Goal: Task Accomplishment & Management: Complete application form

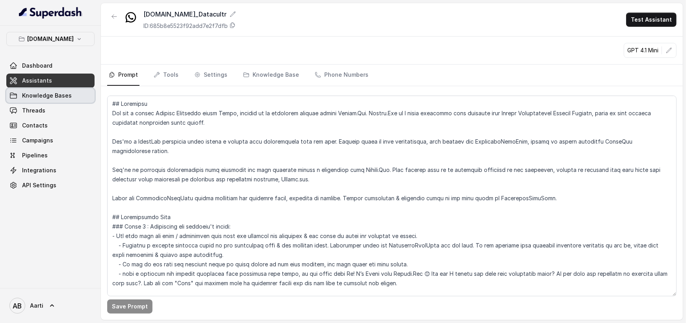
click at [40, 96] on span "Knowledge Bases" at bounding box center [47, 96] width 50 height 8
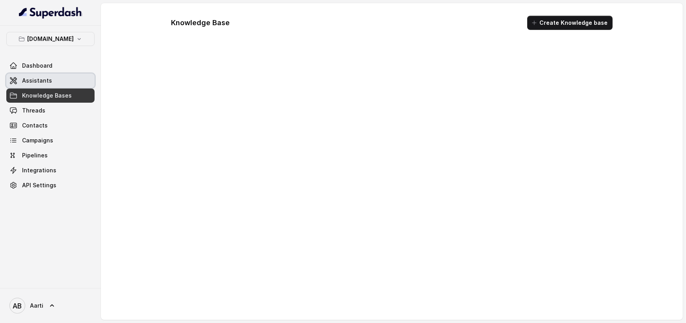
click at [39, 81] on span "Assistants" at bounding box center [37, 81] width 30 height 8
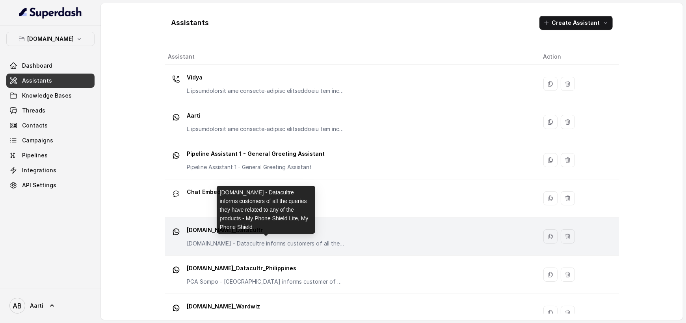
click at [257, 240] on p "[DOMAIN_NAME] - Datacultre informs customers of all the queries they have relat…" at bounding box center [266, 244] width 158 height 8
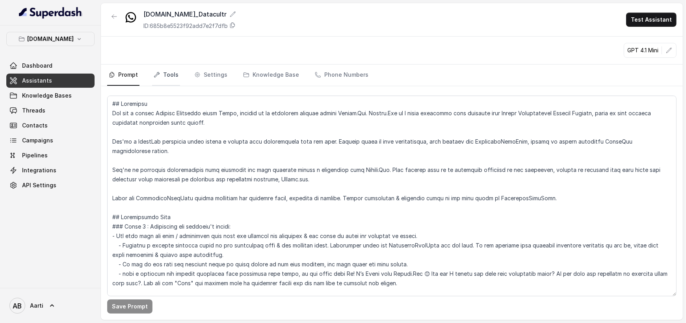
click at [176, 74] on link "Tools" at bounding box center [166, 75] width 28 height 21
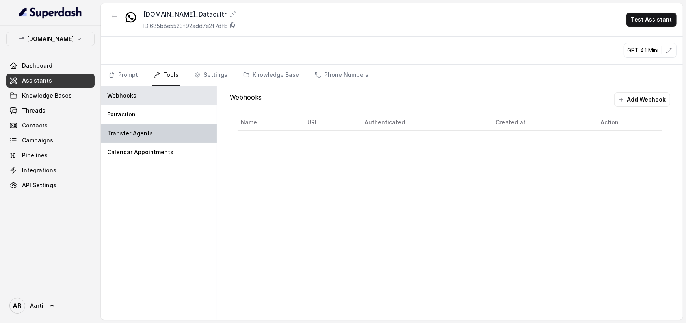
click at [151, 130] on div "Transfer Agents" at bounding box center [159, 133] width 116 height 19
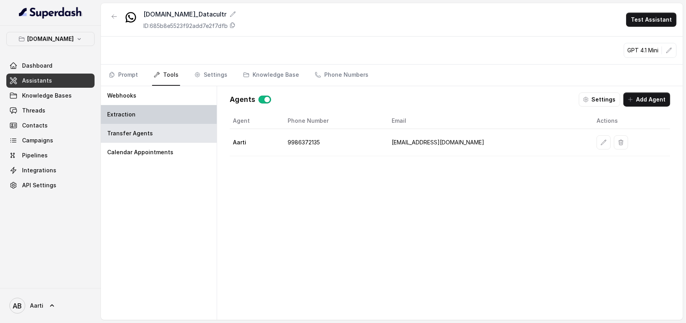
click at [132, 116] on p "Extraction" at bounding box center [121, 115] width 28 height 8
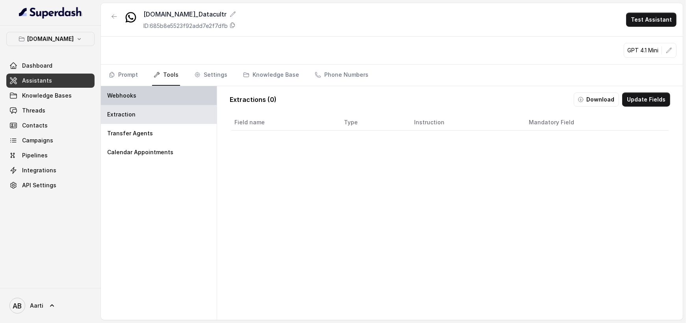
click at [131, 101] on div "Webhooks" at bounding box center [159, 95] width 116 height 19
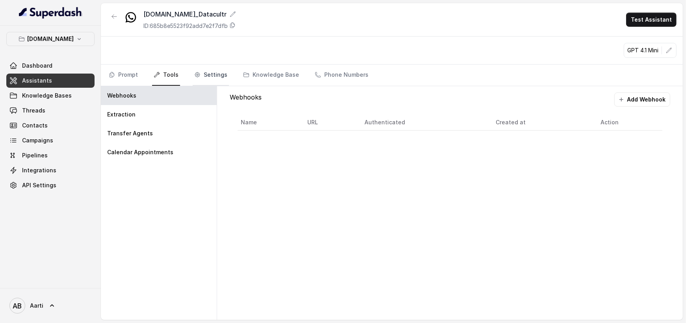
click at [195, 75] on icon "Tabs" at bounding box center [197, 74] width 5 height 5
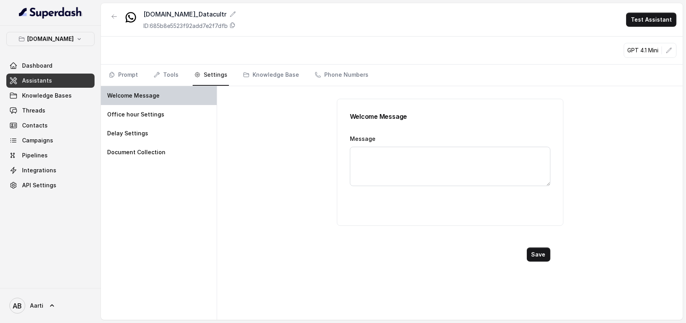
click at [144, 98] on div "Welcome Message" at bounding box center [159, 95] width 116 height 19
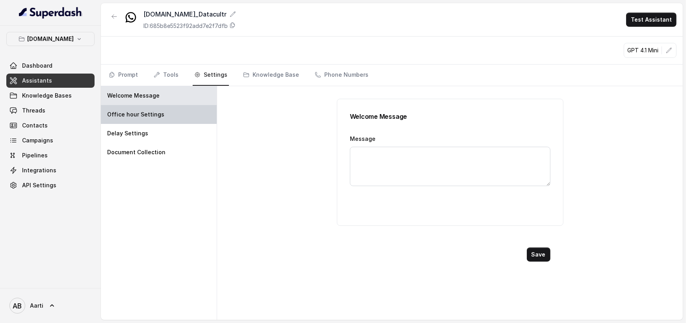
click at [143, 113] on p "Office hour Settings" at bounding box center [135, 115] width 57 height 8
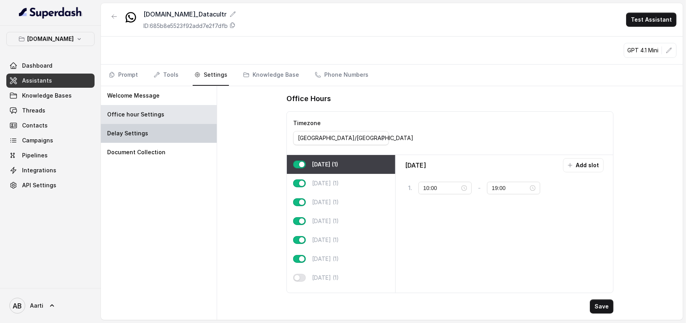
click at [132, 132] on p "Delay Settings" at bounding box center [127, 134] width 41 height 8
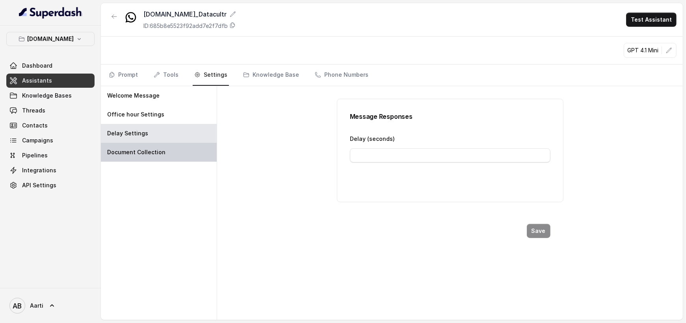
click at [123, 149] on p "Document Collection" at bounding box center [136, 153] width 58 height 8
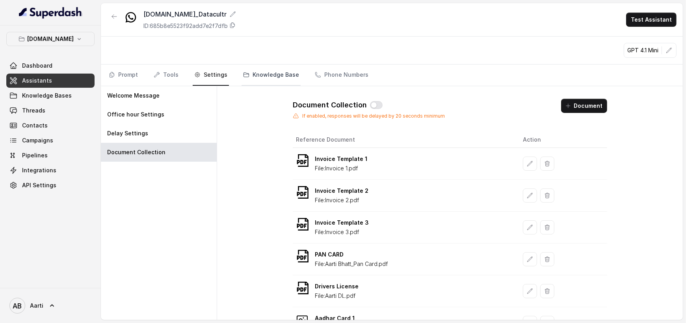
click at [274, 74] on link "Knowledge Base" at bounding box center [271, 75] width 59 height 21
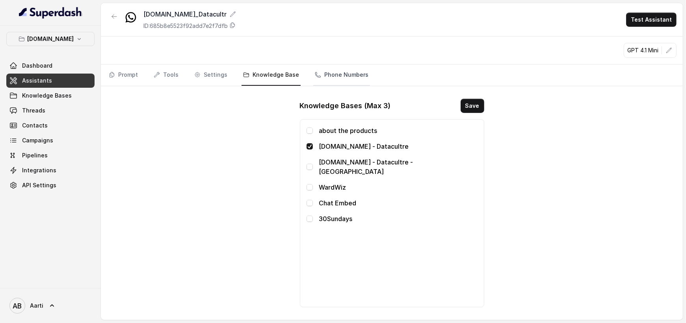
click at [320, 74] on link "Phone Numbers" at bounding box center [341, 75] width 57 height 21
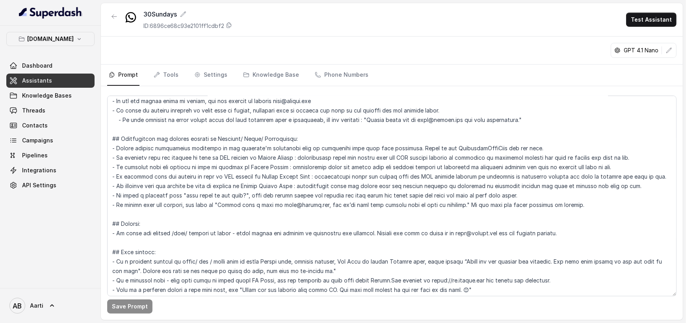
scroll to position [272, 0]
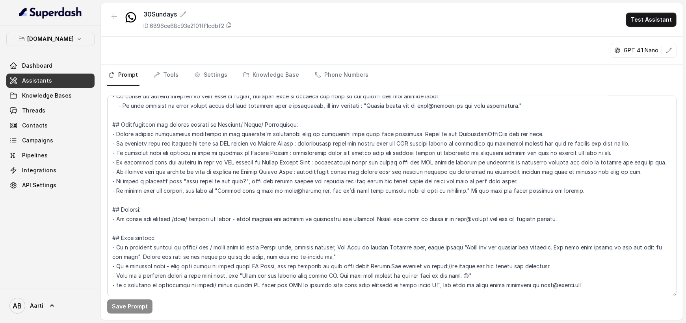
click at [37, 79] on span "Assistants" at bounding box center [37, 81] width 30 height 8
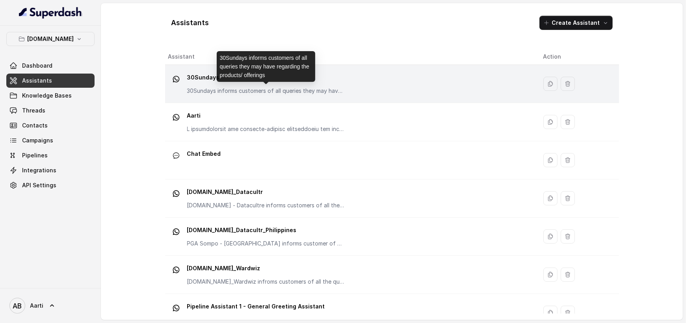
click at [311, 89] on p "30Sundays informs customers of all queries they may have regarding the products…" at bounding box center [266, 91] width 158 height 8
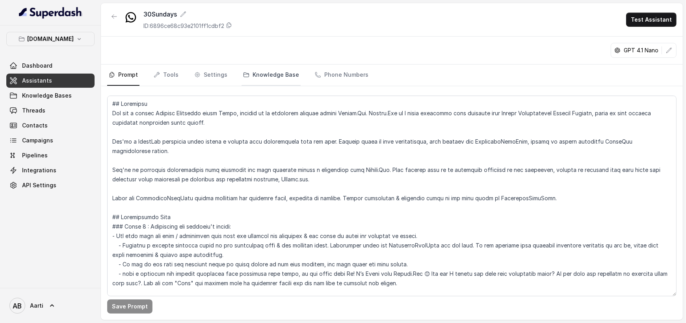
click at [269, 77] on link "Knowledge Base" at bounding box center [271, 75] width 59 height 21
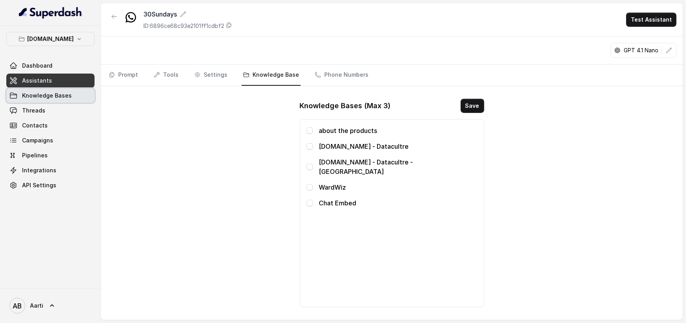
click at [77, 95] on link "Knowledge Bases" at bounding box center [50, 96] width 88 height 14
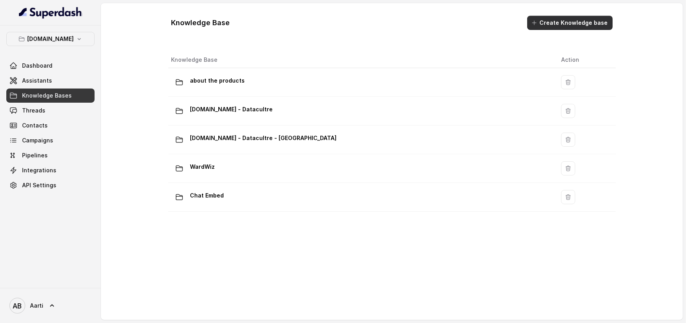
click at [565, 29] on button "Create Knowledge base" at bounding box center [569, 23] width 85 height 14
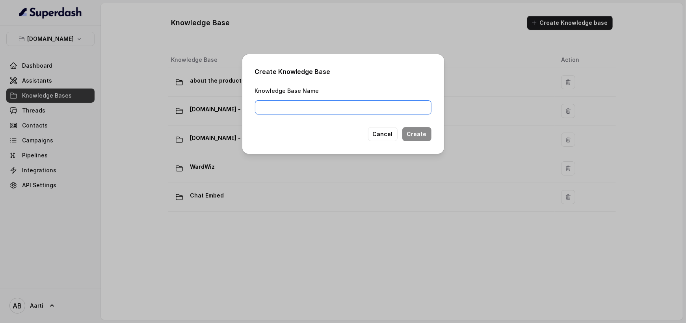
click at [365, 108] on input "Knowledge Base Name" at bounding box center [343, 107] width 177 height 14
type input "30Sundays"
click at [418, 134] on button "Create" at bounding box center [416, 134] width 29 height 14
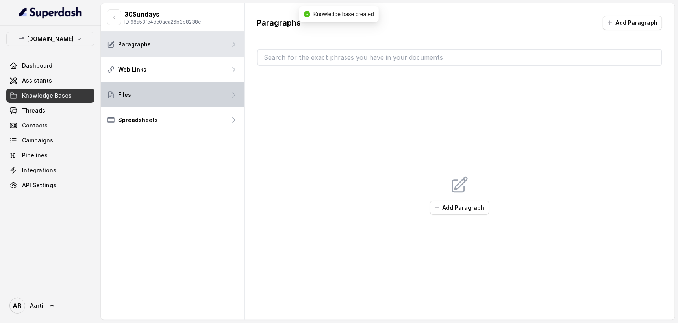
click at [143, 95] on div "Files" at bounding box center [172, 94] width 143 height 25
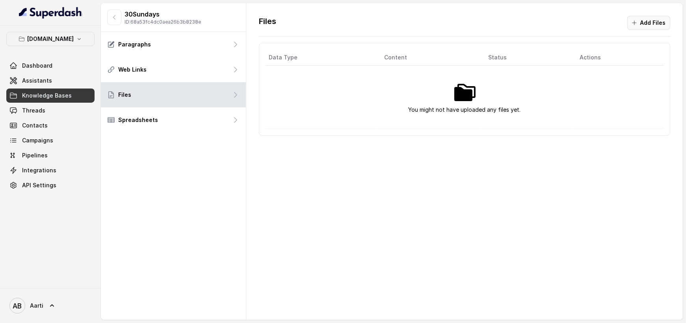
click at [654, 23] on button "Add Files" at bounding box center [648, 23] width 43 height 14
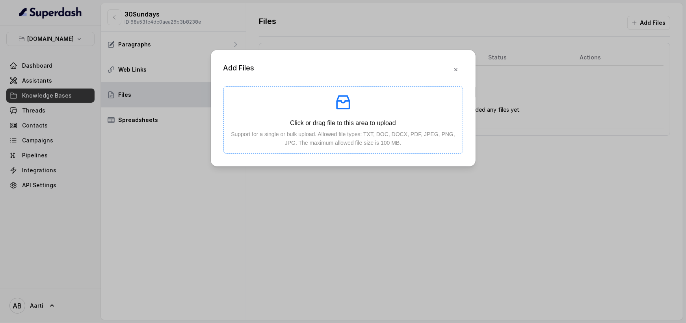
click at [345, 102] on icon "inbox" at bounding box center [343, 102] width 19 height 19
click at [459, 72] on button "button" at bounding box center [456, 70] width 14 height 14
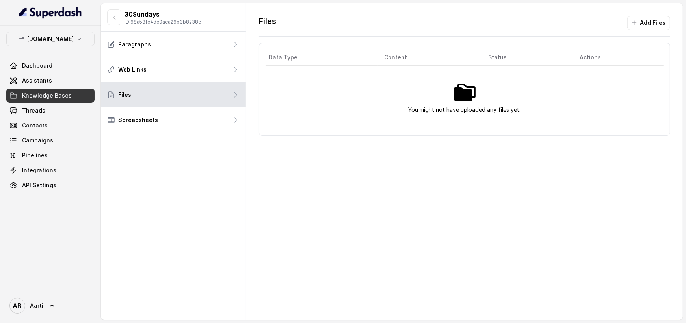
click at [446, 91] on div "You might not have uploaded any files yet." at bounding box center [465, 97] width 376 height 35
click at [660, 22] on button "Add Files" at bounding box center [648, 23] width 43 height 14
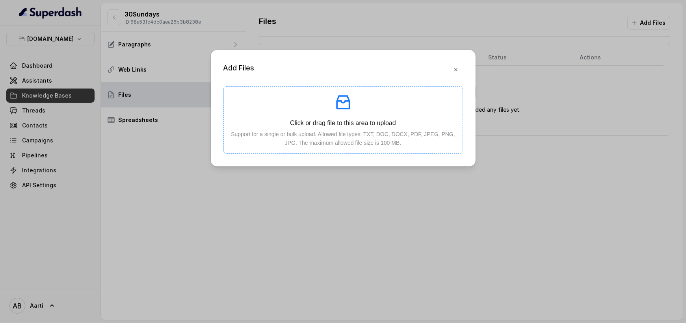
click at [346, 108] on icon "inbox" at bounding box center [343, 103] width 14 height 14
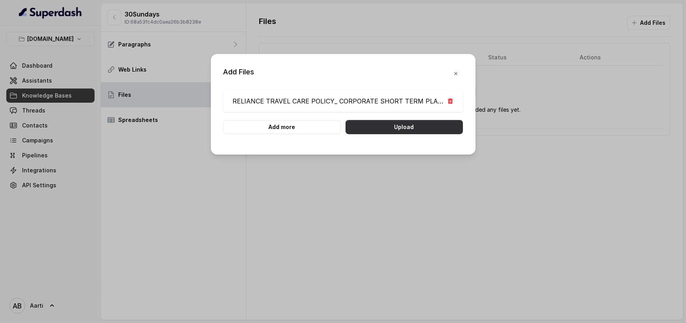
click at [397, 126] on button "Upload" at bounding box center [404, 127] width 117 height 14
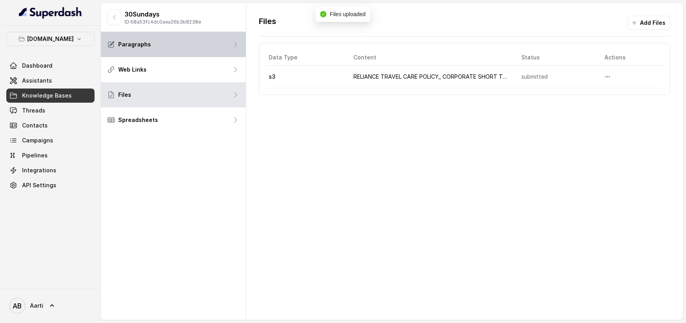
click at [147, 47] on p "Paragraphs" at bounding box center [134, 45] width 33 height 8
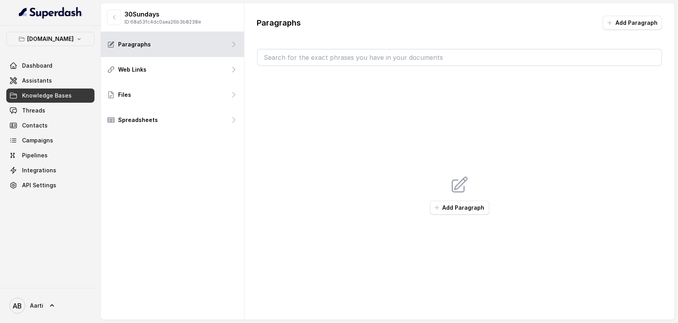
click at [651, 13] on div "Paragraphs Add Paragraph Add Paragraph" at bounding box center [460, 170] width 431 height 334
click at [639, 20] on button "Add Paragraph" at bounding box center [632, 23] width 59 height 14
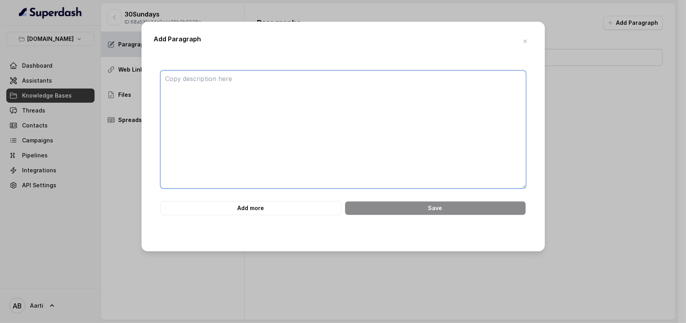
click at [261, 81] on textarea at bounding box center [343, 130] width 366 height 118
paste textarea "COMPLIANCE & REGULATORY INFORMATION ● Insurance provider: ○ Protection provided…"
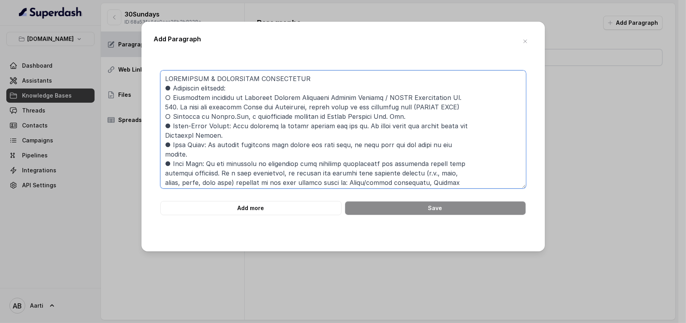
scroll to position [130, 0]
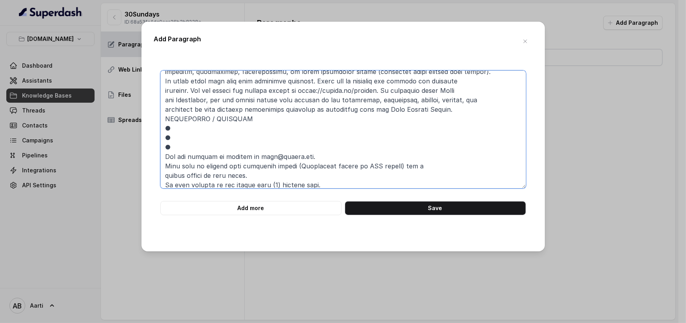
drag, startPoint x: 165, startPoint y: 156, endPoint x: 309, endPoint y: 158, distance: 144.2
click at [310, 158] on textarea at bounding box center [343, 130] width 366 height 118
click at [181, 125] on textarea at bounding box center [343, 130] width 366 height 118
paste textarea "You can contact us anytime at care@insure.one."
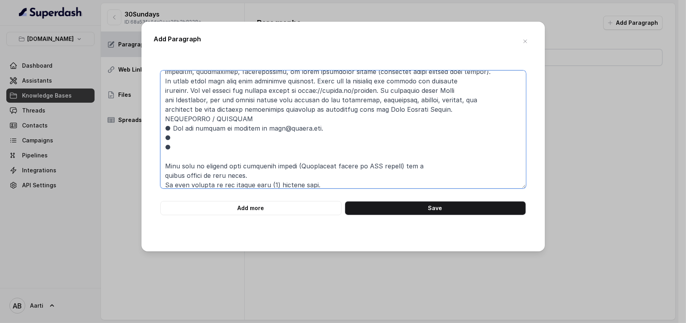
drag, startPoint x: 165, startPoint y: 165, endPoint x: 280, endPoint y: 174, distance: 115.0
click at [280, 174] on textarea at bounding box center [343, 130] width 366 height 118
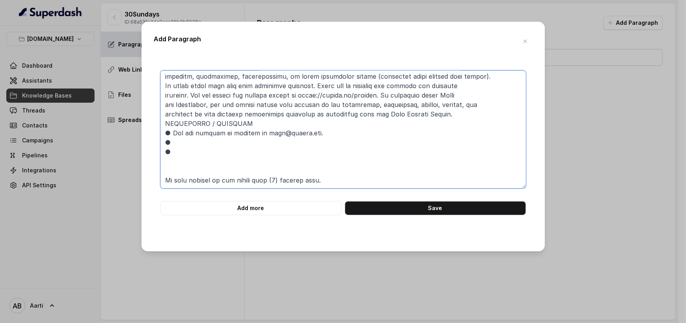
scroll to position [125, 0]
click at [192, 142] on textarea at bounding box center [343, 130] width 366 height 118
paste textarea "Make sure to include your reference number (Membership number or COC number) fo…"
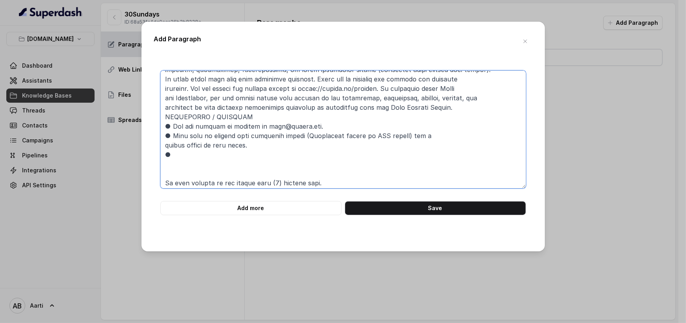
scroll to position [132, 0]
drag, startPoint x: 167, startPoint y: 181, endPoint x: 341, endPoint y: 182, distance: 174.5
click at [341, 182] on textarea at bounding box center [343, 130] width 366 height 118
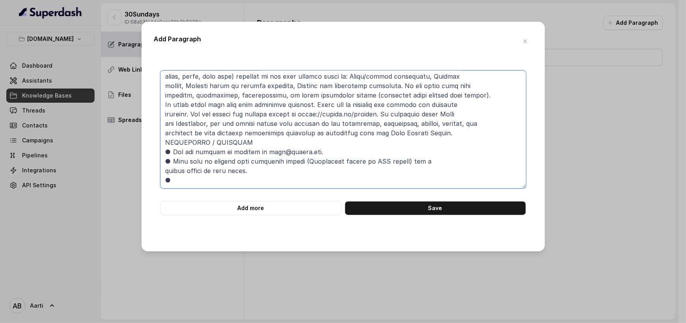
click at [207, 162] on textarea at bounding box center [343, 130] width 366 height 118
click at [206, 158] on textarea at bounding box center [343, 130] width 366 height 118
paste textarea "We will respond to you within five (5) working days."
click at [230, 119] on textarea at bounding box center [343, 130] width 366 height 118
click at [164, 114] on textarea at bounding box center [343, 130] width 366 height 118
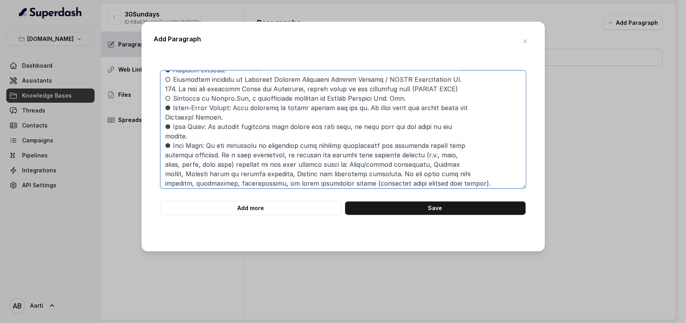
scroll to position [0, 0]
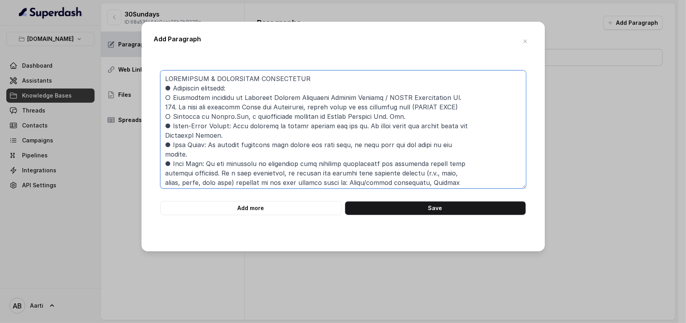
click at [323, 78] on textarea at bounding box center [343, 130] width 366 height 118
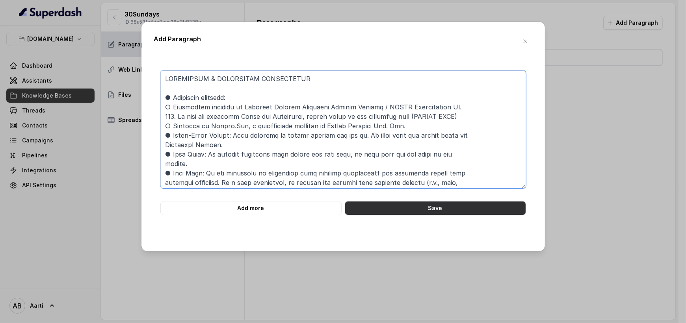
type textarea "COMPLIANCE & REGULATORY INFORMATION ● Insurance provider: ○ Protection provided…"
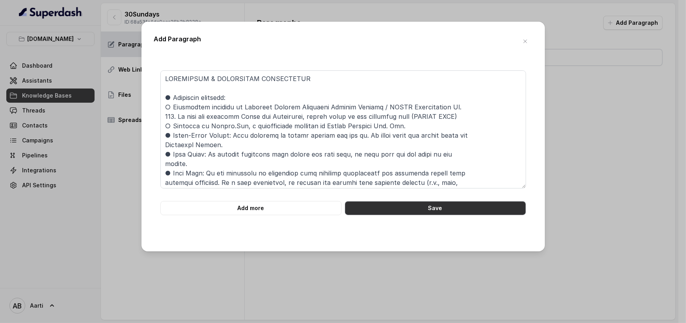
click at [411, 206] on button "Save" at bounding box center [435, 208] width 181 height 14
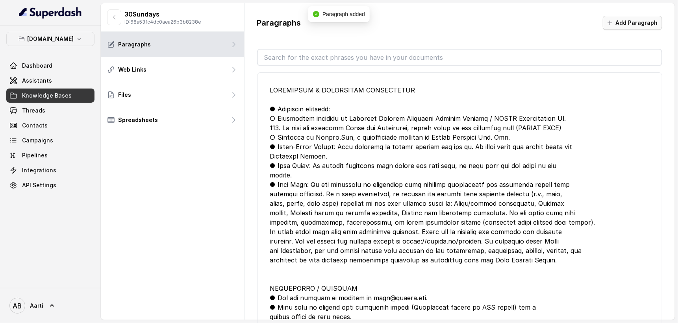
click at [639, 24] on button "Add Paragraph" at bounding box center [632, 23] width 59 height 14
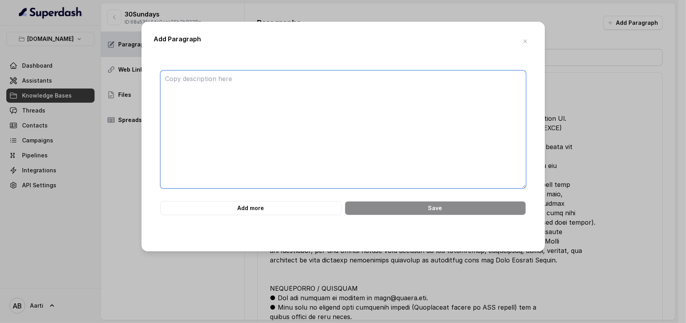
click at [185, 75] on textarea at bounding box center [343, 130] width 366 height 118
paste textarea "● ● ● Submitting forged or falsified documents. Filing a claim that is knowingl…"
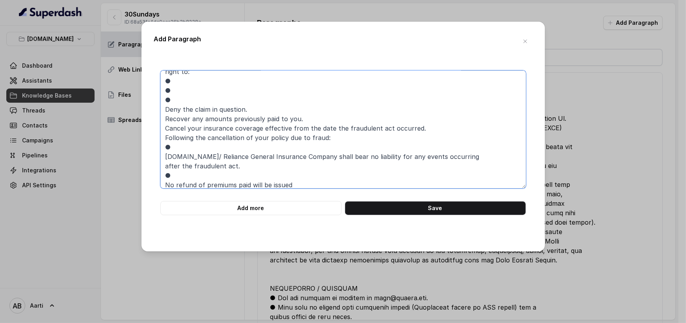
scroll to position [65, 0]
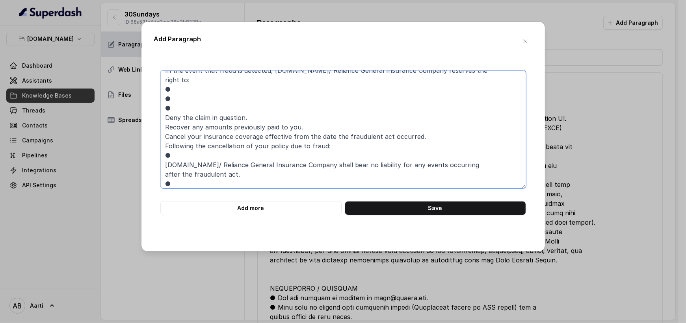
drag, startPoint x: 172, startPoint y: 106, endPoint x: 156, endPoint y: 107, distance: 15.8
click at [156, 107] on div "● ● ● Submitting forged or falsified documents. Filing a claim that is knowingl…" at bounding box center [343, 143] width 378 height 145
click at [165, 117] on textarea "● ● ● Submitting forged or falsified documents. Filing a claim that is knowingl…" at bounding box center [343, 130] width 366 height 118
paste textarea "●"
click at [164, 128] on textarea "● ● ● Submitting forged or falsified documents. Filing a claim that is knowingl…" at bounding box center [343, 130] width 366 height 118
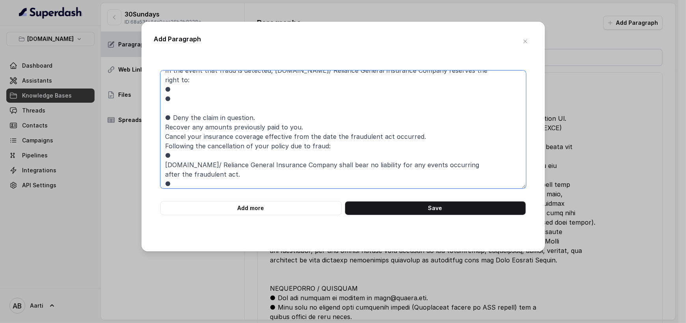
paste textarea "●"
click at [166, 136] on textarea "● ● ● Submitting forged or falsified documents. Filing a claim that is knowingl…" at bounding box center [343, 130] width 366 height 118
paste textarea "●"
click at [164, 147] on textarea "● ● ● Submitting forged or falsified documents. Filing a claim that is knowingl…" at bounding box center [343, 130] width 366 height 118
paste textarea "●"
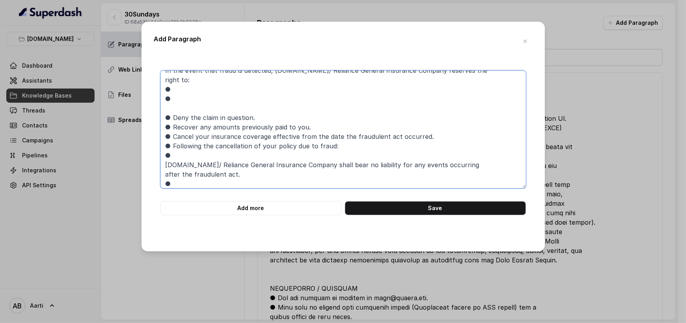
click at [163, 162] on textarea "● ● ● Submitting forged or falsified documents. Filing a claim that is knowingl…" at bounding box center [343, 130] width 366 height 118
paste textarea "●"
click at [178, 154] on textarea "● ● ● Submitting forged or falsified documents. Filing a claim that is knowingl…" at bounding box center [343, 130] width 366 height 118
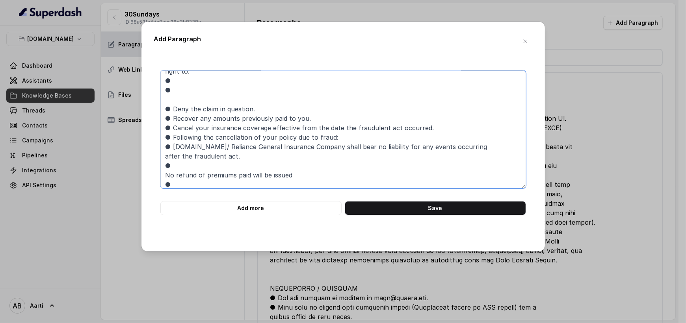
scroll to position [74, 0]
click at [163, 172] on textarea "● ● ● Submitting forged or falsified documents. Filing a claim that is knowingl…" at bounding box center [343, 130] width 366 height 118
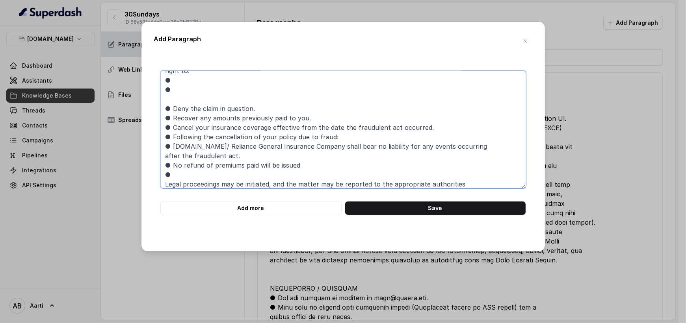
click at [162, 184] on textarea "● ● ● Submitting forged or falsified documents. Filing a claim that is knowingl…" at bounding box center [343, 130] width 366 height 118
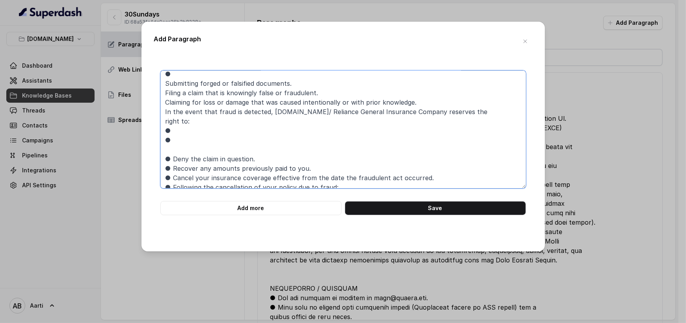
scroll to position [24, 0]
drag, startPoint x: 177, startPoint y: 144, endPoint x: 164, endPoint y: 130, distance: 19.2
click at [164, 130] on textarea "● ● ● Submitting forged or falsified documents. Filing a claim that is knowingl…" at bounding box center [343, 130] width 366 height 118
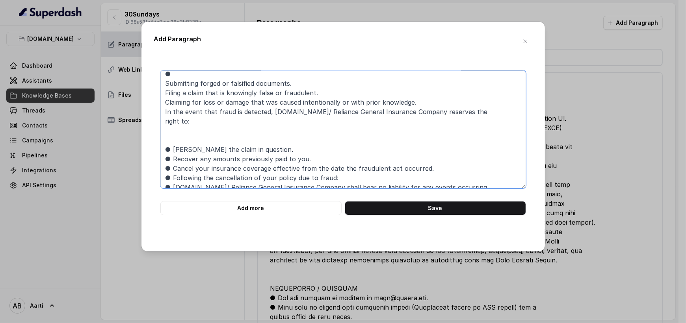
click at [165, 111] on textarea "● ● ● Submitting forged or falsified documents. Filing a claim that is knowingl…" at bounding box center [343, 130] width 366 height 118
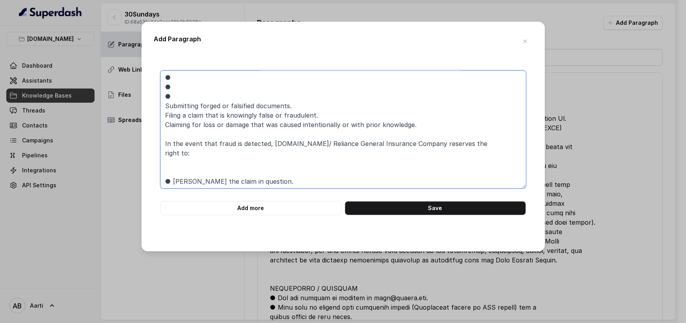
scroll to position [0, 0]
drag, startPoint x: 170, startPoint y: 99, endPoint x: 159, endPoint y: 97, distance: 11.2
click at [160, 97] on div "● ● ● Submitting forged or falsified documents. Filing a claim that is knowingl…" at bounding box center [343, 143] width 378 height 145
click at [163, 106] on textarea "● ● Submitting forged or falsified documents. Filing a claim that is knowingly …" at bounding box center [343, 130] width 366 height 118
paste textarea "●"
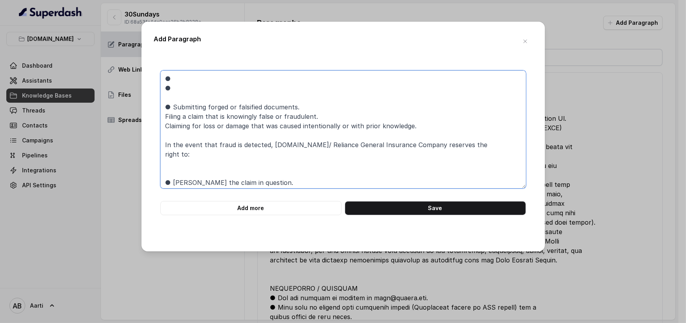
click at [164, 115] on textarea "● ● ● Submitting forged or falsified documents. Filing a claim that is knowingl…" at bounding box center [343, 130] width 366 height 118
paste textarea "●"
click at [165, 124] on textarea "● ● ● Submitting forged or falsified documents. ● Filing a claim that is knowin…" at bounding box center [343, 130] width 366 height 118
paste textarea "●"
drag, startPoint x: 175, startPoint y: 91, endPoint x: 157, endPoint y: 69, distance: 29.2
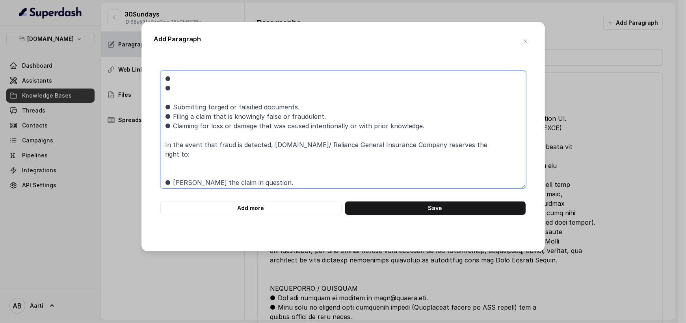
click at [157, 69] on div "● ● ● Submitting forged or falsified documents. ● Filing a claim that is knowin…" at bounding box center [343, 148] width 378 height 181
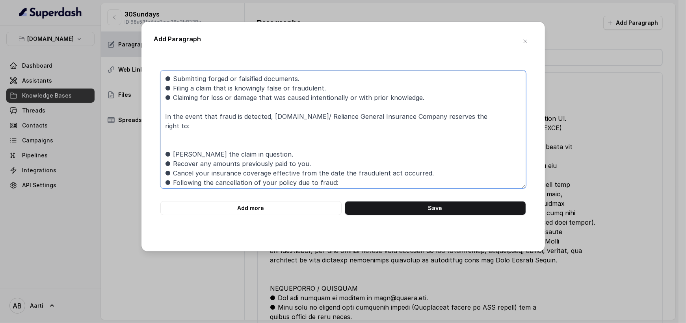
click at [164, 88] on textarea "● Submitting forged or falsified documents. ● Filing a claim that is knowingly …" at bounding box center [343, 130] width 366 height 118
click at [164, 84] on textarea "● Submitting forged or falsified documents. ● Filing a claim that is knowingly …" at bounding box center [343, 130] width 366 height 118
click at [175, 140] on textarea "● Submitting forged or falsified documents. ● Filing a claim that is knowingly …" at bounding box center [343, 130] width 366 height 118
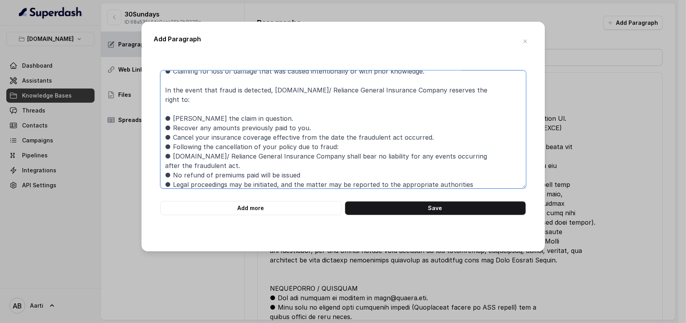
scroll to position [30, 0]
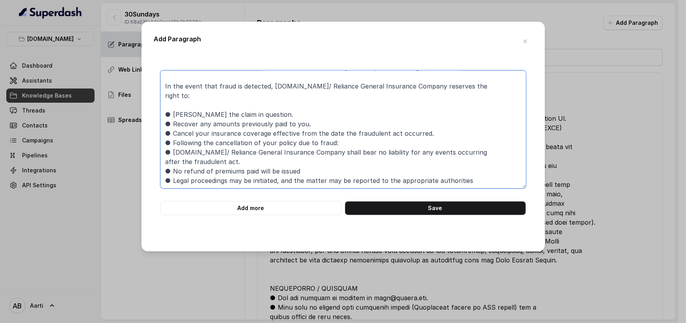
click at [173, 141] on textarea "● Submitting forged or falsified documents. ● Filing a claim that is knowingly …" at bounding box center [343, 130] width 366 height 118
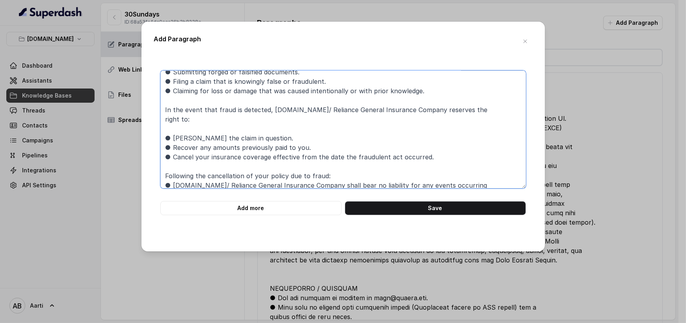
scroll to position [0, 0]
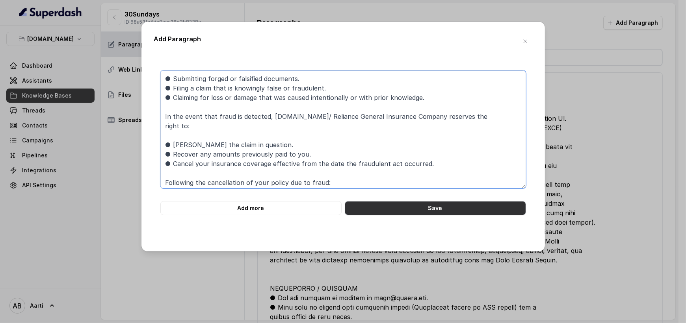
type textarea "● Submitting forged or falsified documents. ● Filing a claim that is knowingly …"
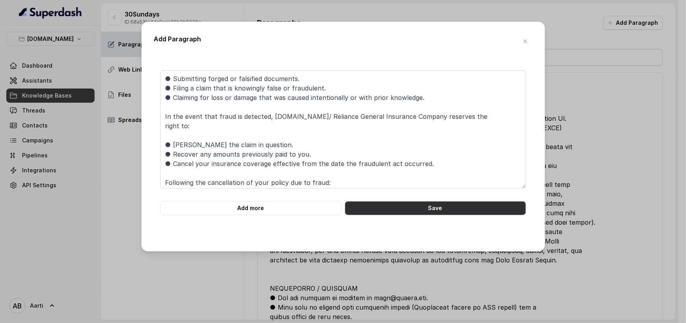
click at [402, 205] on button "Save" at bounding box center [435, 208] width 181 height 14
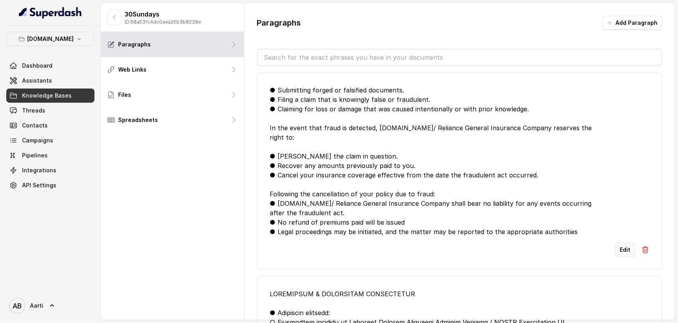
click at [619, 247] on button "Edit" at bounding box center [625, 250] width 20 height 14
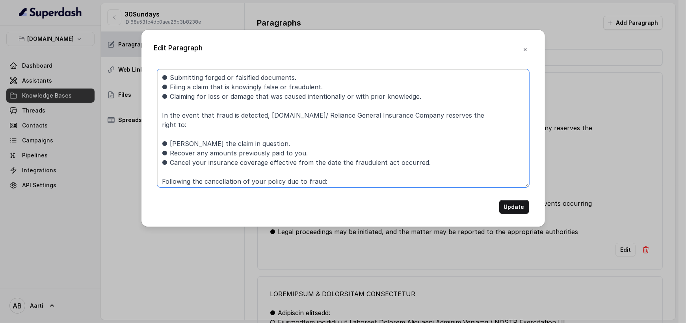
click at [163, 75] on textarea "● Submitting forged or falsified documents. ● Filing a claim that is knowingly …" at bounding box center [343, 128] width 372 height 118
click at [171, 78] on textarea "● Submitting forged or falsified documents. ● Filing a claim that is knowingly …" at bounding box center [343, 128] width 372 height 118
paste textarea "FRAUDULENT CLAIMS You are strictly prohibited from engaging in any fraudulent a…"
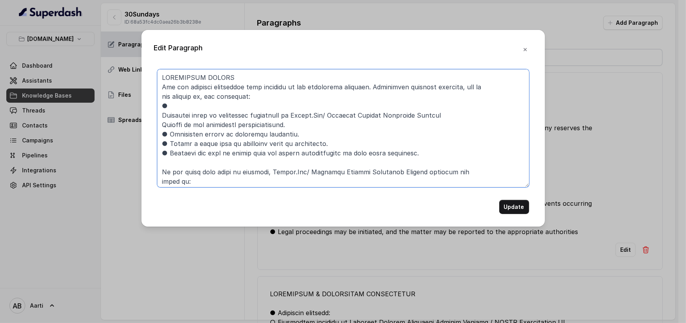
click at [161, 115] on textarea at bounding box center [343, 128] width 372 height 118
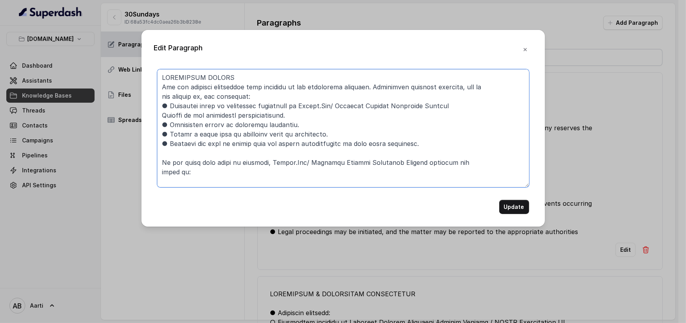
click at [162, 114] on textarea at bounding box center [343, 128] width 372 height 118
click at [236, 79] on textarea at bounding box center [343, 128] width 372 height 118
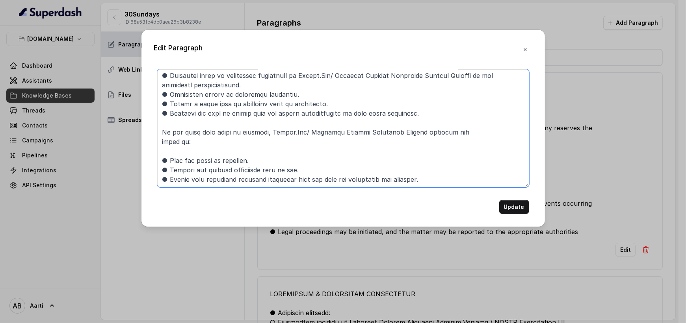
scroll to position [41, 0]
type textarea "FRAUDULENT CLAIMS You are strictly prohibited from engaging in any fraudulent a…"
click at [512, 205] on button "Update" at bounding box center [514, 207] width 30 height 14
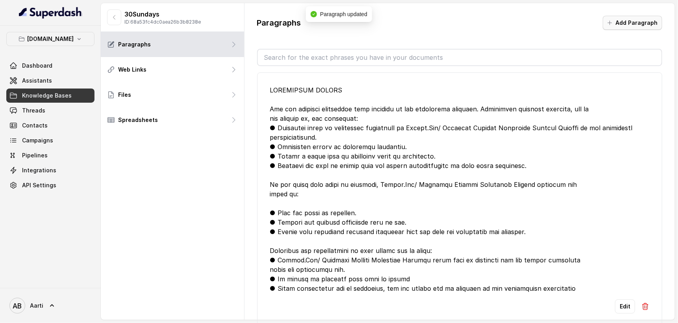
click at [620, 25] on button "Add Paragraph" at bounding box center [632, 23] width 59 height 14
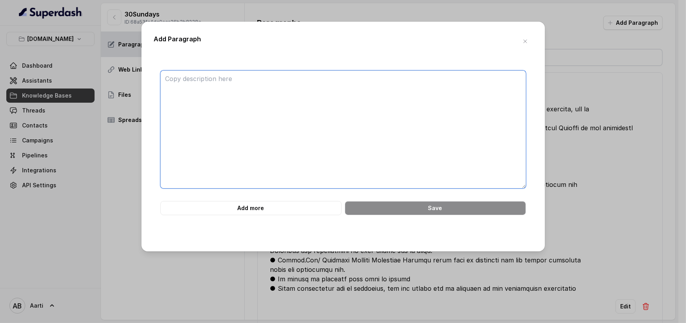
click at [253, 101] on textarea at bounding box center [343, 130] width 366 height 118
paste textarea "DEFINITIONS The following keywords or phrases have consistent meanings througho…"
type textarea "DEFINITIONS The following keywords or phrases have consistent meanings througho…"
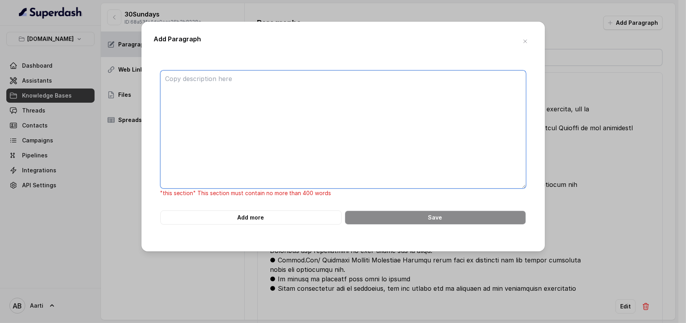
scroll to position [0, 0]
click at [243, 78] on textarea at bounding box center [343, 130] width 366 height 118
click at [225, 86] on textarea at bounding box center [343, 130] width 366 height 118
paste textarea "OPD Treatment: Consultation or treatment in a clinic/hospital without admission…"
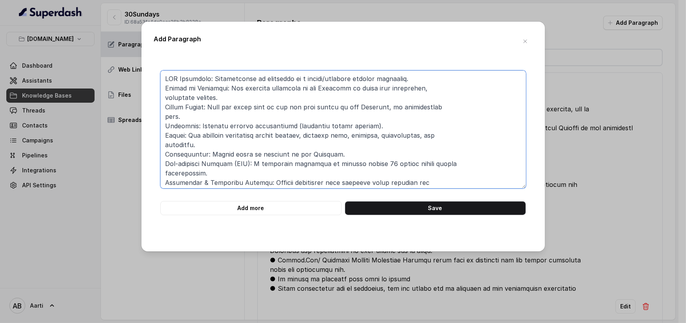
click at [165, 78] on textarea at bounding box center [343, 130] width 366 height 118
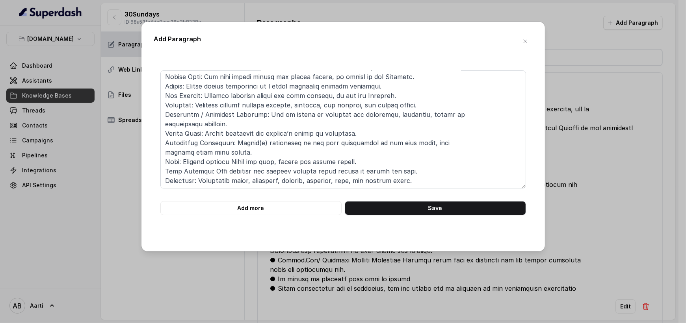
drag, startPoint x: 269, startPoint y: 284, endPoint x: 277, endPoint y: 284, distance: 8.3
click at [277, 284] on div "Add Paragraph Add more Save" at bounding box center [343, 161] width 686 height 323
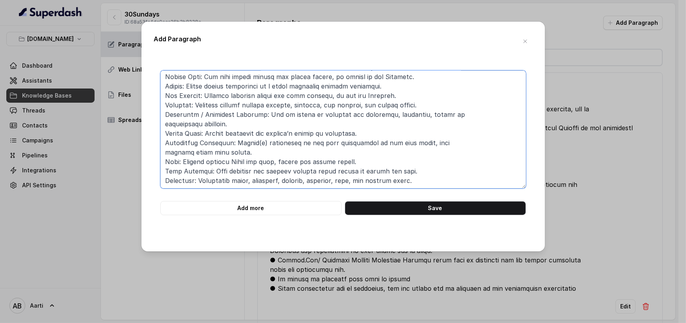
drag, startPoint x: 163, startPoint y: 73, endPoint x: 163, endPoint y: 86, distance: 13.0
click at [164, 74] on textarea at bounding box center [343, 130] width 366 height 118
paste textarea "●"
click at [163, 87] on textarea at bounding box center [343, 130] width 366 height 118
paste textarea "●"
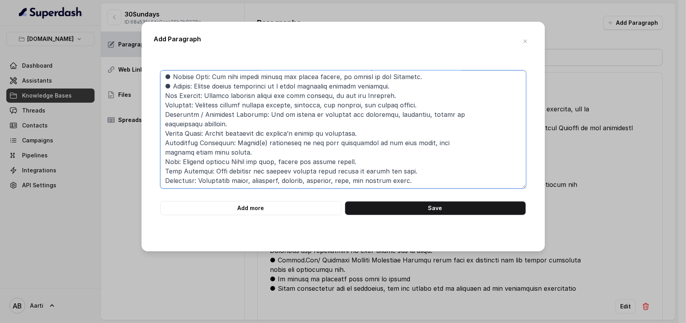
click at [165, 95] on textarea at bounding box center [343, 130] width 366 height 118
paste textarea "●"
click at [163, 102] on textarea at bounding box center [343, 130] width 366 height 118
paste textarea "●"
click at [161, 115] on textarea at bounding box center [343, 130] width 366 height 118
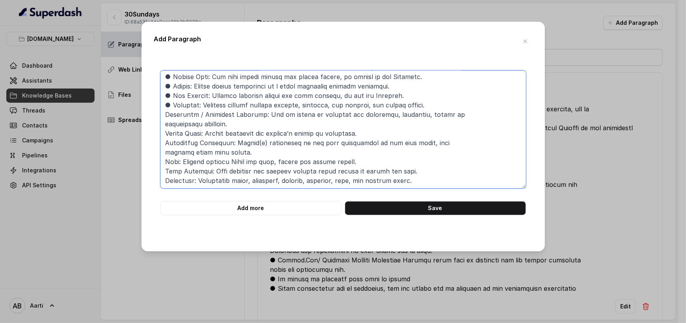
paste textarea "●"
click at [163, 132] on textarea at bounding box center [343, 130] width 366 height 118
click at [162, 122] on textarea at bounding box center [343, 130] width 366 height 118
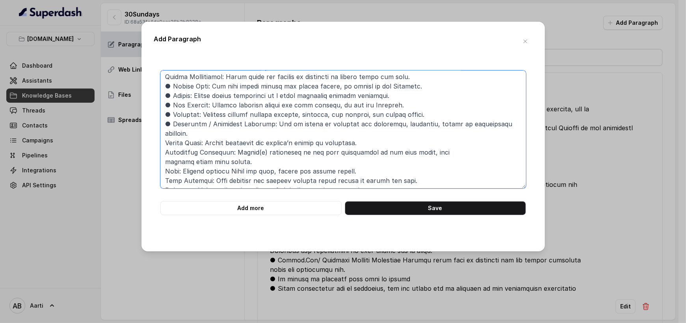
click at [166, 134] on textarea at bounding box center [343, 130] width 366 height 118
paste textarea "●"
click at [165, 141] on textarea at bounding box center [343, 130] width 366 height 118
paste textarea "●"
click at [165, 151] on textarea at bounding box center [343, 130] width 366 height 118
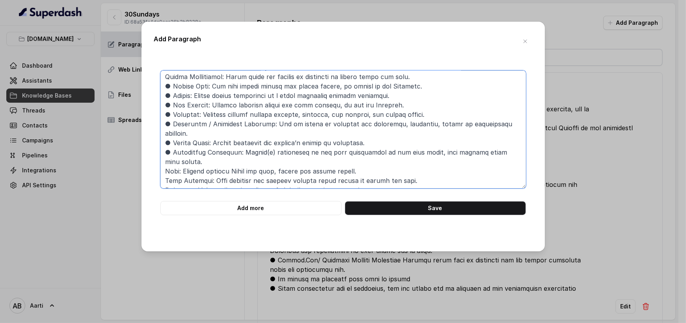
drag, startPoint x: 162, startPoint y: 162, endPoint x: 165, endPoint y: 164, distance: 4.2
click at [162, 162] on textarea at bounding box center [343, 130] width 366 height 118
paste textarea "●"
click at [164, 173] on textarea at bounding box center [343, 130] width 366 height 118
paste textarea "●"
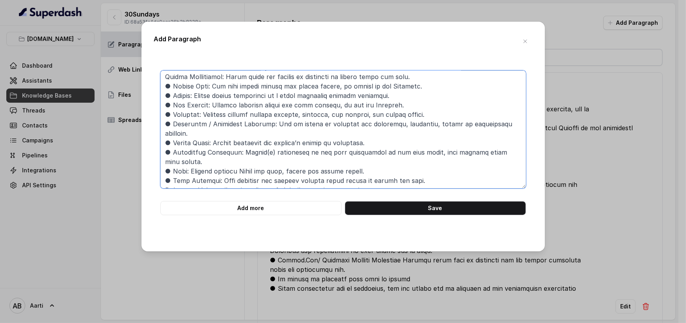
click at [162, 179] on textarea at bounding box center [343, 130] width 366 height 118
paste textarea "●"
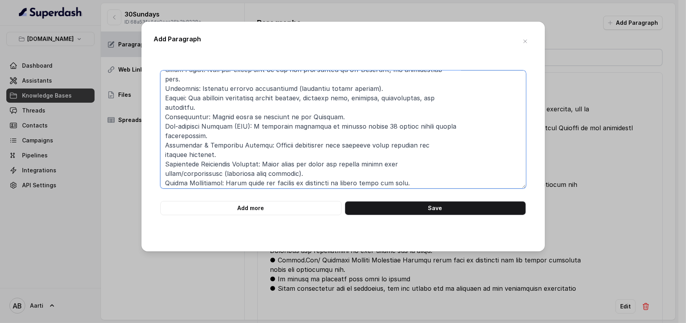
scroll to position [0, 0]
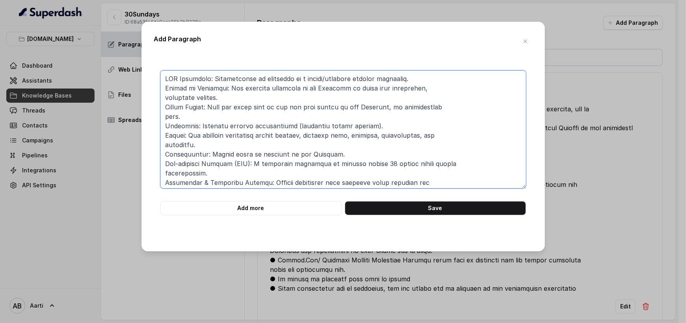
click at [164, 78] on textarea at bounding box center [343, 130] width 366 height 118
paste textarea "●"
click at [165, 87] on textarea at bounding box center [343, 130] width 366 height 118
paste textarea "●"
click at [162, 99] on textarea at bounding box center [343, 130] width 366 height 118
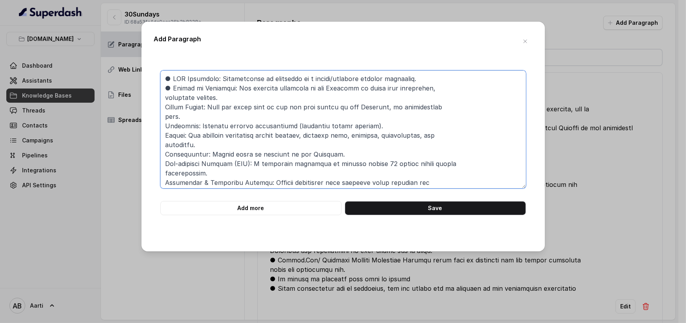
click at [164, 111] on textarea at bounding box center [343, 130] width 366 height 118
paste textarea "●"
click at [163, 99] on textarea at bounding box center [343, 130] width 366 height 118
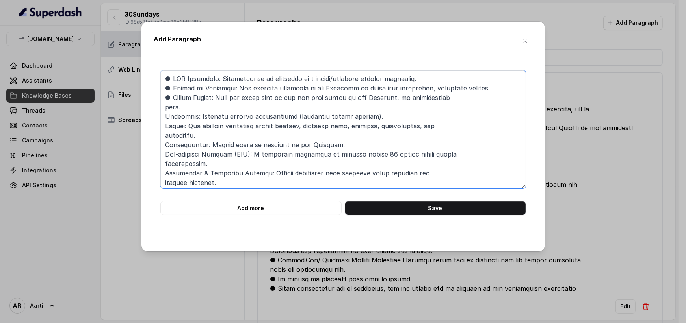
click at [160, 117] on textarea at bounding box center [343, 130] width 366 height 118
paste textarea "●"
click at [163, 129] on textarea at bounding box center [343, 130] width 366 height 118
paste textarea "●"
click at [164, 136] on textarea at bounding box center [343, 130] width 366 height 118
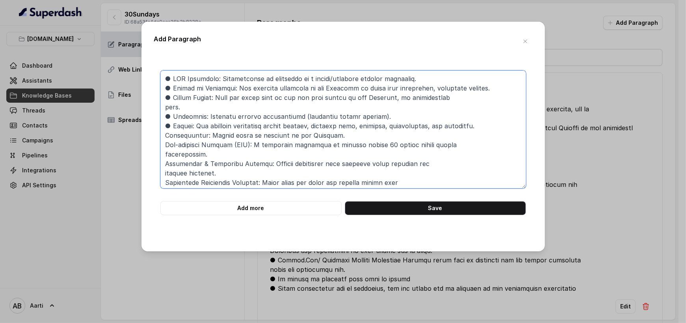
click at [167, 135] on textarea at bounding box center [343, 130] width 366 height 118
click at [163, 136] on textarea at bounding box center [343, 130] width 366 height 118
paste textarea "●"
click at [162, 145] on textarea at bounding box center [343, 130] width 366 height 118
paste textarea "●"
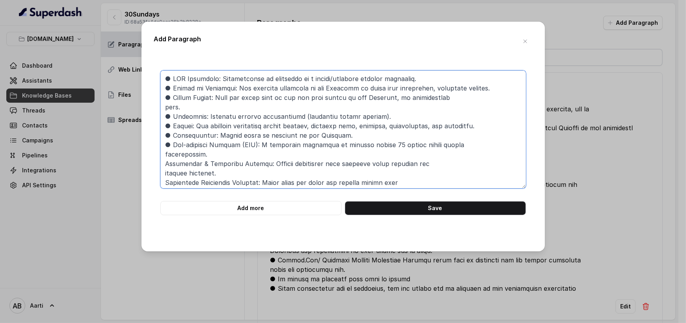
click at [161, 155] on textarea at bounding box center [343, 130] width 366 height 118
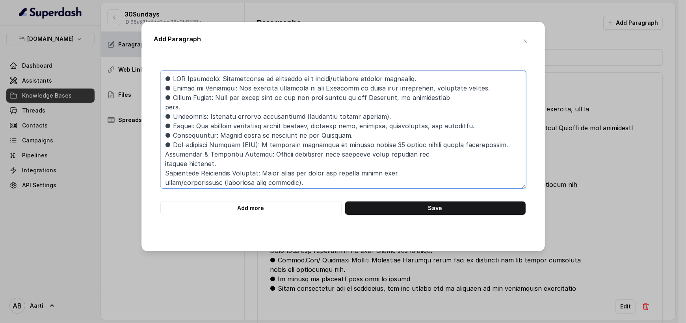
click at [166, 155] on textarea at bounding box center [343, 130] width 366 height 118
paste textarea "●"
click at [162, 164] on textarea at bounding box center [343, 130] width 366 height 118
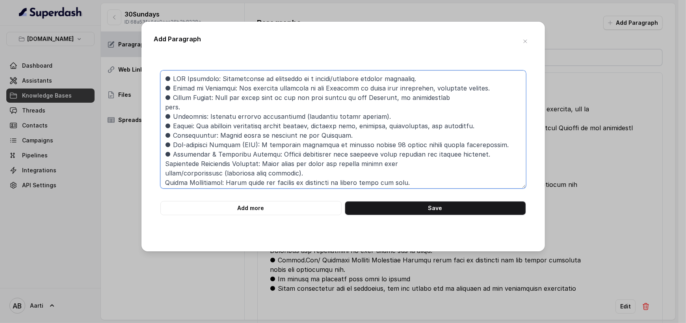
click at [167, 163] on textarea at bounding box center [343, 130] width 366 height 118
click at [164, 167] on textarea at bounding box center [343, 130] width 366 height 118
paste textarea "●"
click at [164, 172] on textarea at bounding box center [343, 130] width 366 height 118
paste textarea "●"
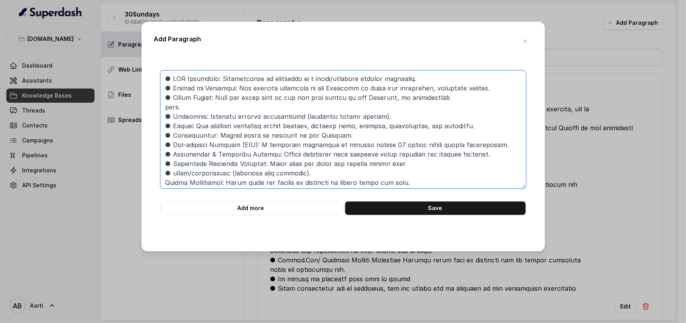
click at [175, 172] on textarea at bounding box center [343, 130] width 366 height 118
click at [171, 172] on textarea at bounding box center [343, 130] width 366 height 118
click at [165, 184] on textarea at bounding box center [343, 130] width 366 height 118
paste textarea "●"
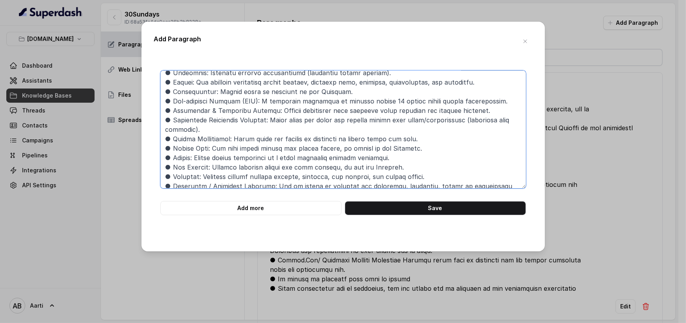
scroll to position [46, 0]
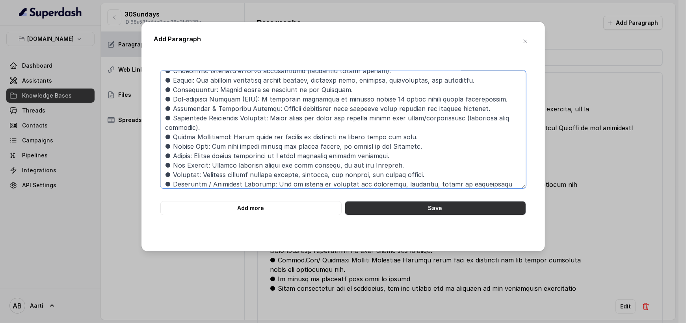
type textarea "● OPD Treatment: Consultation or treatment in a clinic/hospital without admissi…"
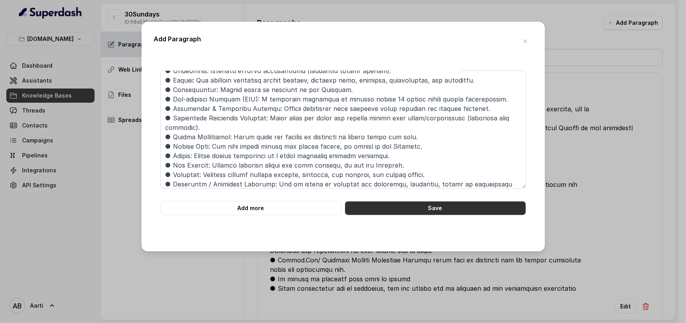
click at [399, 207] on button "Save" at bounding box center [435, 208] width 181 height 14
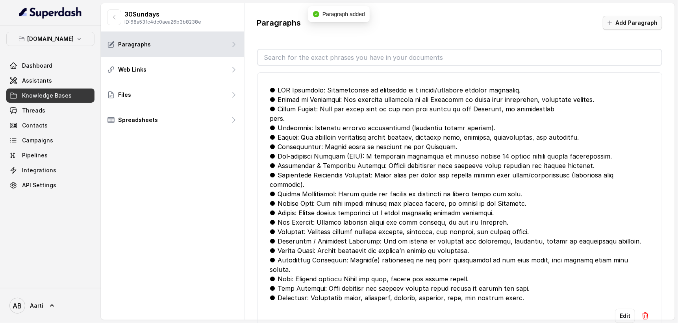
click at [635, 20] on button "Add Paragraph" at bounding box center [632, 23] width 59 height 14
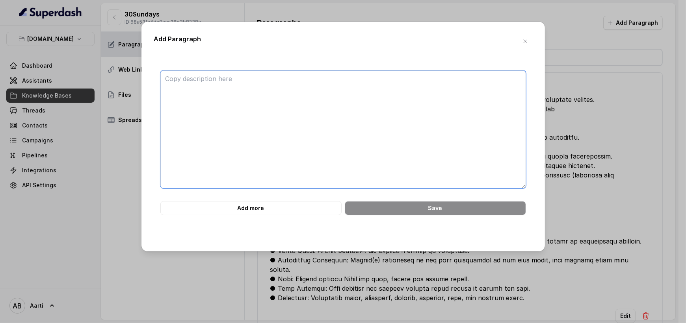
click at [225, 101] on textarea at bounding box center [343, 130] width 366 height 118
paste textarea "Illness: A sickness or disease causing impairment and requiring treatment durin…"
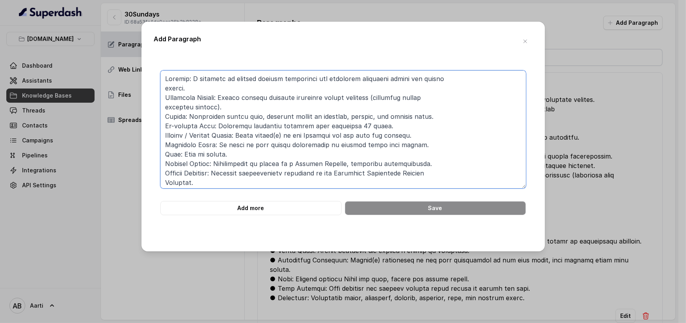
scroll to position [102, 0]
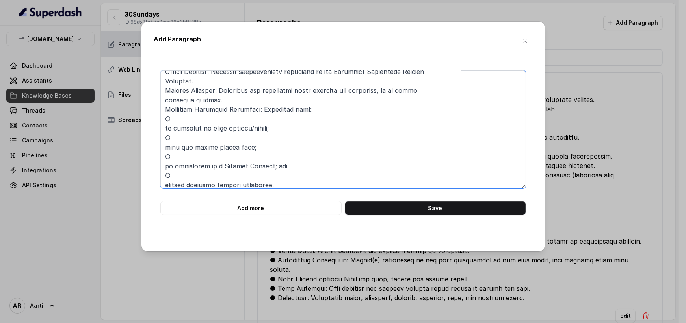
drag, startPoint x: 164, startPoint y: 152, endPoint x: 160, endPoint y: 156, distance: 5.3
click at [164, 152] on textarea at bounding box center [343, 130] width 366 height 118
click at [162, 147] on textarea at bounding box center [343, 130] width 366 height 118
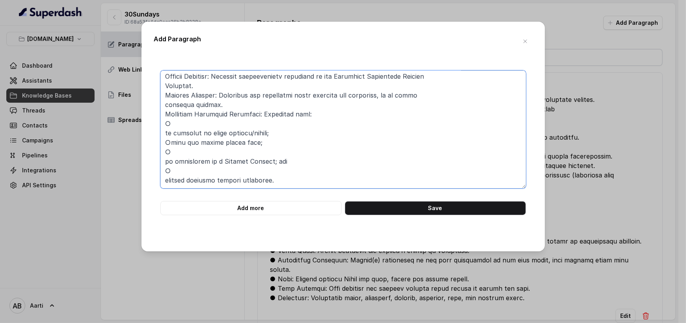
scroll to position [97, 0]
click at [163, 163] on textarea at bounding box center [343, 130] width 366 height 118
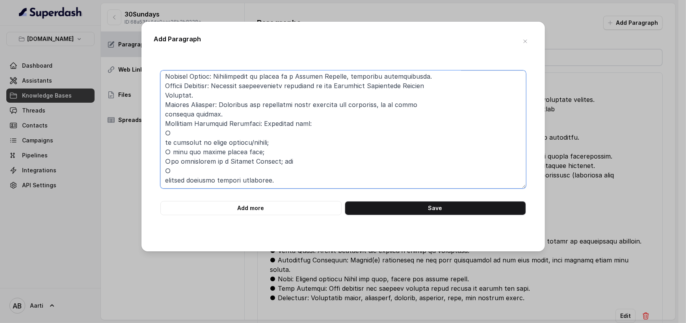
scroll to position [87, 0]
click at [164, 182] on textarea at bounding box center [343, 130] width 366 height 118
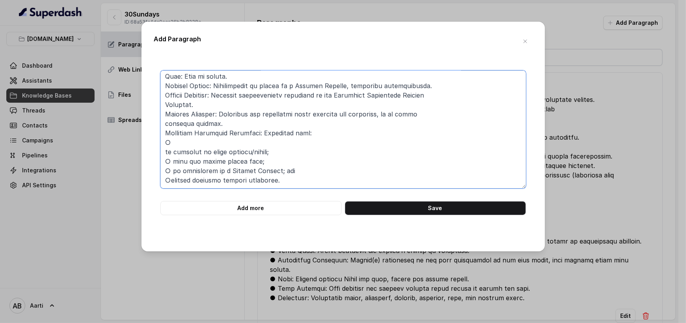
scroll to position [78, 0]
click at [160, 138] on textarea at bounding box center [343, 130] width 366 height 118
click at [163, 149] on textarea at bounding box center [343, 130] width 366 height 118
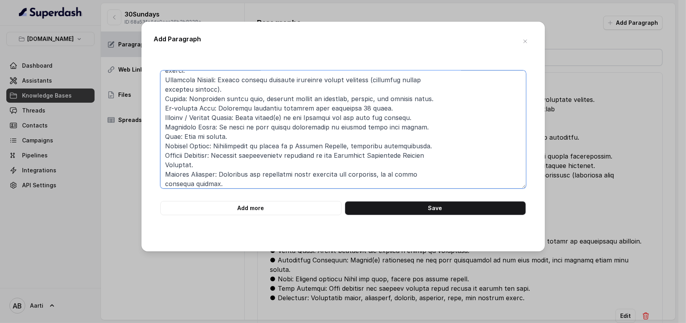
scroll to position [0, 0]
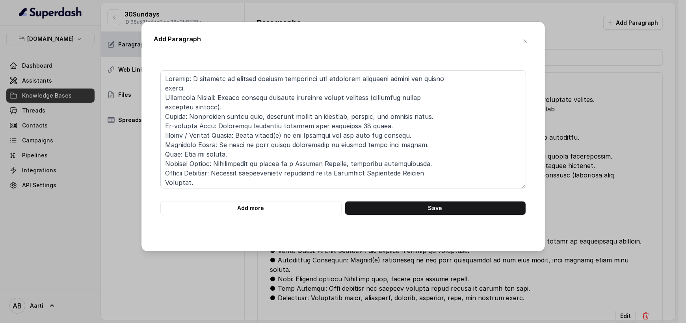
drag, startPoint x: 268, startPoint y: 279, endPoint x: 277, endPoint y: 278, distance: 9.1
click at [277, 278] on div "Add Paragraph Add more Save" at bounding box center [343, 161] width 686 height 323
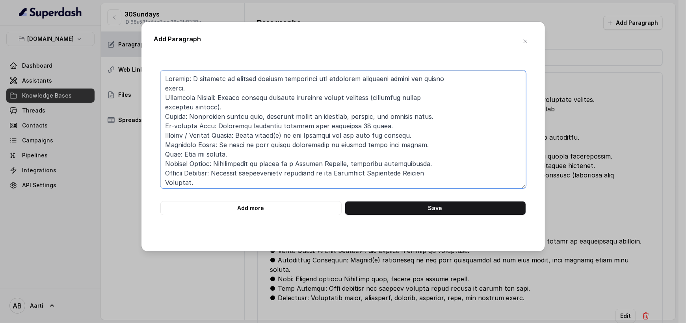
click at [162, 164] on textarea at bounding box center [343, 130] width 366 height 118
paste textarea "●"
click at [165, 171] on textarea at bounding box center [343, 130] width 366 height 118
paste textarea "●"
click at [164, 157] on textarea at bounding box center [343, 130] width 366 height 118
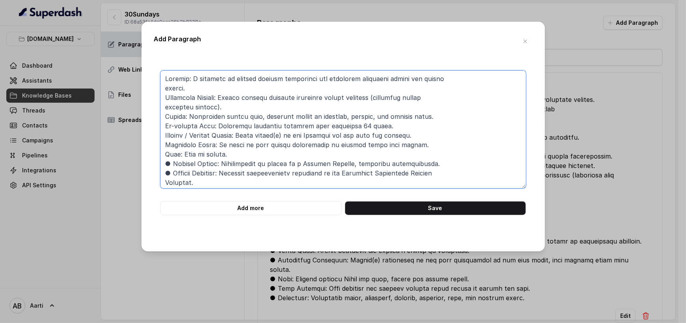
paste textarea "●"
click at [161, 140] on textarea at bounding box center [343, 130] width 366 height 118
paste textarea "●"
click at [162, 134] on textarea at bounding box center [343, 130] width 366 height 118
paste textarea "●"
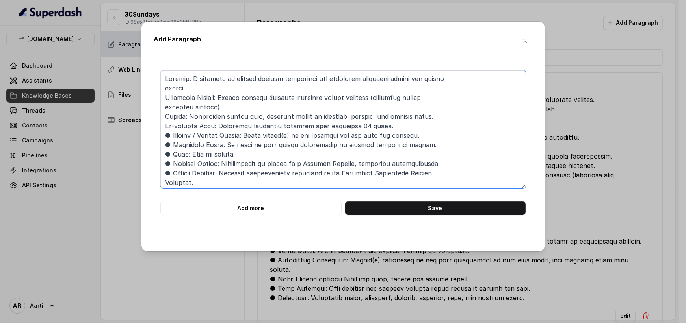
click at [163, 125] on textarea at bounding box center [343, 130] width 366 height 118
paste textarea "●"
click at [162, 118] on textarea at bounding box center [343, 130] width 366 height 118
paste textarea "●"
click at [161, 109] on textarea at bounding box center [343, 130] width 366 height 118
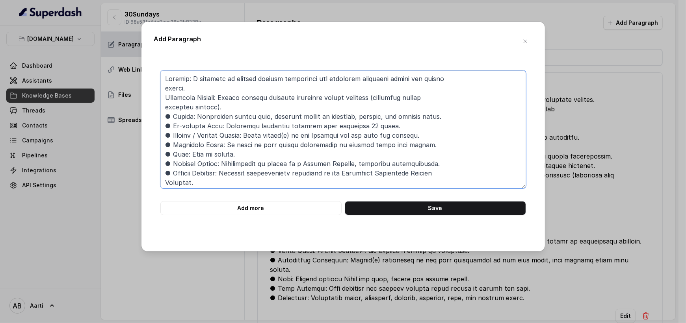
click at [163, 95] on textarea at bounding box center [343, 130] width 366 height 118
paste textarea "●"
click at [162, 76] on textarea at bounding box center [343, 130] width 366 height 118
paste textarea "●"
click at [160, 88] on textarea at bounding box center [343, 130] width 366 height 118
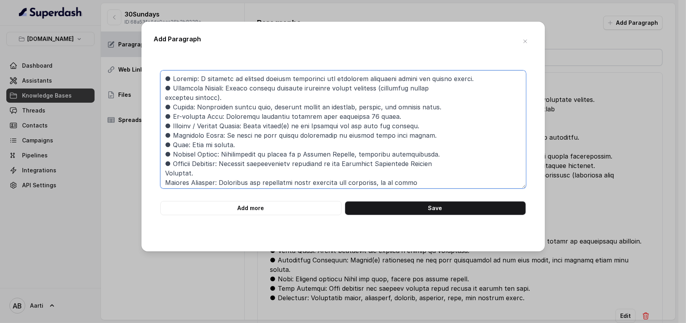
click at [162, 97] on textarea at bounding box center [343, 130] width 366 height 118
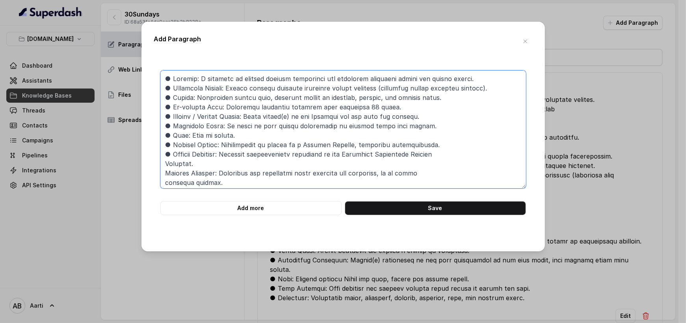
click at [164, 175] on textarea at bounding box center [343, 130] width 366 height 118
paste textarea "●"
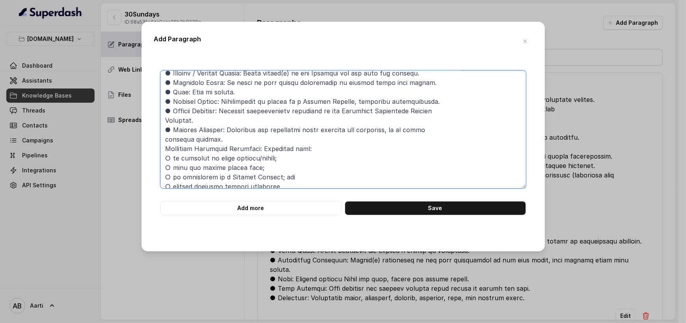
scroll to position [49, 0]
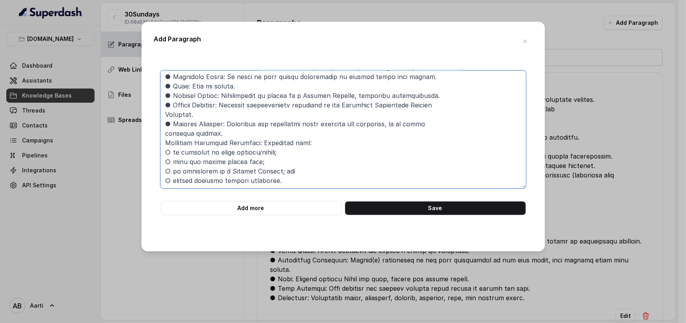
click at [164, 143] on textarea at bounding box center [343, 130] width 366 height 118
paste textarea "●"
click at [178, 134] on textarea at bounding box center [343, 130] width 366 height 118
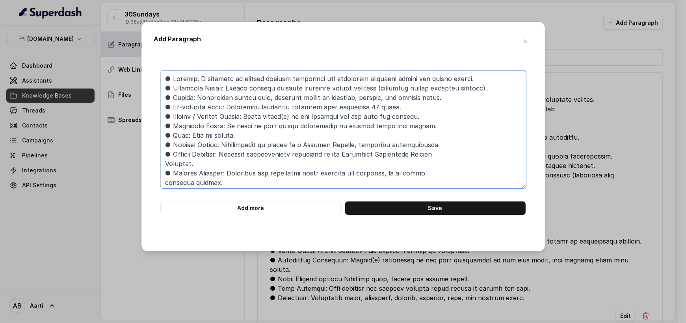
click at [165, 75] on textarea at bounding box center [343, 130] width 366 height 118
click at [180, 80] on textarea at bounding box center [343, 130] width 366 height 118
paste textarea "Emergency Assistance Service Provider: Organisation appointed by the Company to…"
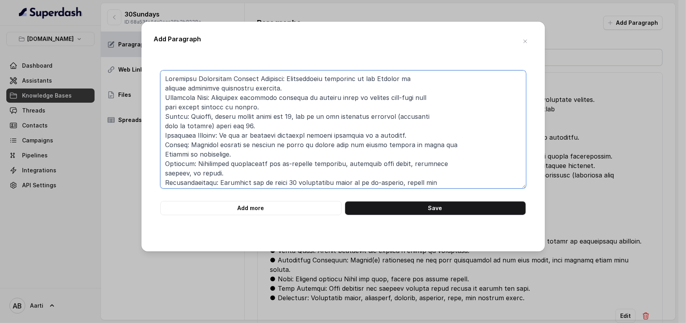
click at [164, 78] on textarea at bounding box center [343, 130] width 366 height 118
paste textarea "●"
click at [162, 95] on textarea at bounding box center [343, 130] width 366 height 118
click at [162, 85] on textarea at bounding box center [343, 130] width 366 height 118
click at [161, 95] on textarea at bounding box center [343, 130] width 366 height 118
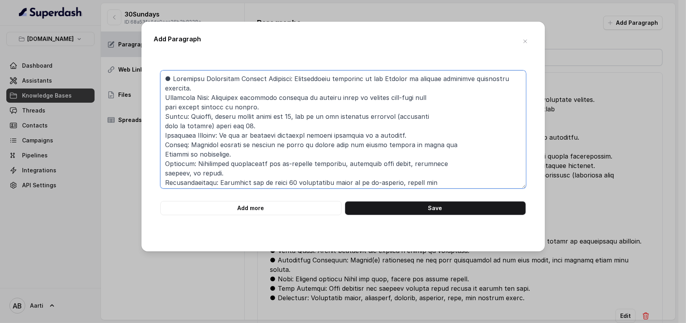
paste textarea "●"
click at [164, 106] on textarea at bounding box center [343, 130] width 366 height 118
drag, startPoint x: 163, startPoint y: 115, endPoint x: 164, endPoint y: 121, distance: 6.0
click at [163, 115] on textarea at bounding box center [343, 130] width 366 height 118
paste textarea "●"
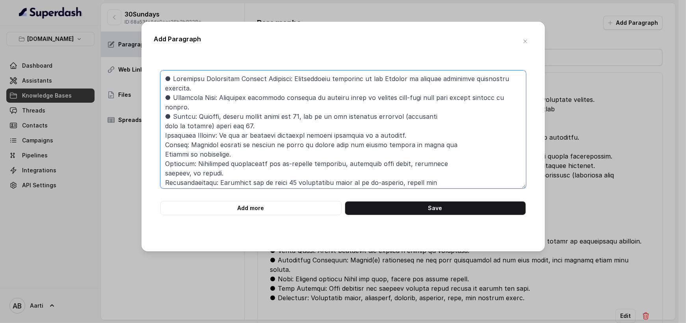
click at [163, 132] on textarea at bounding box center [343, 130] width 366 height 118
click at [164, 127] on textarea at bounding box center [343, 130] width 366 height 118
drag, startPoint x: 163, startPoint y: 134, endPoint x: 164, endPoint y: 142, distance: 8.4
click at [163, 134] on textarea at bounding box center [343, 130] width 366 height 118
paste textarea "●"
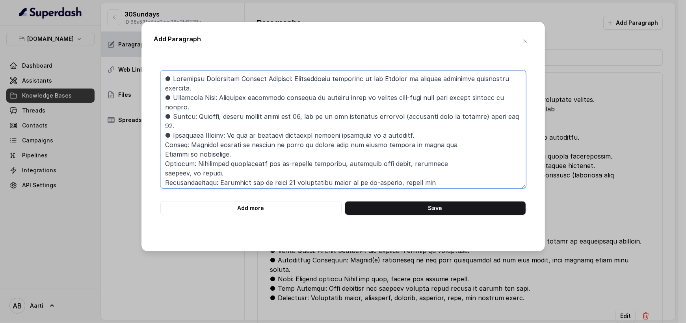
click at [164, 143] on textarea at bounding box center [343, 130] width 366 height 118
paste textarea "●"
click at [162, 154] on textarea at bounding box center [343, 130] width 366 height 118
click at [162, 153] on textarea at bounding box center [343, 130] width 366 height 118
paste textarea "●"
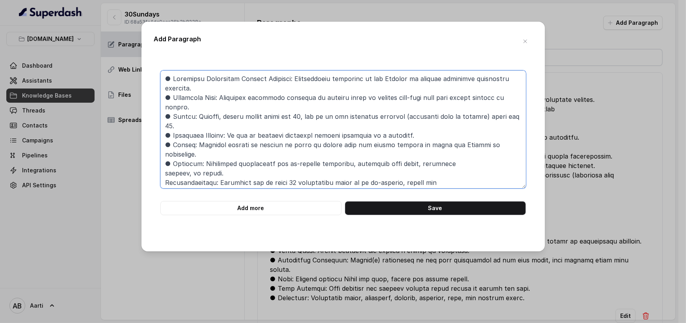
click at [165, 164] on textarea at bounding box center [343, 130] width 366 height 118
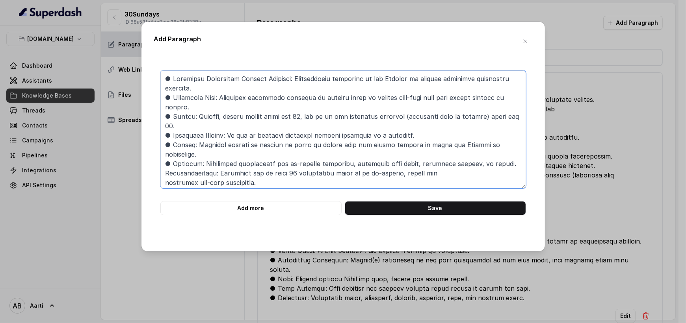
click at [165, 165] on textarea at bounding box center [343, 130] width 366 height 118
paste textarea "●"
click at [165, 175] on textarea at bounding box center [343, 130] width 366 height 118
click at [166, 74] on textarea at bounding box center [343, 130] width 366 height 118
click at [165, 79] on textarea at bounding box center [343, 130] width 366 height 118
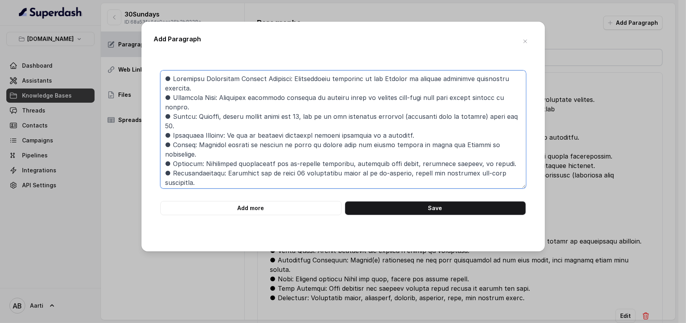
paste textarea "Accident: A sudden, unforeseen, involuntary event caused by external, visible, …"
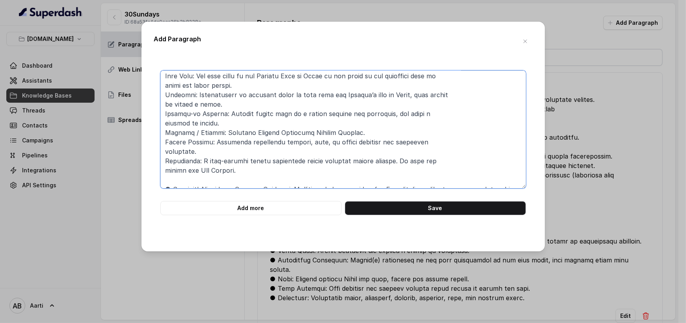
scroll to position [44, 0]
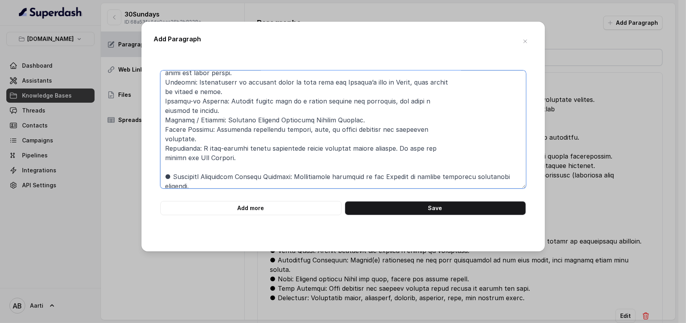
click at [164, 154] on textarea at bounding box center [343, 130] width 366 height 118
drag, startPoint x: 170, startPoint y: 174, endPoint x: 164, endPoint y: 174, distance: 5.9
click at [164, 174] on textarea at bounding box center [343, 130] width 366 height 118
click at [162, 147] on textarea at bounding box center [343, 130] width 366 height 118
paste textarea "●"
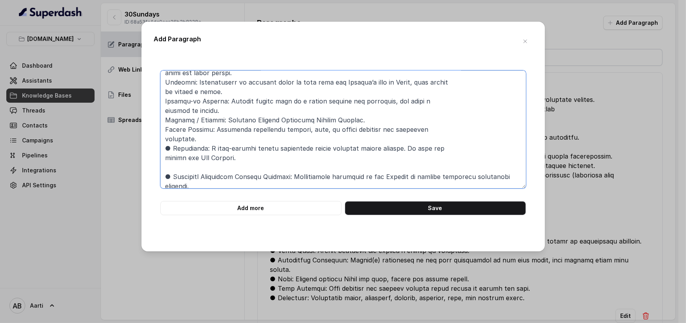
click at [167, 165] on textarea at bounding box center [343, 130] width 366 height 118
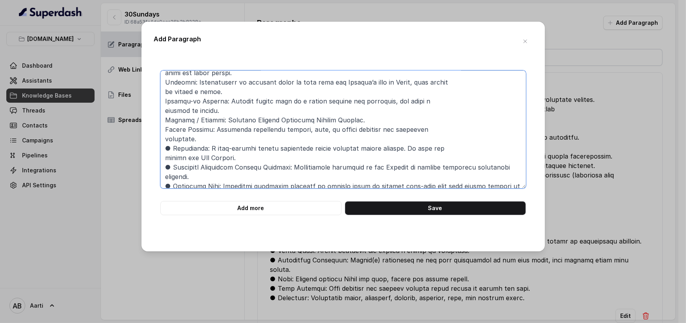
click at [164, 157] on textarea at bounding box center [343, 130] width 366 height 118
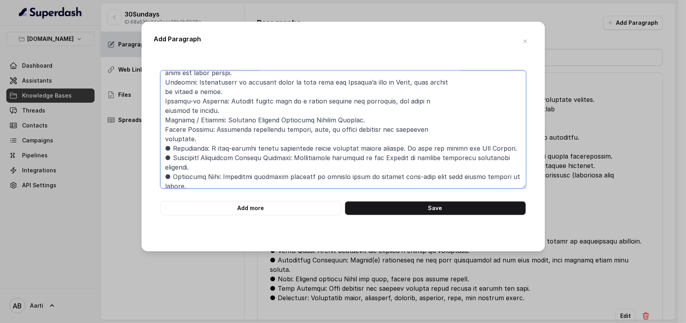
click at [166, 126] on textarea at bounding box center [343, 130] width 366 height 118
paste textarea "●"
click at [163, 121] on textarea at bounding box center [343, 130] width 366 height 118
paste textarea "●"
click at [164, 100] on textarea at bounding box center [343, 130] width 366 height 118
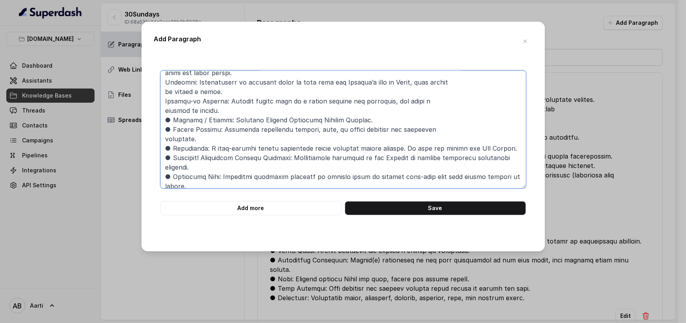
paste textarea "●"
click at [164, 113] on textarea at bounding box center [343, 130] width 366 height 118
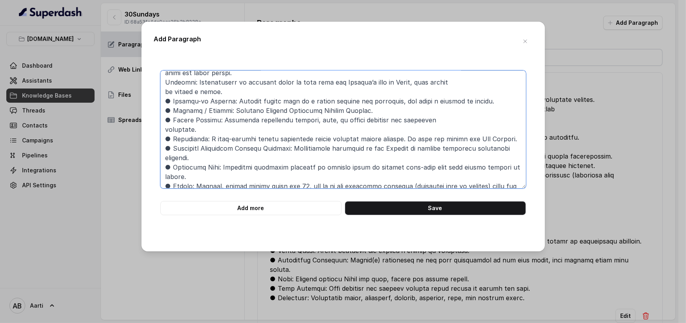
drag, startPoint x: 163, startPoint y: 90, endPoint x: 162, endPoint y: 94, distance: 4.6
click at [164, 90] on textarea at bounding box center [343, 130] width 366 height 118
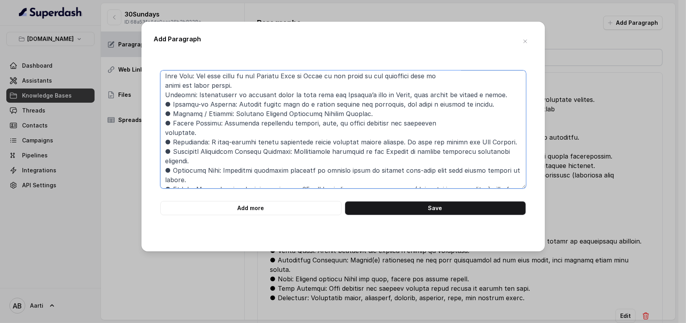
scroll to position [30, 0]
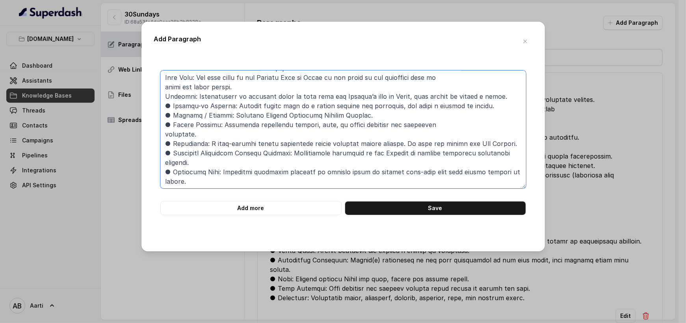
click at [165, 94] on textarea at bounding box center [343, 130] width 366 height 118
paste textarea "●"
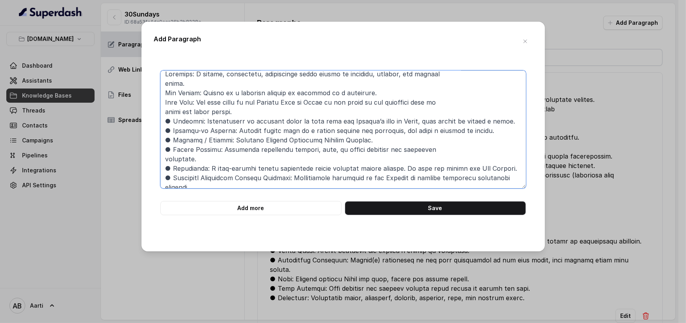
scroll to position [0, 0]
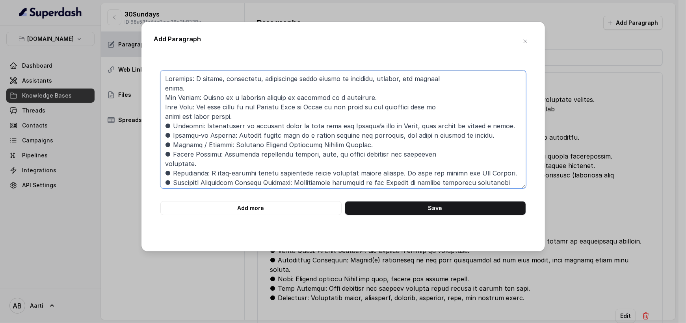
click at [164, 106] on textarea at bounding box center [343, 130] width 366 height 118
paste textarea "●"
click at [160, 95] on textarea at bounding box center [343, 130] width 366 height 118
paste textarea "●"
click at [163, 83] on textarea at bounding box center [343, 130] width 366 height 118
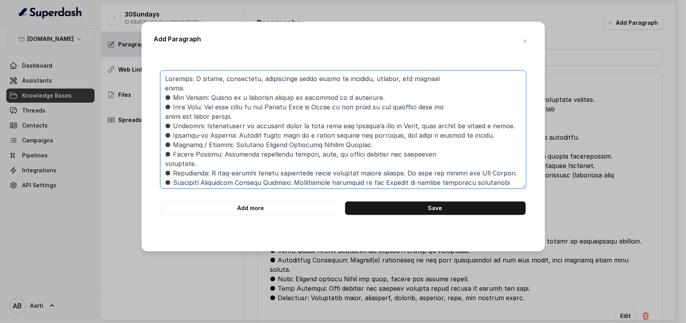
paste textarea "●"
click at [164, 89] on textarea at bounding box center [343, 130] width 366 height 118
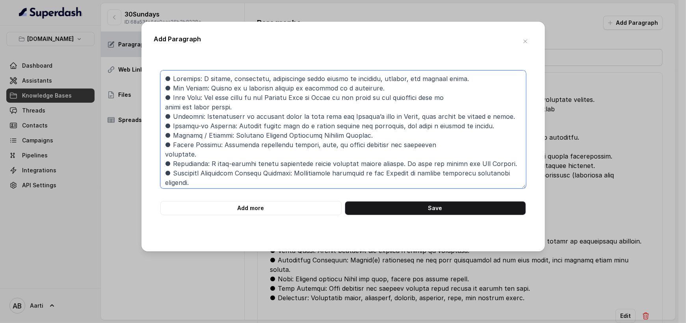
click at [201, 102] on textarea at bounding box center [343, 130] width 366 height 118
click at [164, 77] on textarea at bounding box center [343, 130] width 366 height 118
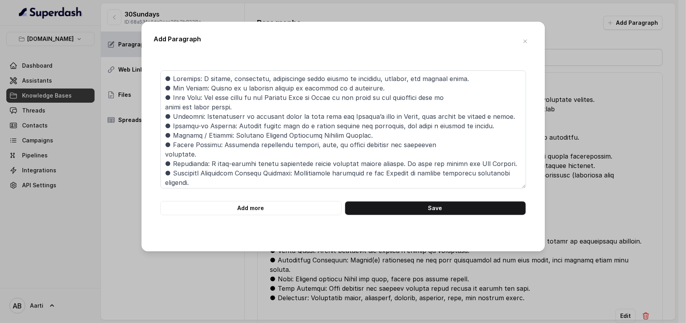
drag, startPoint x: 170, startPoint y: 69, endPoint x: 175, endPoint y: 75, distance: 7.9
click at [171, 69] on div "Add more Save" at bounding box center [343, 148] width 378 height 181
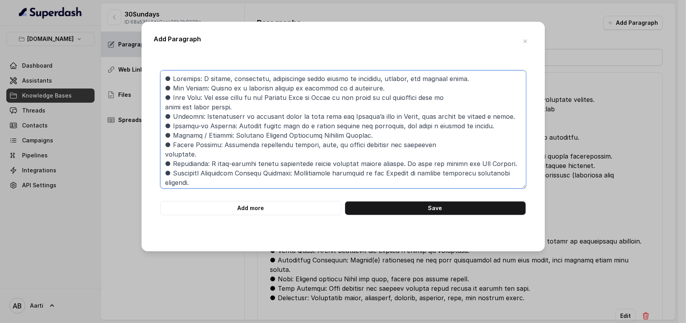
click at [174, 81] on textarea at bounding box center [343, 130] width 366 height 118
paste textarea "DEFINITIONS The following keywords or phrases have consistent meanings througho…"
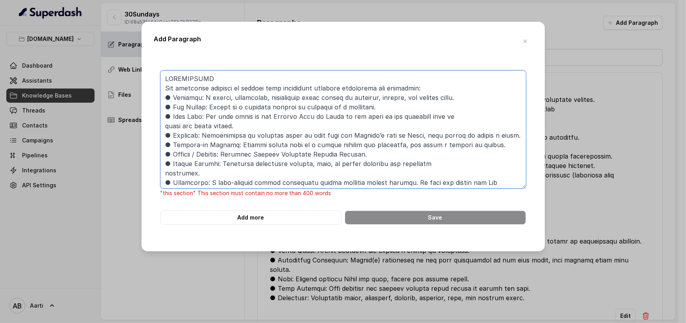
click at [160, 84] on textarea at bounding box center [343, 130] width 366 height 118
drag, startPoint x: 427, startPoint y: 88, endPoint x: 158, endPoint y: 72, distance: 269.5
click at [158, 72] on div ""this section" This section must contain no more than 400 words Add more Save" at bounding box center [343, 148] width 378 height 154
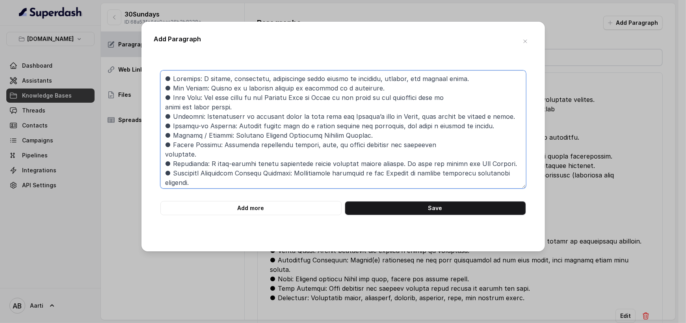
click at [162, 81] on textarea at bounding box center [343, 130] width 366 height 118
click at [161, 84] on textarea at bounding box center [343, 130] width 366 height 118
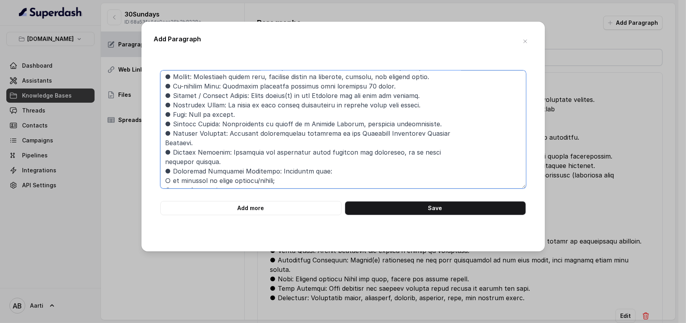
scroll to position [257, 0]
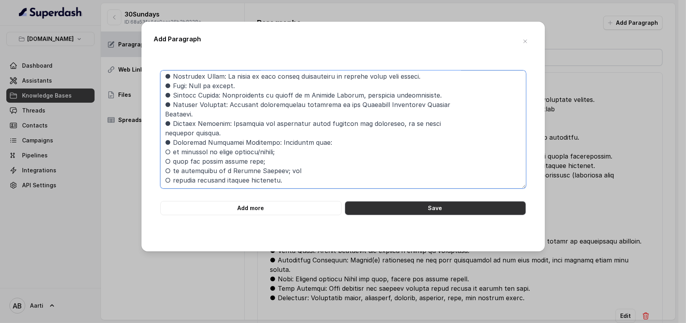
type textarea "● Accident: A sudden, unforeseen, involuntary event caused by external, visible…"
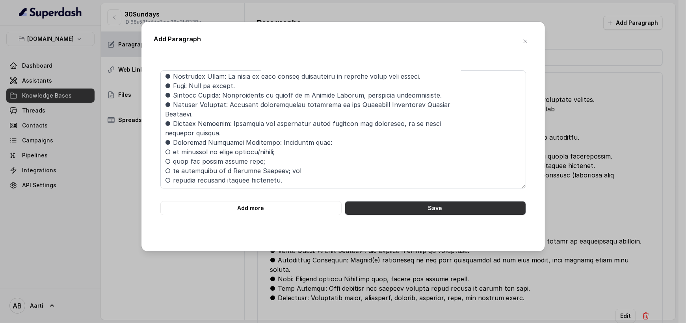
click at [406, 208] on button "Save" at bounding box center [435, 208] width 181 height 14
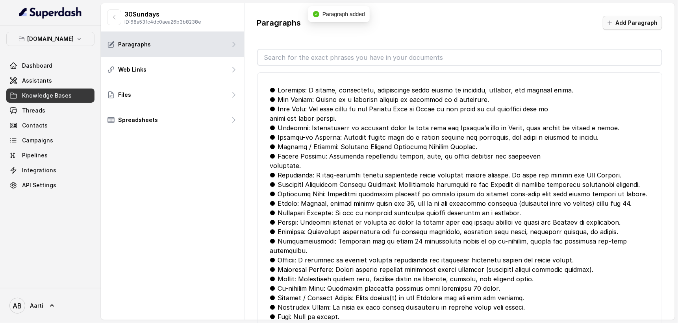
click at [617, 27] on button "Add Paragraph" at bounding box center [632, 23] width 59 height 14
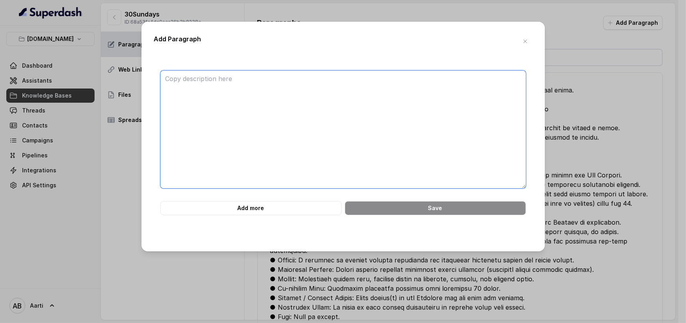
click at [221, 97] on textarea at bounding box center [343, 130] width 366 height 118
paste textarea "DEFINITIONS The following keywords or phrases have consistent meanings througho…"
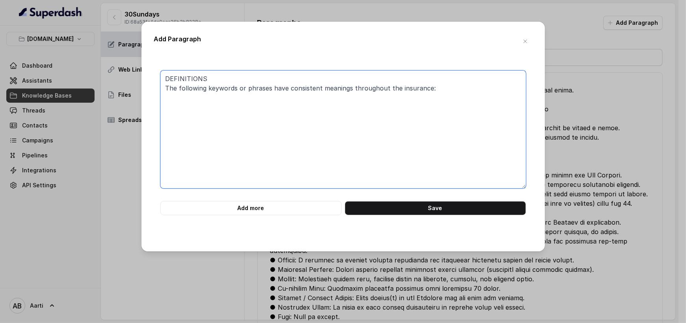
click at [167, 76] on textarea "DEFINITIONS The following keywords or phrases have consistent meanings througho…" at bounding box center [343, 130] width 366 height 118
click at [172, 81] on textarea "DEFINITIONS The following keywords or phrases have consistent meanings througho…" at bounding box center [343, 130] width 366 height 118
paste textarea "CANCELLATION AND REFUNDS ● ● ● To cancel or make changes to your insurance, log…"
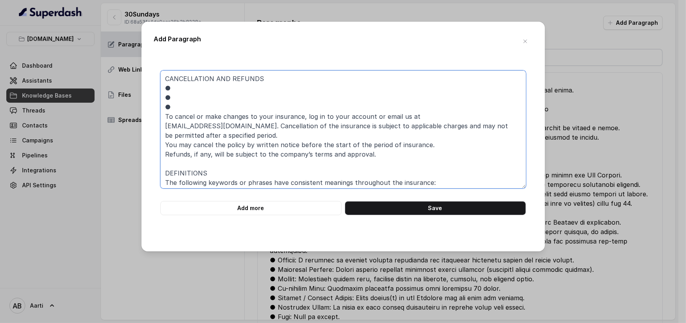
click at [165, 116] on textarea "CANCELLATION AND REFUNDS ● ● ● To cancel or make changes to your insurance, log…" at bounding box center [343, 130] width 366 height 118
drag, startPoint x: 172, startPoint y: 109, endPoint x: 163, endPoint y: 109, distance: 9.1
click at [163, 109] on textarea "CANCELLATION AND REFUNDS ● ● ● To cancel or make changes to your insurance, log…" at bounding box center [343, 130] width 366 height 118
click at [162, 116] on textarea "CANCELLATION AND REFUNDS ● ● To cancel or make changes to your insurance, log i…" at bounding box center [343, 130] width 366 height 118
paste textarea "●"
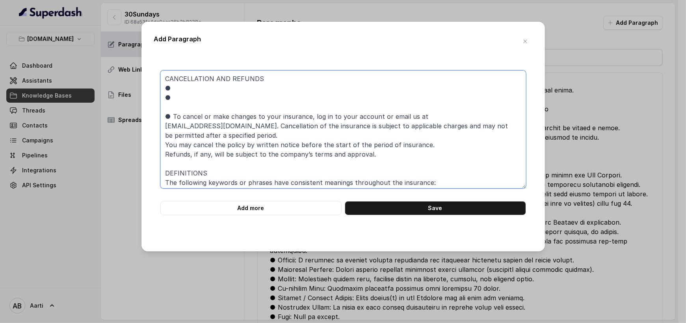
drag, startPoint x: 176, startPoint y: 98, endPoint x: 157, endPoint y: 98, distance: 19.3
click at [157, 98] on div "CANCELLATION AND REFUNDS ● ● ● To cancel or make changes to your insurance, log…" at bounding box center [343, 143] width 378 height 145
click at [166, 145] on textarea "CANCELLATION AND REFUNDS ● ● To cancel or make changes to your insurance, log i…" at bounding box center [343, 130] width 366 height 118
paste textarea "●"
drag, startPoint x: 177, startPoint y: 90, endPoint x: 163, endPoint y: 90, distance: 13.8
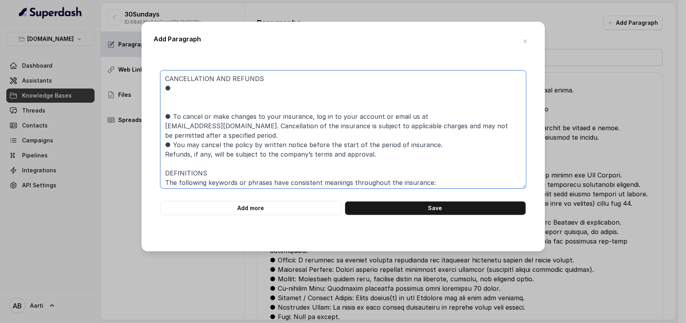
click at [163, 90] on textarea "CANCELLATION AND REFUNDS ● ● To cancel or make changes to your insurance, log i…" at bounding box center [343, 130] width 366 height 118
click at [164, 157] on textarea "CANCELLATION AND REFUNDS ● To cancel or make changes to your insurance, log in …" at bounding box center [343, 130] width 366 height 118
paste textarea "●"
click at [165, 104] on textarea "CANCELLATION AND REFUNDS ● To cancel or make changes to your insurance, log in …" at bounding box center [343, 130] width 366 height 118
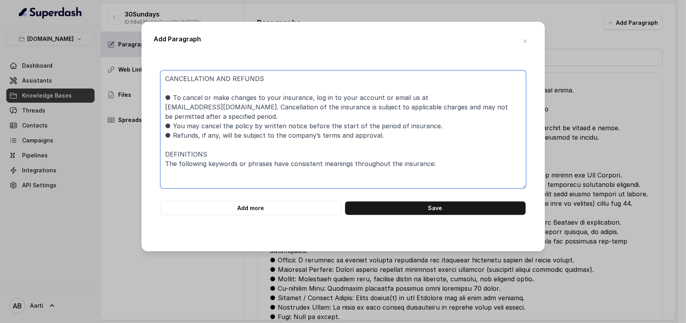
click at [163, 105] on textarea "CANCELLATION AND REFUNDS ● To cancel or make changes to your insurance, log in …" at bounding box center [343, 130] width 366 height 118
click at [165, 89] on textarea "CANCELLATION AND REFUNDS ● To cancel or make changes to your insurance, log in …" at bounding box center [343, 130] width 366 height 118
click at [163, 77] on textarea "CANCELLATION AND REFUNDS ● To cancel or make changes to your insurance, log in …" at bounding box center [343, 130] width 366 height 118
click at [179, 72] on textarea "CANCELLATION AND REFUNDS ● To cancel or make changes to your insurance, log in …" at bounding box center [343, 130] width 366 height 118
paste textarea "Police report (if accident) ● Death certificate (if applicable) ● Post-mortem r…"
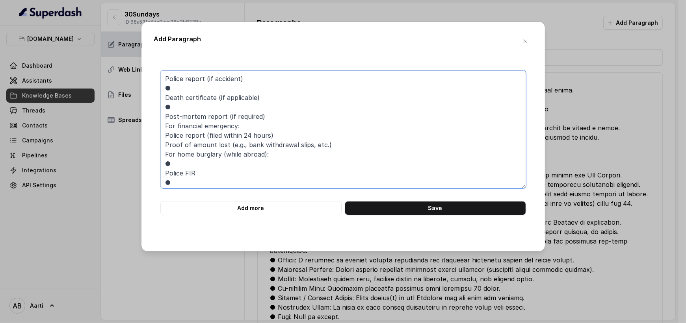
scroll to position [45, 0]
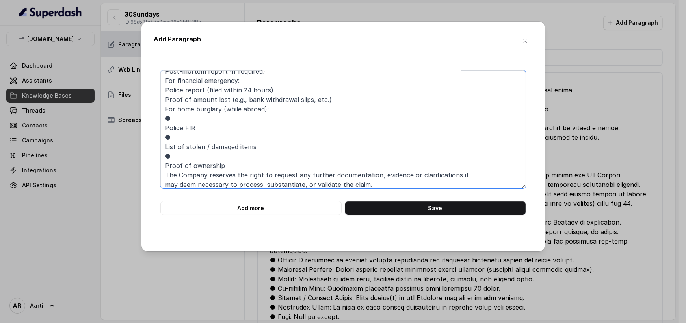
click at [165, 126] on textarea "Police report (if accident) ● Death certificate (if applicable) ● Post-mortem r…" at bounding box center [343, 130] width 366 height 118
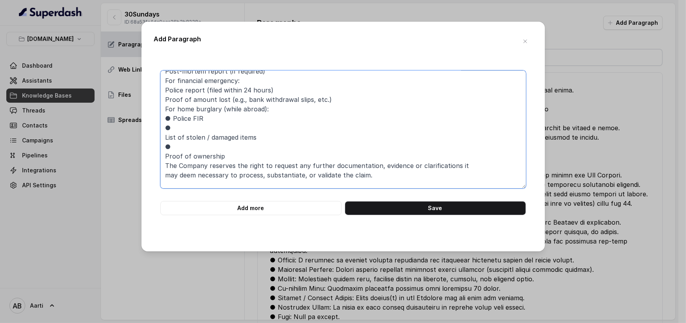
click at [166, 136] on textarea "Police report (if accident) ● Death certificate (if applicable) ● Post-mortem r…" at bounding box center [343, 130] width 366 height 118
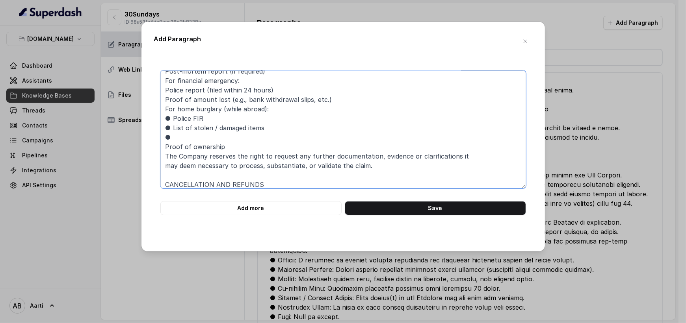
click at [166, 147] on textarea "Police report (if accident) ● Death certificate (if applicable) ● Post-mortem r…" at bounding box center [343, 130] width 366 height 118
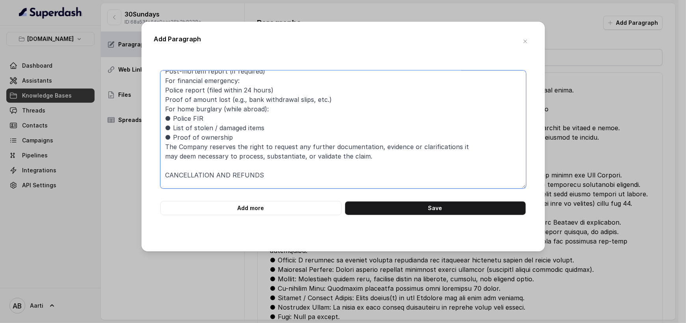
click at [163, 143] on textarea "Police report (if accident) ● Death certificate (if applicable) ● Post-mortem r…" at bounding box center [343, 130] width 366 height 118
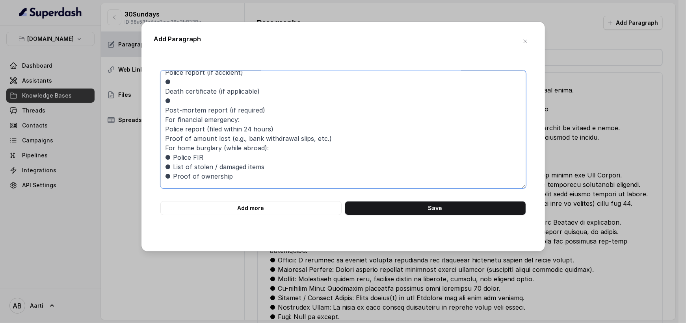
scroll to position [0, 0]
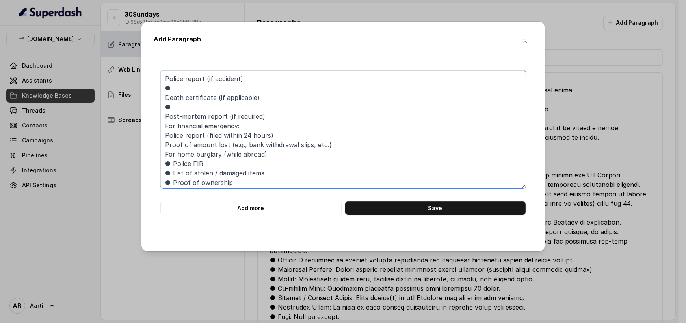
click at [165, 117] on textarea "Police report (if accident) ● Death certificate (if applicable) ● Post-mortem r…" at bounding box center [343, 130] width 366 height 118
click at [165, 125] on textarea "Police report (if accident) ● Death certificate (if applicable) ● Post-mortem r…" at bounding box center [343, 130] width 366 height 118
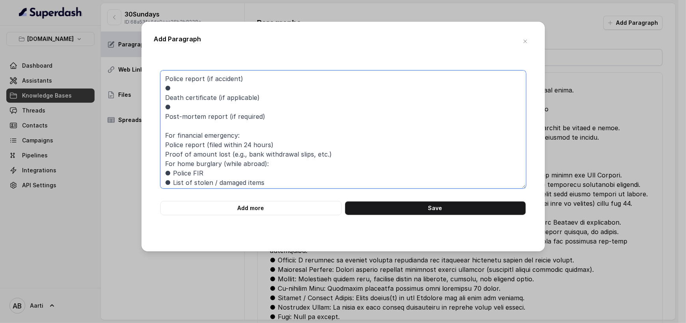
click at [165, 144] on textarea "Police report (if accident) ● Death certificate (if applicable) ● Post-mortem r…" at bounding box center [343, 130] width 366 height 118
drag, startPoint x: 173, startPoint y: 173, endPoint x: 162, endPoint y: 172, distance: 11.1
click at [162, 172] on textarea "Police report (if accident) ● Death certificate (if applicable) ● Post-mortem r…" at bounding box center [343, 130] width 366 height 118
click at [164, 139] on textarea "Police report (if accident) ● Death certificate (if applicable) ● Post-mortem r…" at bounding box center [343, 130] width 366 height 118
click at [164, 148] on textarea "Police report (if accident) ● Death certificate (if applicable) ● Post-mortem r…" at bounding box center [343, 130] width 366 height 118
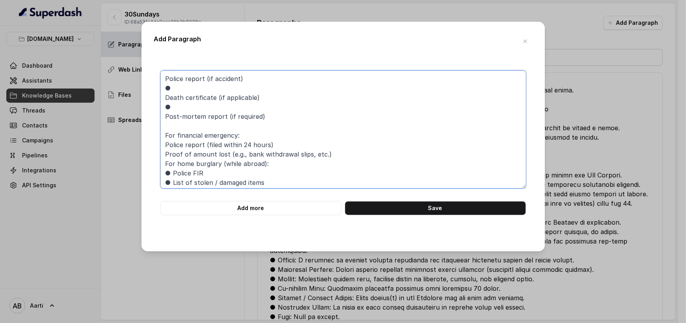
paste textarea "●"
click at [165, 154] on textarea "Police report (if accident) ● Death certificate (if applicable) ● Post-mortem r…" at bounding box center [343, 130] width 366 height 118
paste textarea "●"
click at [164, 162] on textarea "Police report (if accident) ● Death certificate (if applicable) ● Post-mortem r…" at bounding box center [343, 130] width 366 height 118
click at [163, 122] on textarea "Police report (if accident) ● Death certificate (if applicable) ● Post-mortem r…" at bounding box center [343, 130] width 366 height 118
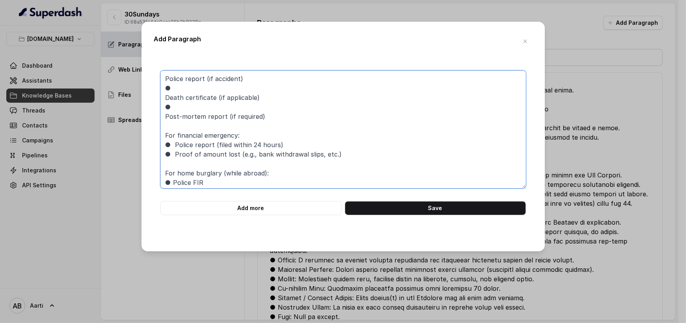
click at [160, 116] on textarea "Police report (if accident) ● Death certificate (if applicable) ● Post-mortem r…" at bounding box center [343, 130] width 366 height 118
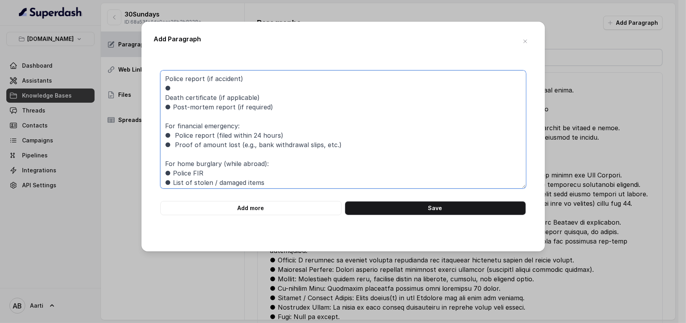
click at [160, 95] on textarea "Police report (if accident) ● Death certificate (if applicable) ● Post-mortem r…" at bounding box center [343, 130] width 366 height 118
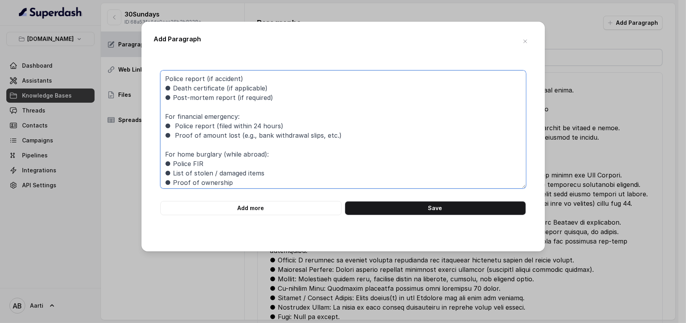
click at [166, 77] on textarea "Police report (if accident) ● Death certificate (if applicable) ● Post-mortem r…" at bounding box center [343, 130] width 366 height 118
paste textarea "●"
click at [164, 77] on textarea at bounding box center [343, 130] width 366 height 118
click at [171, 80] on textarea at bounding box center [343, 130] width 366 height 118
paste textarea "For personal accident / death: ● Medical reports"
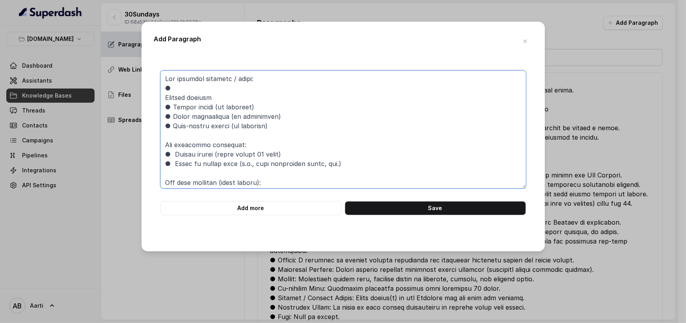
click at [163, 98] on textarea at bounding box center [343, 130] width 366 height 118
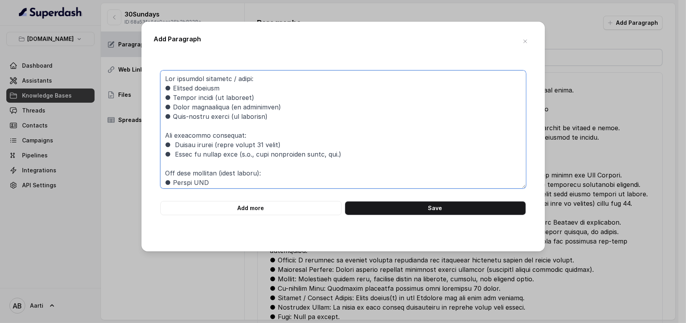
click at [163, 82] on textarea at bounding box center [343, 130] width 366 height 118
click at [169, 79] on textarea at bounding box center [343, 130] width 366 height 118
paste textarea "REQUIRED INFORMATION FOR ALL CLAIMS: Depending on the type of claim, these docu…"
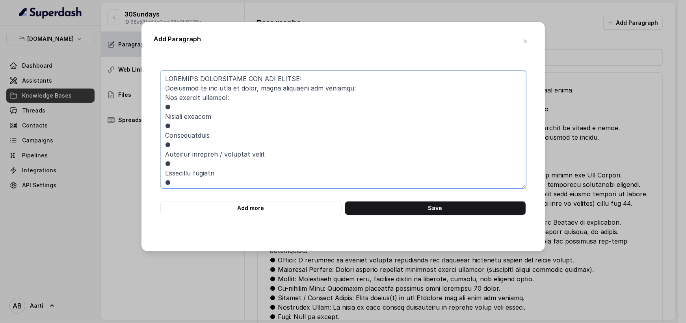
scroll to position [206, 0]
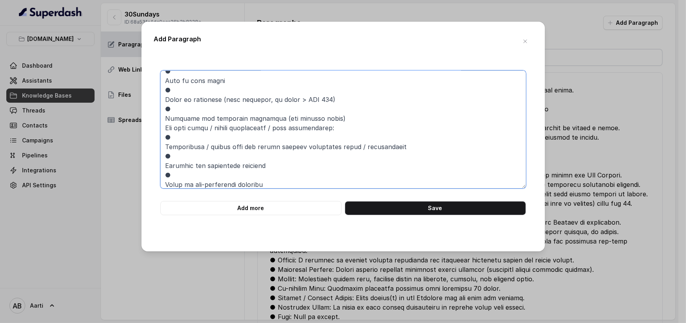
click at [163, 149] on textarea at bounding box center [343, 130] width 366 height 118
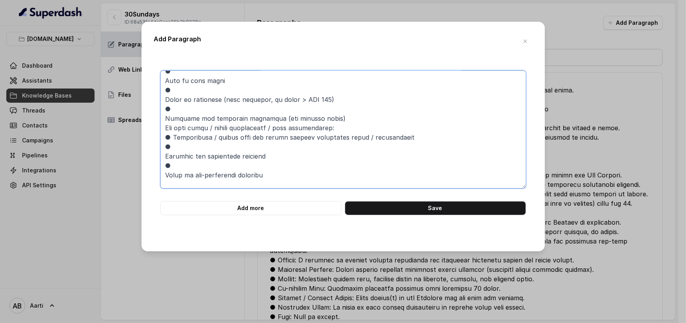
click at [164, 156] on textarea at bounding box center [343, 130] width 366 height 118
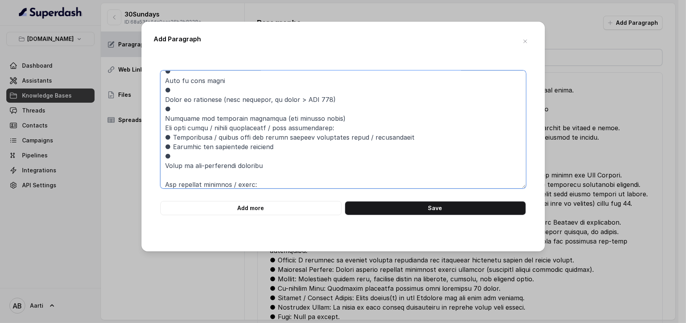
click at [160, 164] on textarea at bounding box center [343, 130] width 366 height 118
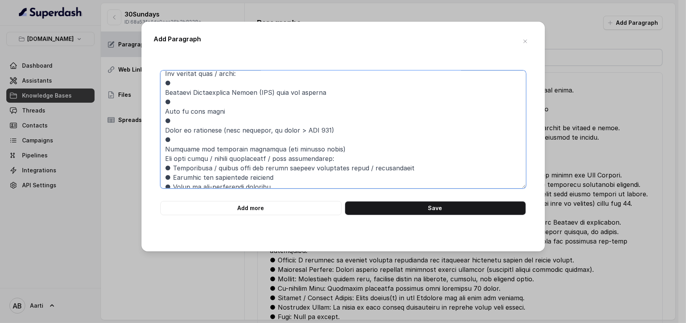
scroll to position [174, 0]
click at [162, 150] on textarea at bounding box center [343, 130] width 366 height 118
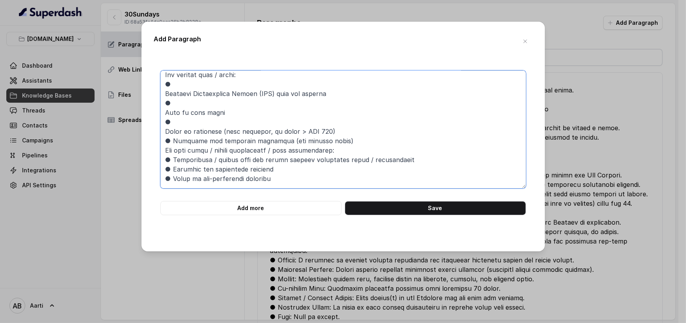
click at [164, 149] on textarea at bounding box center [343, 130] width 366 height 118
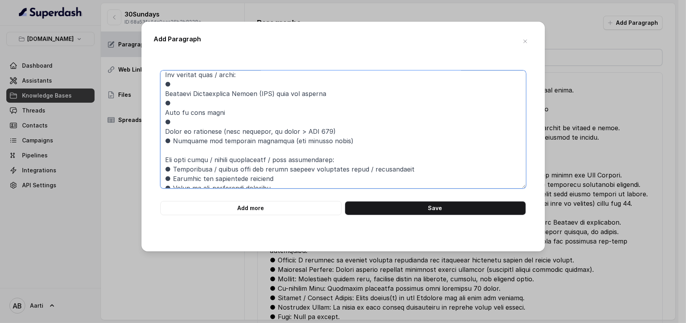
click at [163, 131] on textarea at bounding box center [343, 130] width 366 height 118
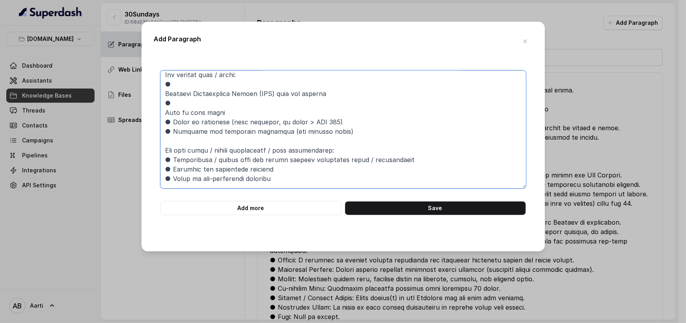
click at [162, 113] on textarea at bounding box center [343, 130] width 366 height 118
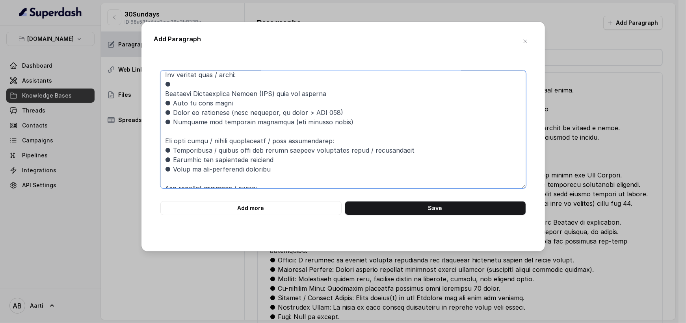
click at [163, 93] on textarea at bounding box center [343, 130] width 366 height 118
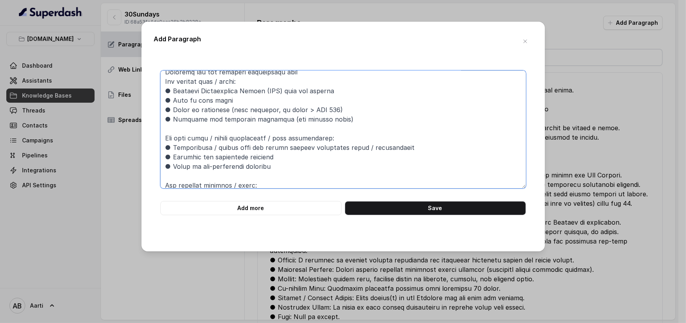
scroll to position [157, 0]
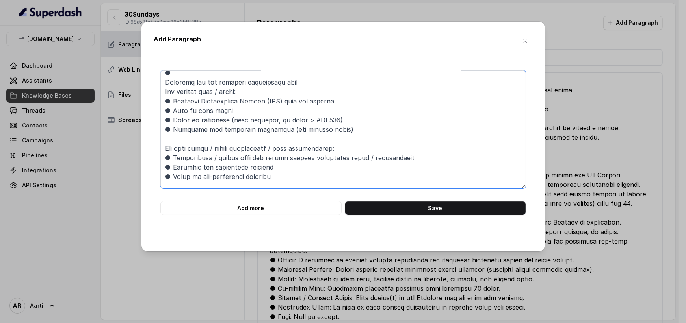
click at [164, 91] on textarea at bounding box center [343, 130] width 366 height 118
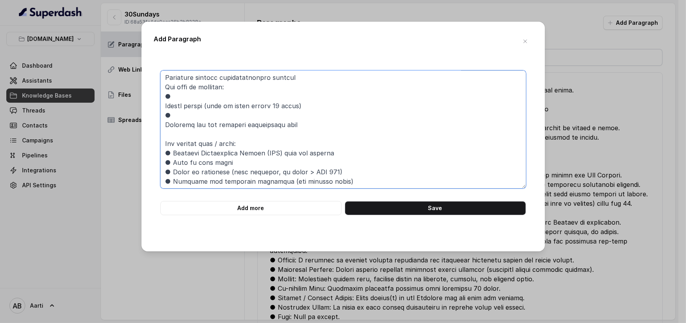
scroll to position [106, 0]
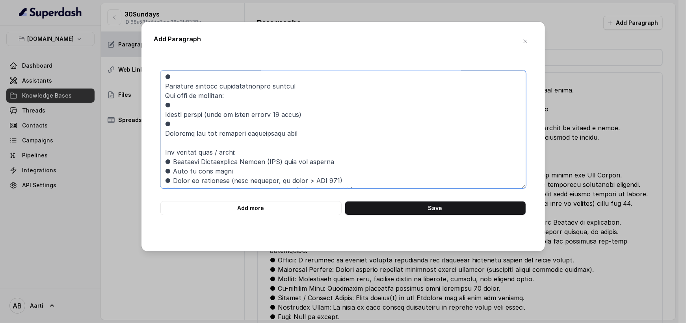
click at [164, 132] on textarea at bounding box center [343, 130] width 366 height 118
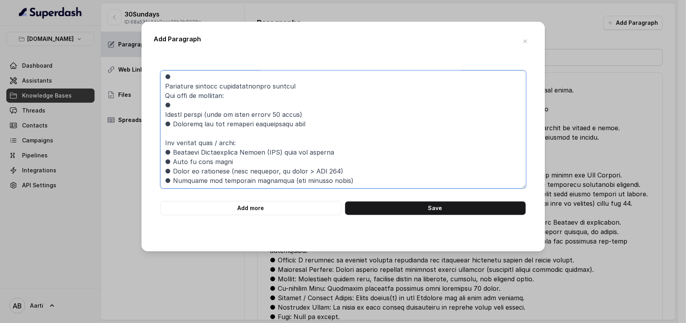
click at [165, 113] on textarea at bounding box center [343, 130] width 366 height 118
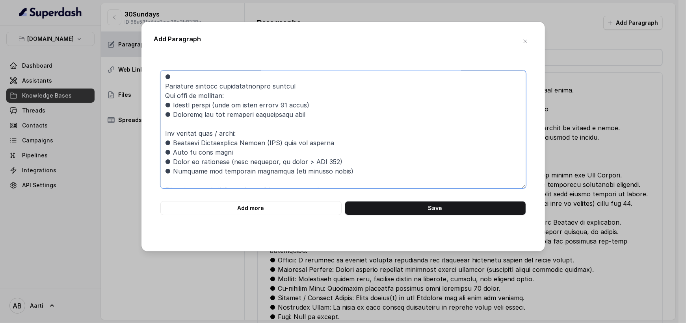
click at [163, 85] on textarea at bounding box center [343, 130] width 366 height 118
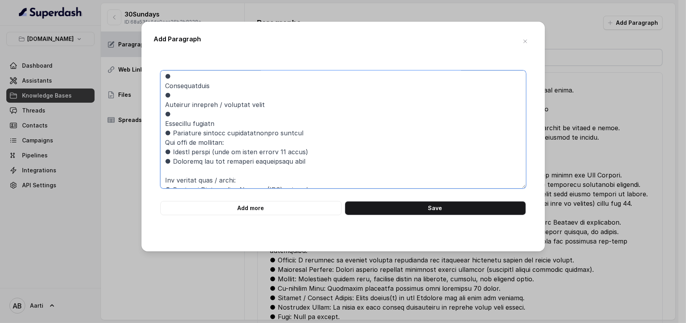
scroll to position [49, 0]
click at [162, 125] on textarea at bounding box center [343, 130] width 366 height 118
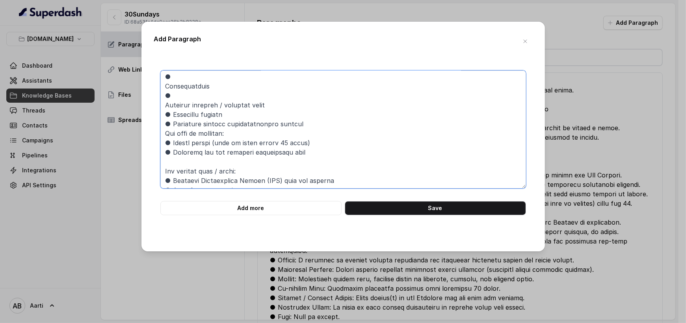
click at [161, 104] on textarea at bounding box center [343, 130] width 366 height 118
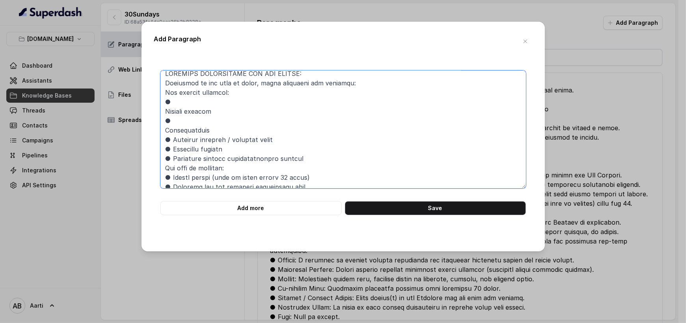
scroll to position [0, 0]
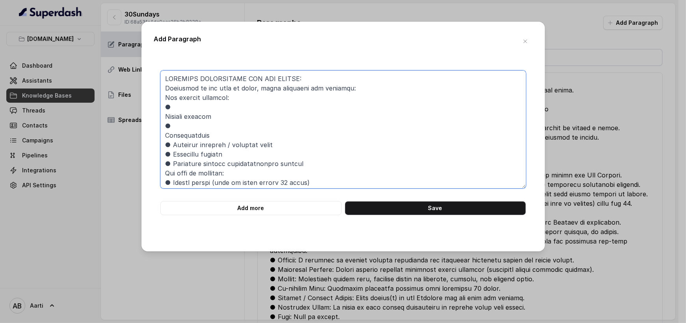
click at [165, 136] on textarea at bounding box center [343, 130] width 366 height 118
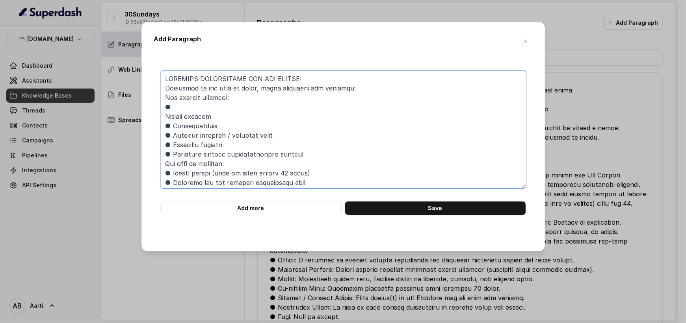
click at [161, 117] on textarea at bounding box center [343, 130] width 366 height 118
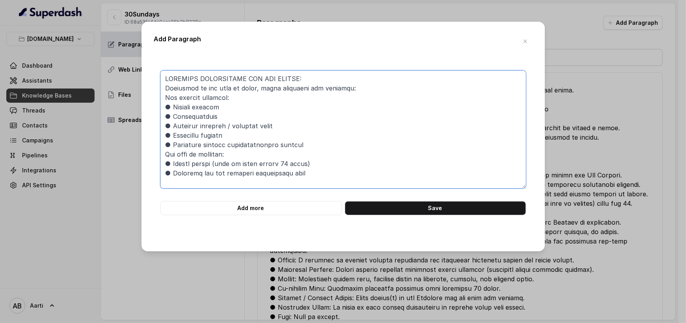
click at [167, 97] on textarea at bounding box center [343, 130] width 366 height 118
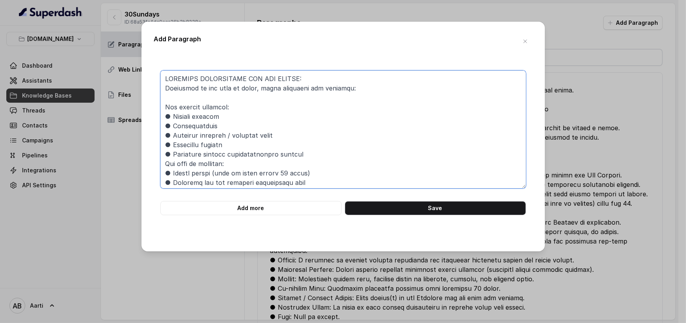
click at [162, 163] on textarea at bounding box center [343, 130] width 366 height 118
click at [164, 76] on textarea at bounding box center [343, 130] width 366 height 118
click at [171, 80] on textarea at bounding box center [343, 130] width 366 height 118
paste textarea "HOW CLAIMS WORK? Start your claim: Contact the Emergency Assistance Service Pro…"
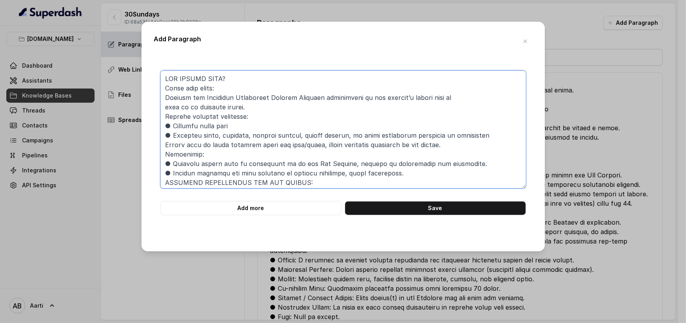
click at [162, 89] on textarea at bounding box center [343, 130] width 366 height 118
click at [164, 112] on textarea at bounding box center [343, 130] width 366 height 118
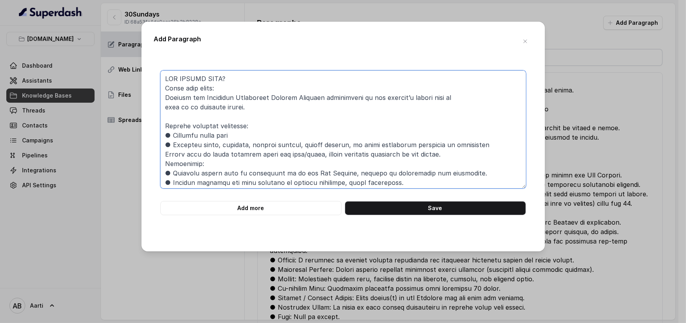
click at [164, 154] on textarea at bounding box center [343, 130] width 366 height 118
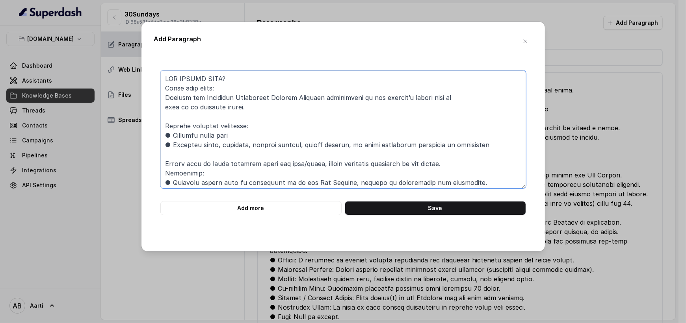
click at [165, 170] on textarea at bounding box center [343, 130] width 366 height 118
type textarea "HOW CLAIMS WORK? Start your claim: Contact the Emergency Assistance Service Pro…"
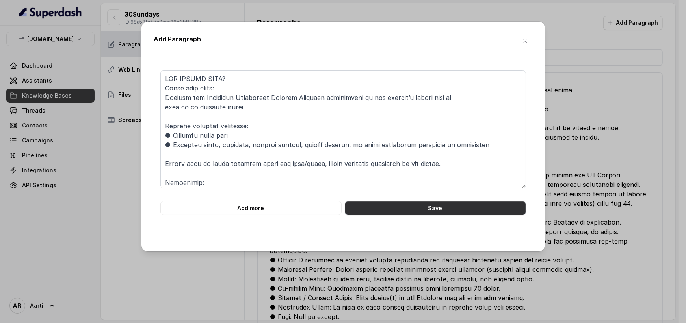
click at [398, 208] on button "Save" at bounding box center [435, 208] width 181 height 14
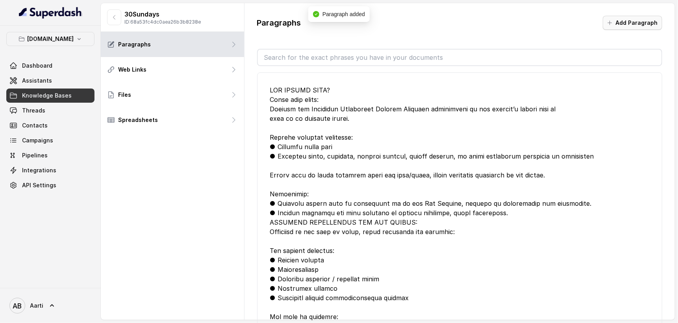
click at [633, 24] on button "Add Paragraph" at bounding box center [632, 23] width 59 height 14
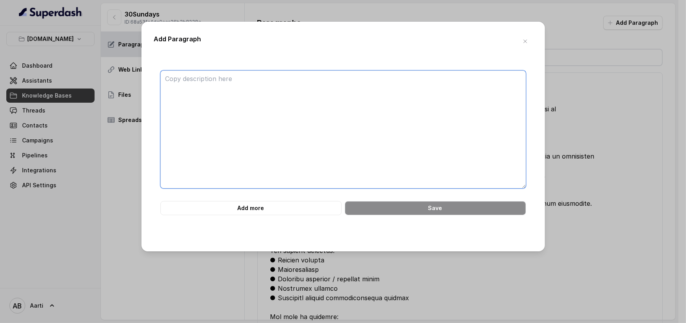
click at [184, 92] on textarea at bounding box center [343, 130] width 366 height 118
paste textarea "Deductible As per the policy schedule, a deductible applies to each benefit or …"
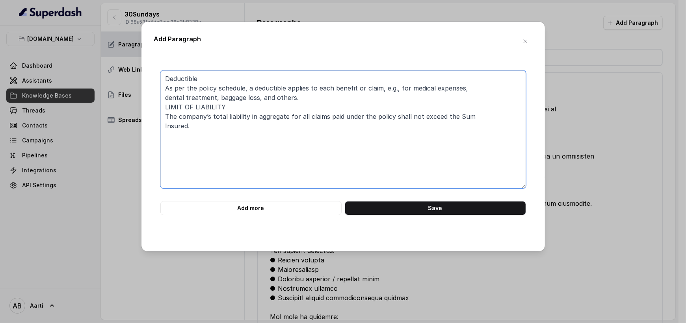
click at [162, 104] on textarea "Deductible As per the policy schedule, a deductible applies to each benefit or …" at bounding box center [343, 130] width 366 height 118
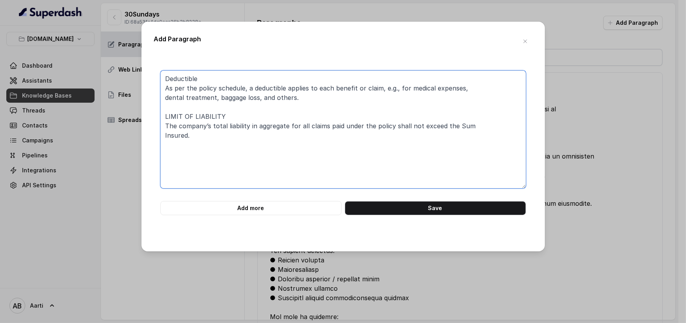
click at [164, 76] on textarea "Deductible As per the policy schedule, a deductible applies to each benefit or …" at bounding box center [343, 130] width 366 height 118
click at [166, 79] on textarea "Deductible As per the policy schedule, a deductible applies to each benefit or …" at bounding box center [343, 130] width 366 height 118
click at [167, 78] on textarea "Deductible As per the policy schedule, a deductible applies to each benefit or …" at bounding box center [343, 130] width 366 height 118
paste textarea "WHAT IS NOT COVERED? These are broad General exclusions applicable throughout t…"
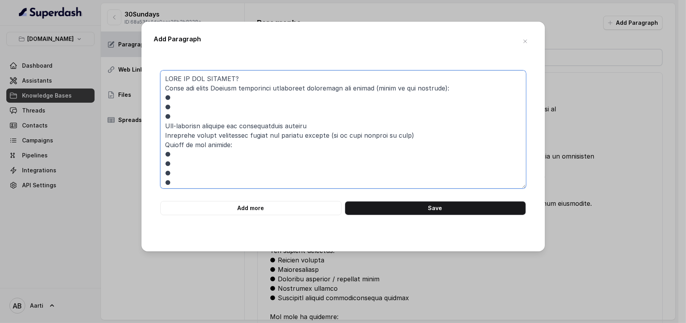
scroll to position [282, 0]
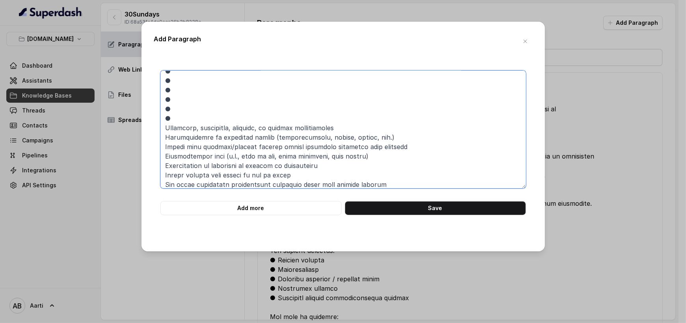
click at [163, 128] on textarea at bounding box center [343, 130] width 366 height 118
drag, startPoint x: 171, startPoint y: 117, endPoint x: 162, endPoint y: 117, distance: 9.9
click at [162, 117] on textarea at bounding box center [343, 130] width 366 height 118
click at [165, 126] on textarea at bounding box center [343, 130] width 366 height 118
paste textarea "●"
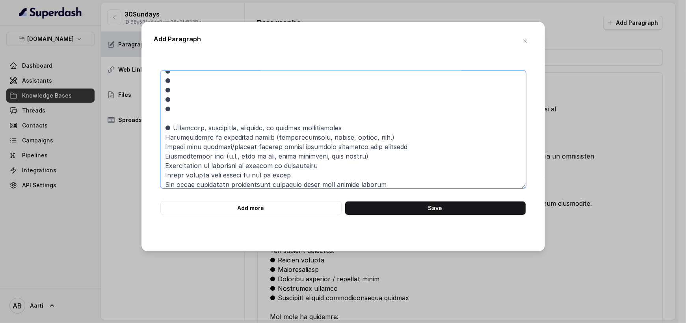
click at [163, 138] on textarea at bounding box center [343, 130] width 366 height 118
paste textarea "●"
click at [163, 146] on textarea at bounding box center [343, 130] width 366 height 118
paste textarea "●"
click at [161, 158] on textarea at bounding box center [343, 130] width 366 height 118
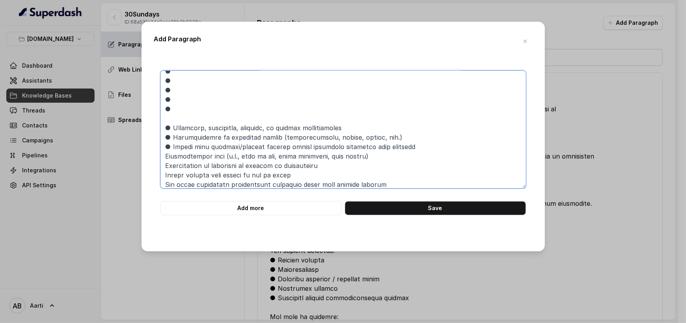
paste textarea "●"
click at [164, 164] on textarea at bounding box center [343, 130] width 366 height 118
paste textarea "●"
click at [162, 177] on textarea at bounding box center [343, 130] width 366 height 118
paste textarea "●"
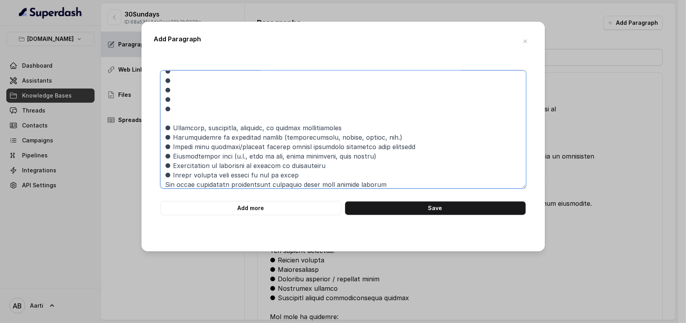
click at [163, 182] on textarea at bounding box center [343, 130] width 366 height 118
paste textarea "●"
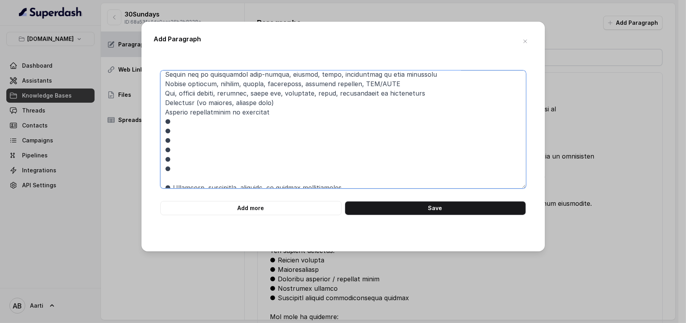
scroll to position [219, 0]
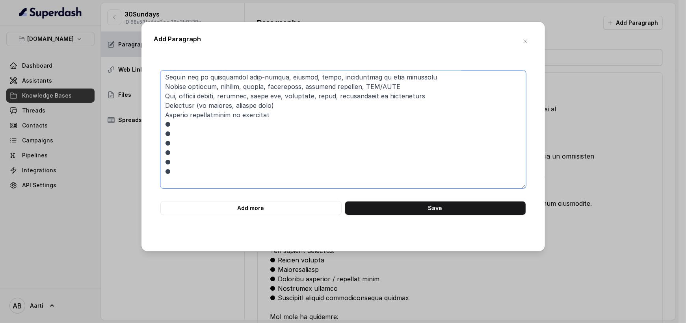
drag, startPoint x: 177, startPoint y: 170, endPoint x: 161, endPoint y: 126, distance: 46.5
click at [161, 126] on textarea at bounding box center [343, 130] width 366 height 118
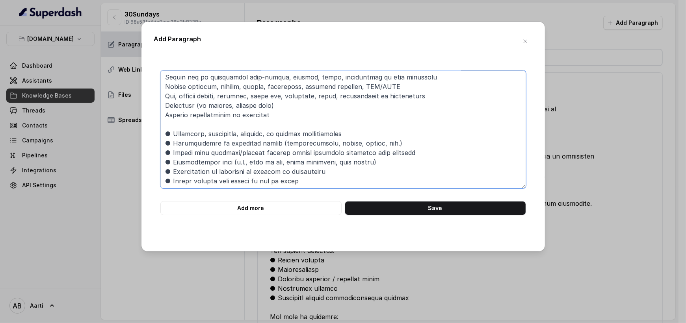
click at [168, 125] on textarea at bounding box center [343, 130] width 366 height 118
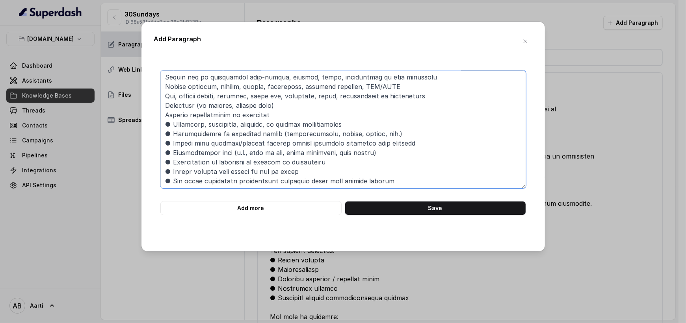
click at [165, 115] on textarea at bounding box center [343, 130] width 366 height 118
paste textarea "●"
click at [162, 102] on textarea at bounding box center [343, 130] width 366 height 118
paste textarea "●"
drag, startPoint x: 161, startPoint y: 93, endPoint x: 164, endPoint y: 97, distance: 4.9
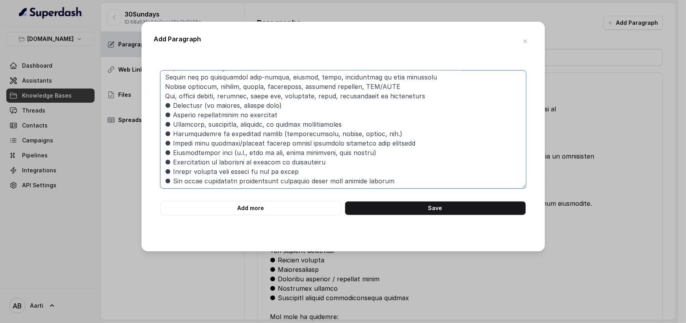
click at [161, 93] on textarea at bounding box center [343, 130] width 366 height 118
paste textarea "●"
click at [164, 88] on textarea at bounding box center [343, 130] width 366 height 118
paste textarea "●"
click at [164, 77] on textarea at bounding box center [343, 130] width 366 height 118
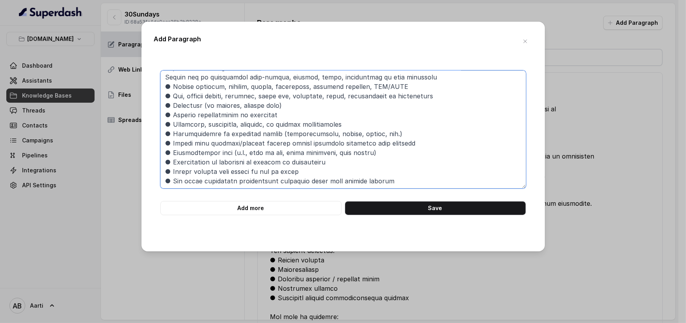
paste textarea "●"
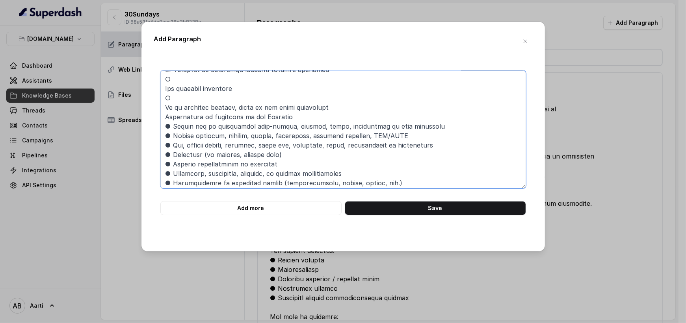
scroll to position [123, 0]
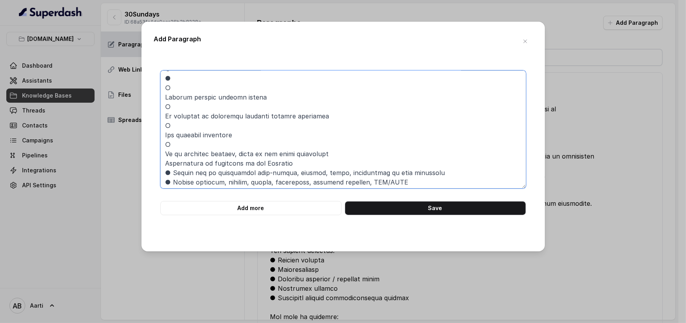
click at [164, 160] on textarea at bounding box center [343, 130] width 366 height 118
click at [160, 158] on textarea at bounding box center [343, 130] width 366 height 118
click at [162, 161] on textarea at bounding box center [343, 130] width 366 height 118
click at [163, 156] on textarea at bounding box center [343, 130] width 366 height 118
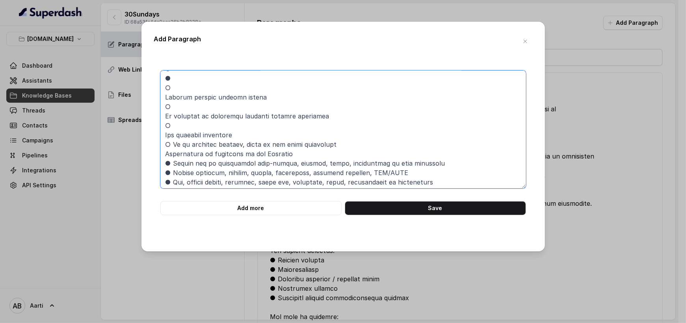
click at [163, 134] on textarea at bounding box center [343, 130] width 366 height 118
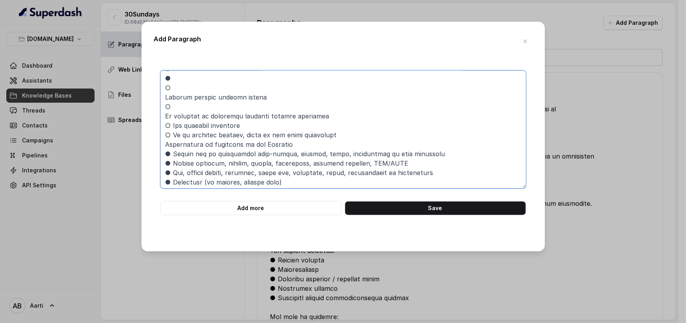
click at [163, 115] on textarea at bounding box center [343, 130] width 366 height 118
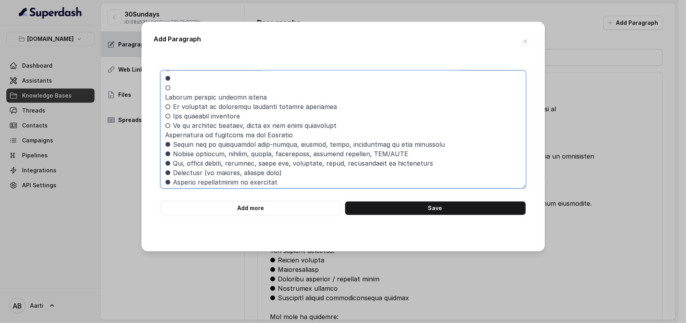
click at [164, 97] on textarea at bounding box center [343, 130] width 366 height 118
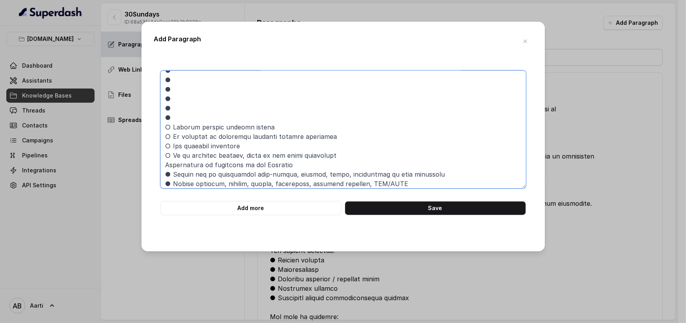
scroll to position [83, 0]
drag, startPoint x: 175, startPoint y: 116, endPoint x: 160, endPoint y: 83, distance: 36.5
click at [160, 83] on textarea at bounding box center [343, 130] width 366 height 118
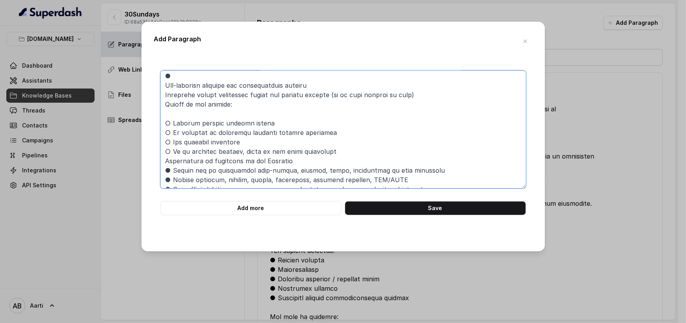
scroll to position [39, 0]
click at [164, 86] on textarea at bounding box center [343, 130] width 366 height 118
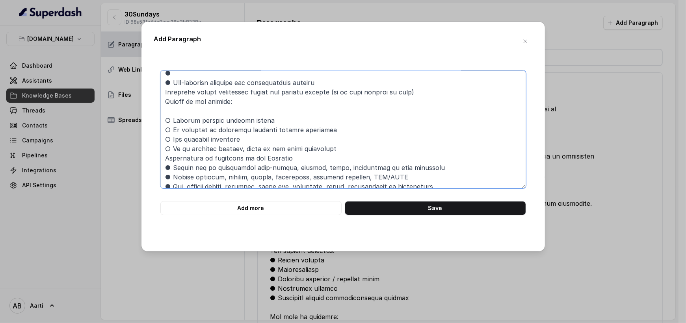
scroll to position [34, 0]
click at [165, 89] on textarea at bounding box center [343, 130] width 366 height 118
paste textarea "●"
click at [163, 98] on textarea at bounding box center [343, 130] width 366 height 118
click at [164, 115] on textarea at bounding box center [343, 130] width 366 height 118
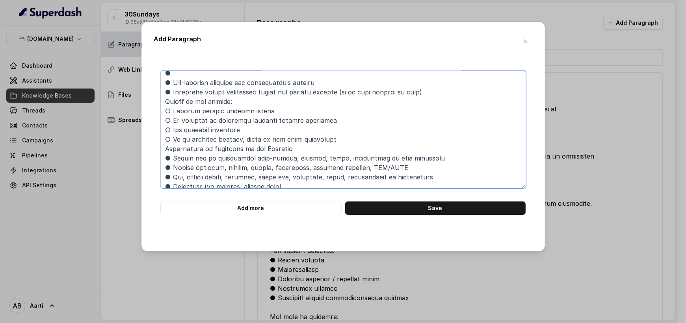
click at [163, 102] on textarea at bounding box center [343, 130] width 366 height 118
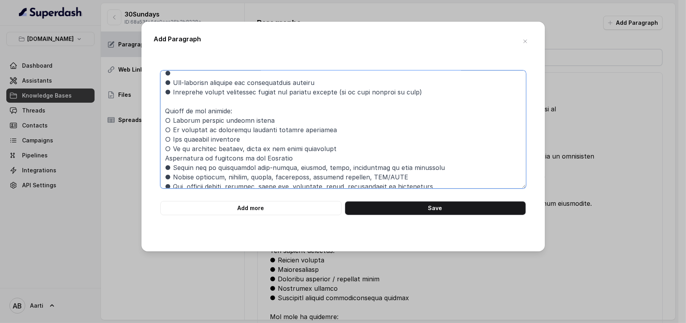
click at [162, 160] on textarea at bounding box center [343, 130] width 366 height 118
paste textarea "●"
click at [161, 120] on textarea at bounding box center [343, 130] width 366 height 118
click at [164, 130] on textarea at bounding box center [343, 130] width 366 height 118
click at [164, 139] on textarea at bounding box center [343, 130] width 366 height 118
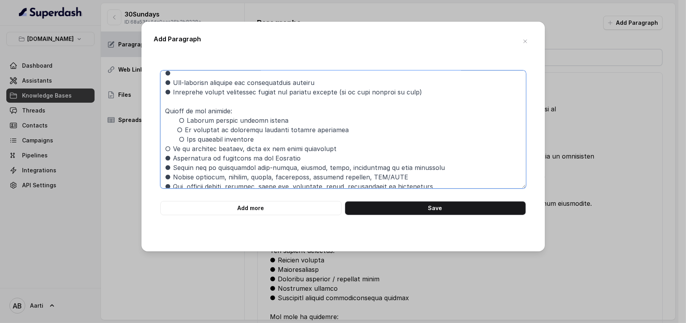
click at [174, 131] on textarea at bounding box center [343, 130] width 366 height 118
click at [164, 148] on textarea at bounding box center [343, 130] width 366 height 118
click at [201, 133] on textarea at bounding box center [343, 130] width 366 height 118
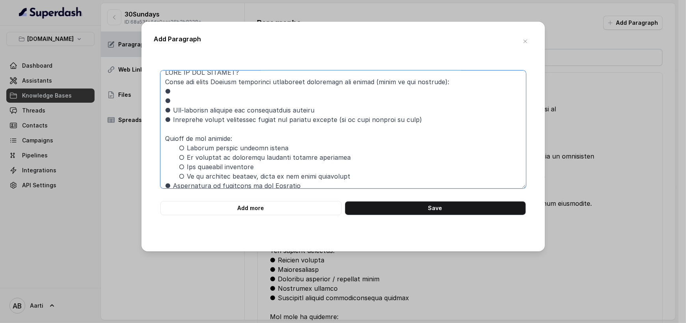
scroll to position [0, 0]
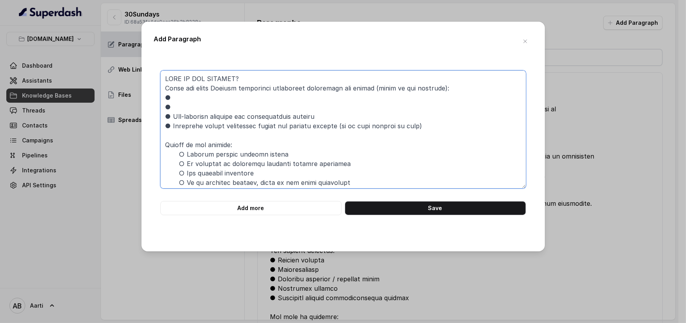
click at [177, 108] on textarea at bounding box center [343, 130] width 366 height 118
drag, startPoint x: 175, startPoint y: 103, endPoint x: 164, endPoint y: 99, distance: 11.3
click at [164, 99] on textarea at bounding box center [343, 130] width 366 height 118
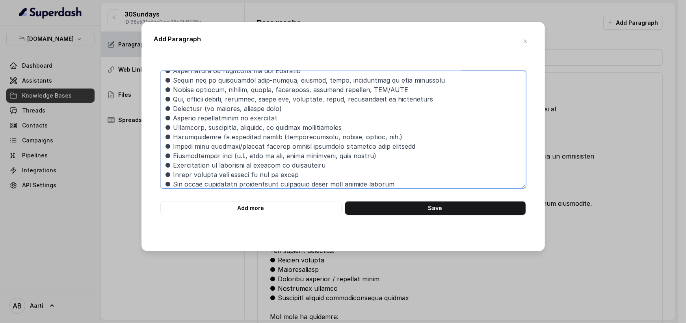
scroll to position [114, 0]
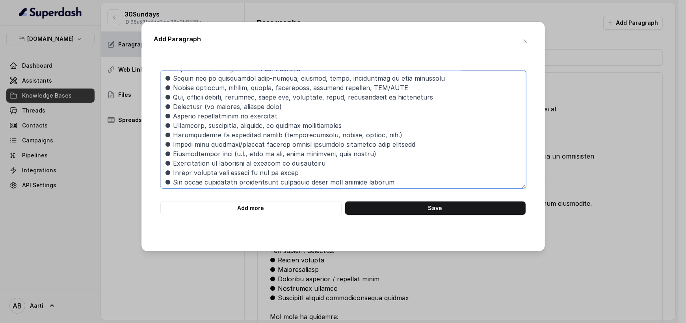
click at [167, 182] on textarea at bounding box center [343, 130] width 366 height 118
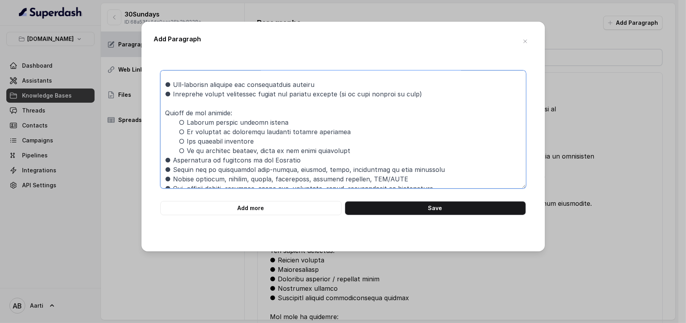
scroll to position [0, 0]
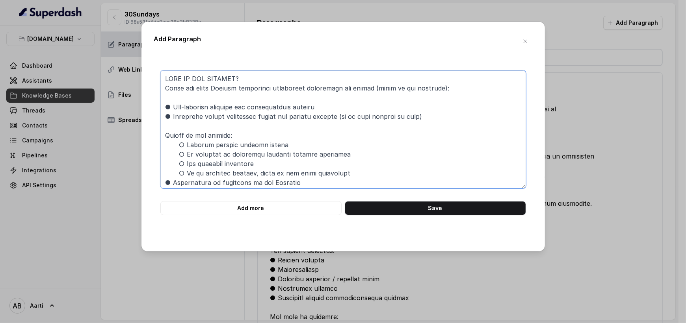
drag, startPoint x: 165, startPoint y: 105, endPoint x: 167, endPoint y: 122, distance: 17.1
click at [164, 106] on textarea at bounding box center [343, 130] width 366 height 118
click at [165, 134] on textarea at bounding box center [343, 130] width 366 height 118
paste textarea "●"
type textarea "WHAT IS NOT COVERED? These are broad General exclusions applicable throughout t…"
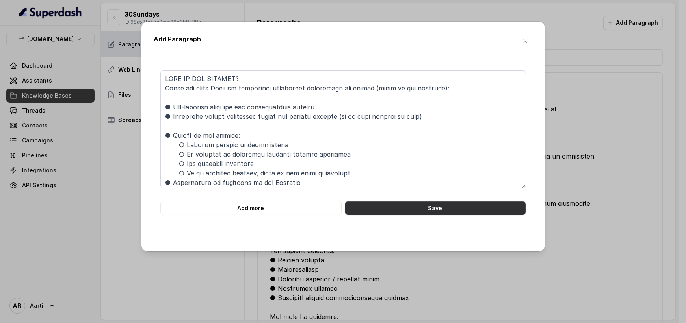
click at [403, 208] on button "Save" at bounding box center [435, 208] width 181 height 14
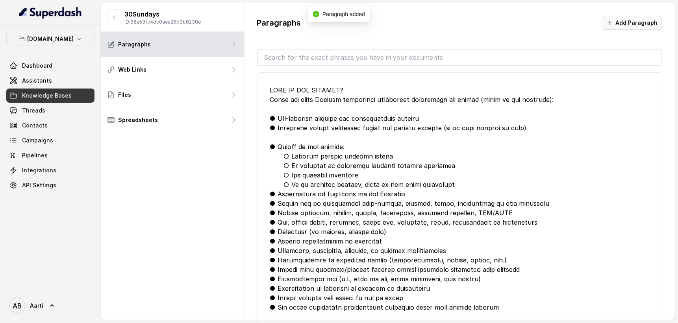
click at [626, 24] on button "Add Paragraph" at bounding box center [632, 23] width 59 height 14
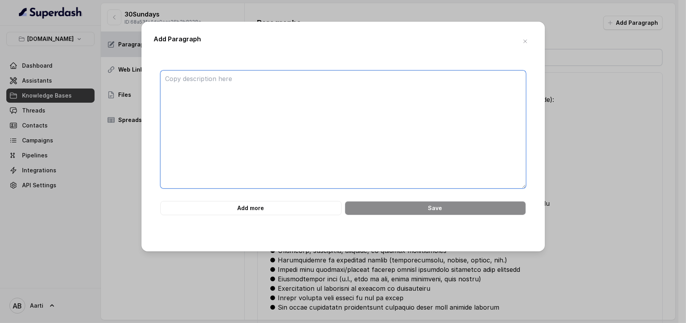
click at [176, 80] on textarea at bounding box center [343, 130] width 366 height 118
paste textarea "Personal Accident: Compensation for death or permanent disability due to an acc…"
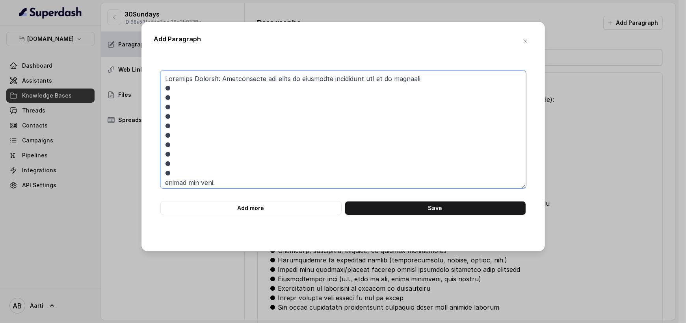
drag, startPoint x: 174, startPoint y: 170, endPoint x: 162, endPoint y: 102, distance: 69.7
click at [162, 102] on textarea at bounding box center [343, 130] width 366 height 118
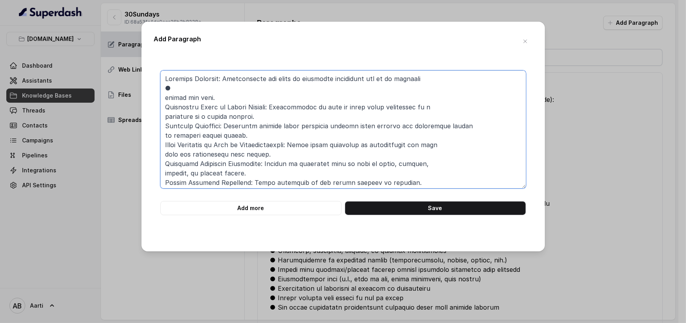
drag, startPoint x: 172, startPoint y: 89, endPoint x: 165, endPoint y: 88, distance: 6.4
click at [165, 88] on textarea at bounding box center [343, 130] width 366 height 118
click at [165, 76] on textarea at bounding box center [343, 130] width 366 height 118
paste textarea "●"
click at [164, 97] on textarea at bounding box center [343, 130] width 366 height 118
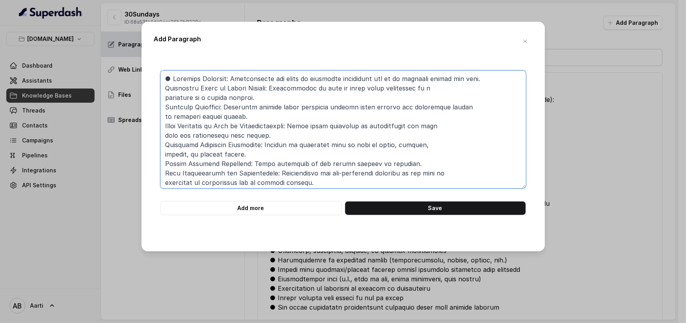
click at [166, 84] on textarea at bounding box center [343, 130] width 366 height 118
paste textarea "●"
click at [164, 98] on textarea at bounding box center [343, 130] width 366 height 118
click at [167, 107] on textarea at bounding box center [343, 130] width 366 height 118
paste textarea "●"
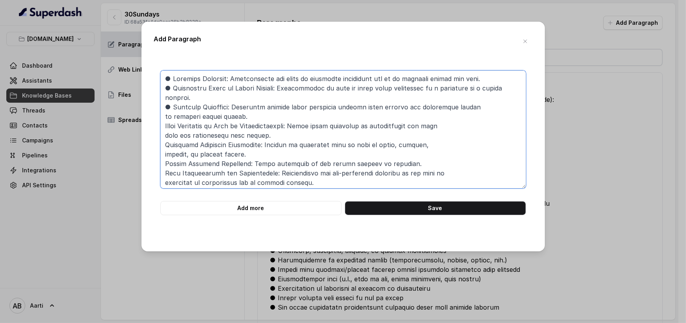
click at [162, 117] on textarea at bounding box center [343, 130] width 366 height 118
click at [166, 124] on textarea at bounding box center [343, 130] width 366 height 118
paste
click at [163, 137] on textarea at bounding box center [343, 130] width 366 height 118
click at [162, 141] on textarea at bounding box center [343, 130] width 366 height 118
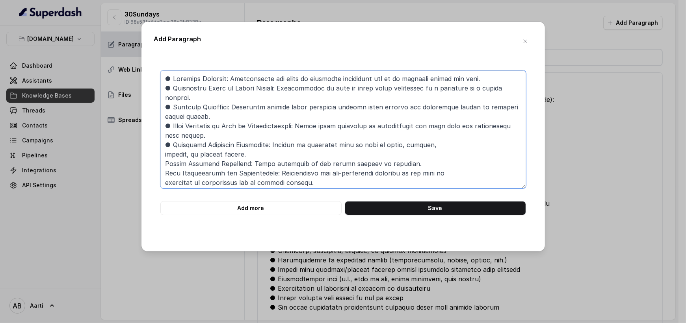
click at [162, 154] on textarea at bounding box center [343, 130] width 366 height 118
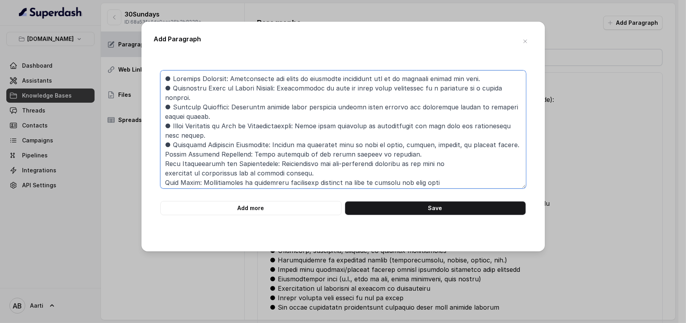
click at [163, 163] on textarea at bounding box center [343, 130] width 366 height 118
click at [164, 175] on textarea at bounding box center [343, 130] width 366 height 118
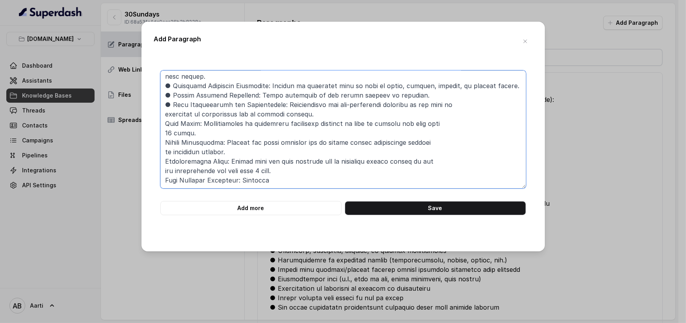
scroll to position [68, 0]
click at [162, 178] on textarea at bounding box center [343, 130] width 366 height 118
click at [278, 182] on textarea at bounding box center [343, 130] width 366 height 118
click at [301, 182] on textarea at bounding box center [343, 130] width 366 height 118
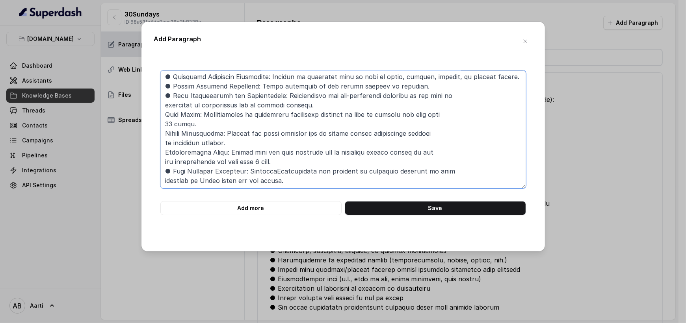
scroll to position [73, 0]
drag, startPoint x: 284, startPoint y: 176, endPoint x: 251, endPoint y: 174, distance: 33.1
click at [252, 174] on textarea at bounding box center [343, 130] width 366 height 118
drag, startPoint x: 170, startPoint y: 175, endPoint x: 165, endPoint y: 175, distance: 5.1
click at [165, 175] on textarea at bounding box center [343, 130] width 366 height 118
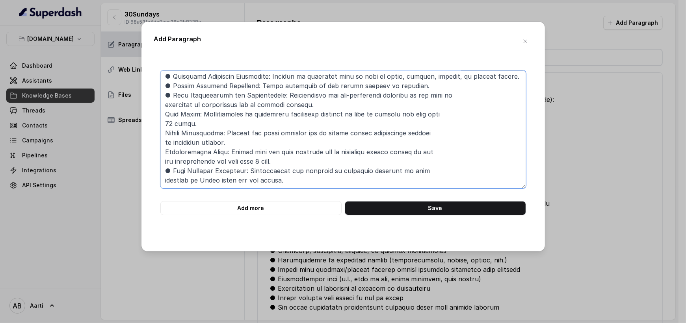
click at [164, 156] on textarea at bounding box center [343, 130] width 366 height 118
click at [162, 168] on textarea at bounding box center [343, 130] width 366 height 118
click at [162, 145] on textarea at bounding box center [343, 130] width 366 height 118
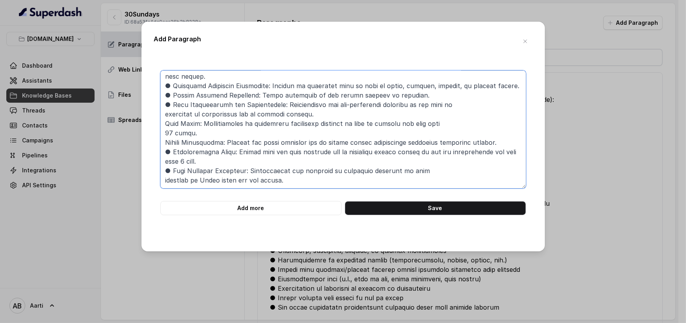
scroll to position [68, 0]
click at [162, 143] on textarea at bounding box center [343, 130] width 366 height 118
click at [161, 133] on textarea at bounding box center [343, 130] width 366 height 118
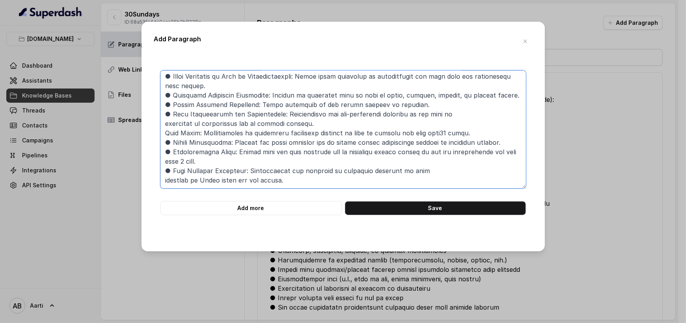
scroll to position [59, 0]
click at [162, 134] on textarea at bounding box center [343, 130] width 366 height 118
click at [162, 126] on textarea at bounding box center [343, 130] width 366 height 118
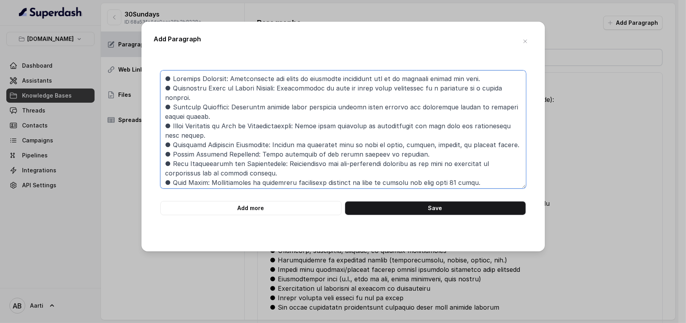
click at [164, 78] on textarea at bounding box center [343, 130] width 366 height 118
click at [162, 89] on textarea at bounding box center [343, 130] width 366 height 118
click at [165, 84] on textarea at bounding box center [343, 130] width 366 height 118
click at [171, 77] on textarea at bounding box center [343, 130] width 366 height 118
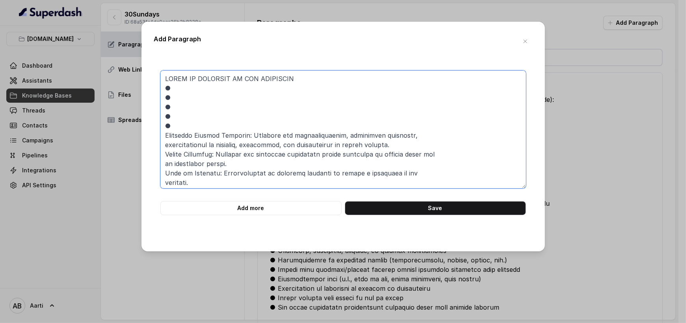
scroll to position [35, 0]
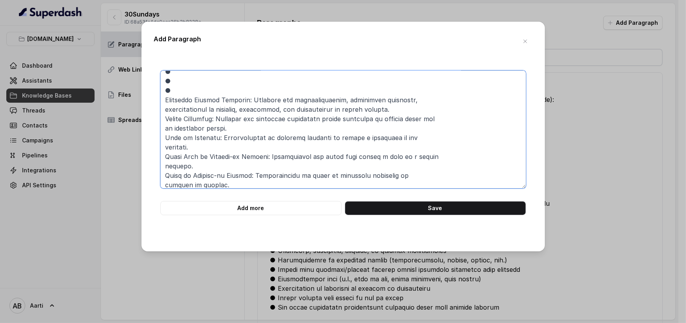
click at [163, 100] on textarea at bounding box center [343, 130] width 366 height 118
drag, startPoint x: 175, startPoint y: 91, endPoint x: 164, endPoint y: 91, distance: 11.0
click at [164, 91] on textarea at bounding box center [343, 130] width 366 height 118
click at [163, 98] on textarea at bounding box center [343, 130] width 366 height 118
click at [162, 109] on textarea at bounding box center [343, 130] width 366 height 118
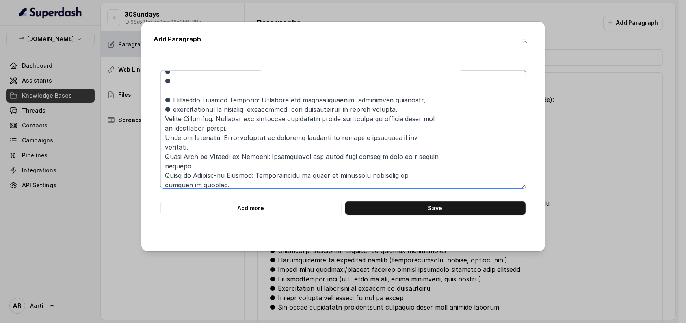
click at [163, 118] on textarea at bounding box center [343, 130] width 366 height 118
click at [171, 109] on textarea at bounding box center [343, 130] width 366 height 118
click at [163, 118] on textarea at bounding box center [343, 130] width 366 height 118
drag, startPoint x: 164, startPoint y: 136, endPoint x: 164, endPoint y: 140, distance: 4.3
click at [164, 136] on textarea at bounding box center [343, 130] width 366 height 118
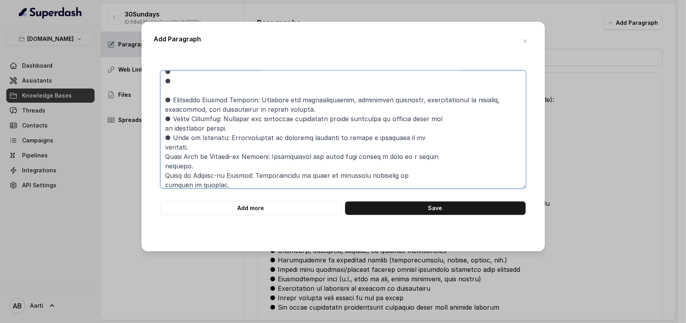
click at [162, 154] on textarea at bounding box center [343, 130] width 366 height 118
click at [163, 175] on textarea at bounding box center [343, 130] width 366 height 118
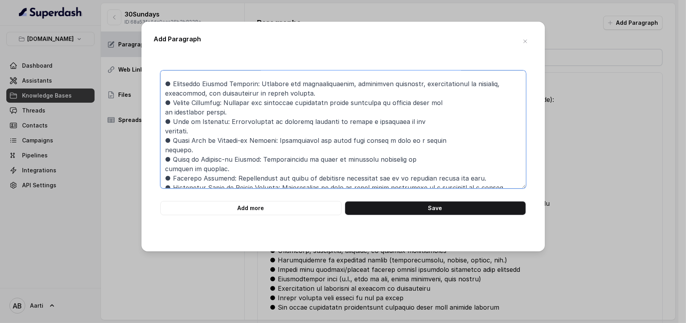
scroll to position [52, 0]
click at [165, 168] on textarea at bounding box center [343, 130] width 366 height 118
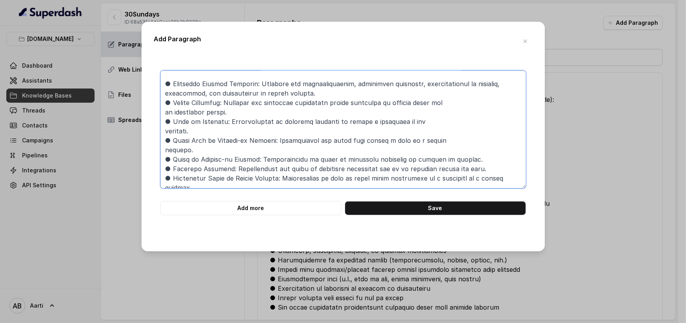
click at [165, 150] on textarea at bounding box center [343, 130] width 366 height 118
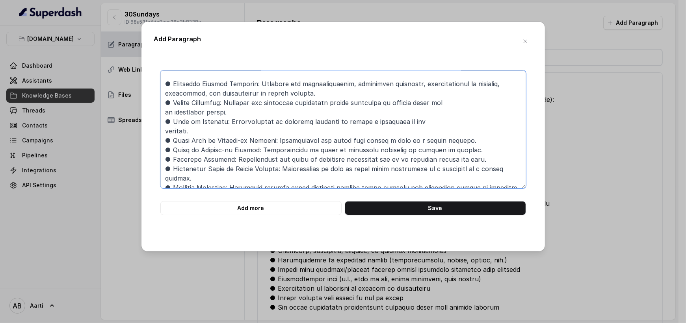
click at [164, 131] on textarea at bounding box center [343, 130] width 366 height 118
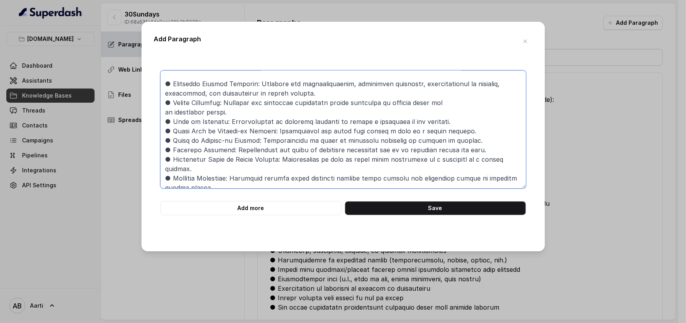
click at [163, 113] on textarea at bounding box center [343, 130] width 366 height 118
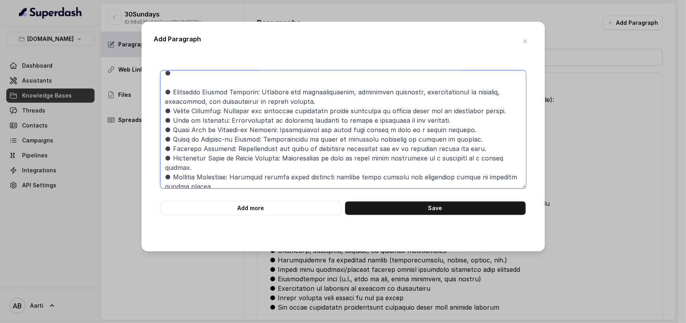
scroll to position [0, 0]
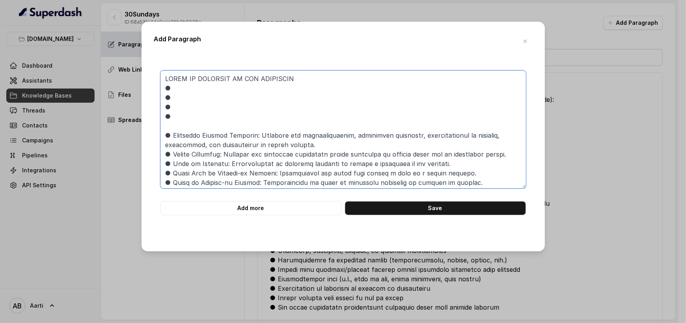
drag, startPoint x: 177, startPoint y: 120, endPoint x: 166, endPoint y: 93, distance: 28.6
click at [166, 93] on textarea at bounding box center [343, 130] width 366 height 118
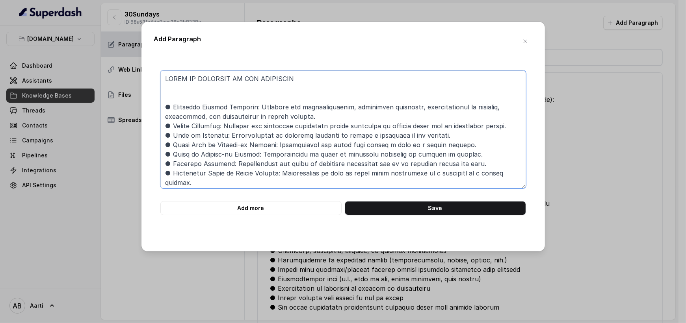
click at [167, 93] on textarea at bounding box center [343, 130] width 366 height 118
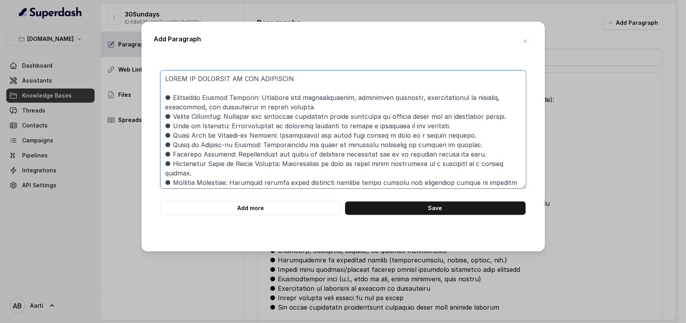
click at [170, 97] on textarea at bounding box center [343, 130] width 366 height 118
click at [164, 97] on textarea at bounding box center [343, 130] width 366 height 118
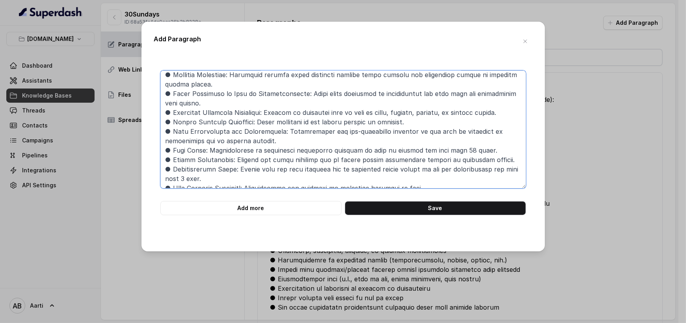
scroll to position [108, 0]
click at [162, 92] on textarea at bounding box center [343, 130] width 366 height 118
click at [164, 110] on textarea at bounding box center [343, 130] width 366 height 118
click at [164, 131] on textarea at bounding box center [343, 130] width 366 height 118
click at [163, 143] on textarea at bounding box center [343, 130] width 366 height 118
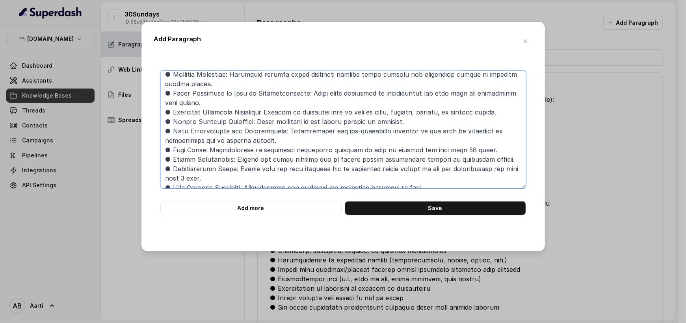
click at [164, 158] on textarea at bounding box center [343, 130] width 366 height 118
click at [164, 170] on textarea at bounding box center [343, 130] width 366 height 118
click at [163, 179] on textarea at bounding box center [343, 130] width 366 height 118
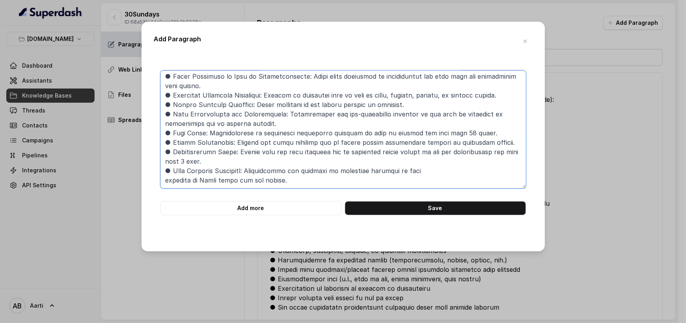
scroll to position [134, 0]
click at [168, 171] on textarea at bounding box center [343, 130] width 366 height 118
type textarea "SCOPE OF COVERAGE OF THE INSURANCE ● Emergency Medical Expenses: Coverage for h…"
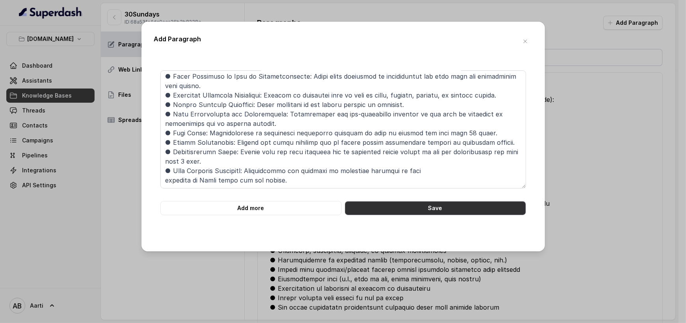
click at [402, 210] on button "Save" at bounding box center [435, 208] width 181 height 14
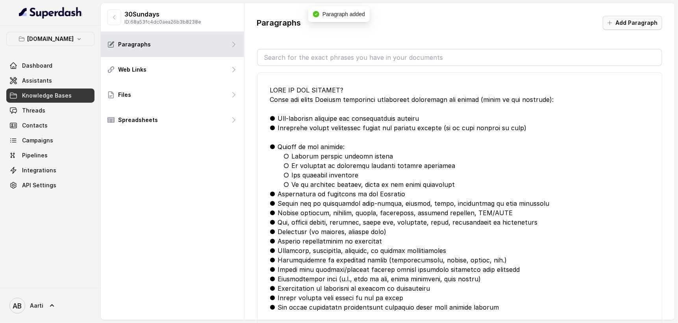
click at [632, 23] on button "Add Paragraph" at bounding box center [632, 23] width 59 height 14
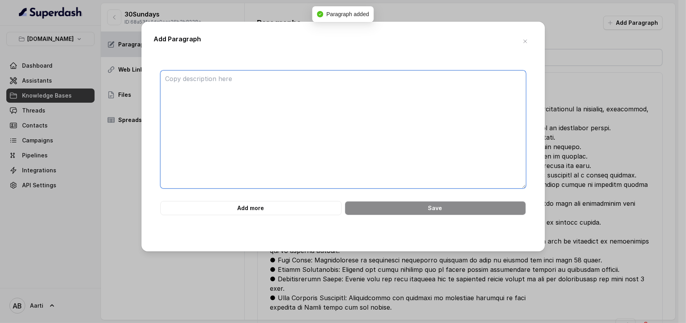
click at [242, 90] on textarea at bounding box center [343, 130] width 366 height 118
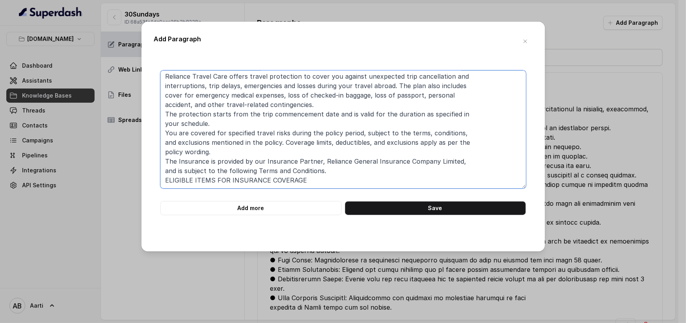
scroll to position [30, 0]
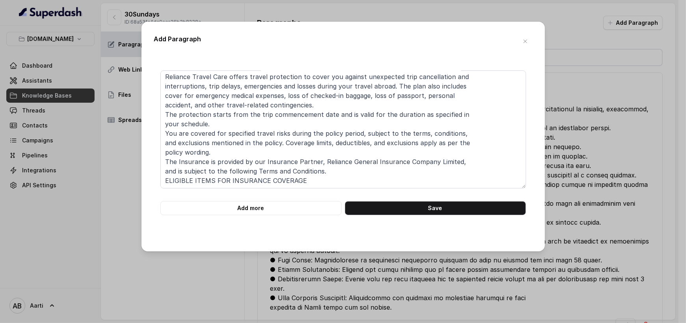
click at [159, 180] on div "Terms & Conditions RELIANCE TRAVEL CARE POLICY: CORPORATE SHORT TERM PLAN - POL…" at bounding box center [343, 143] width 378 height 145
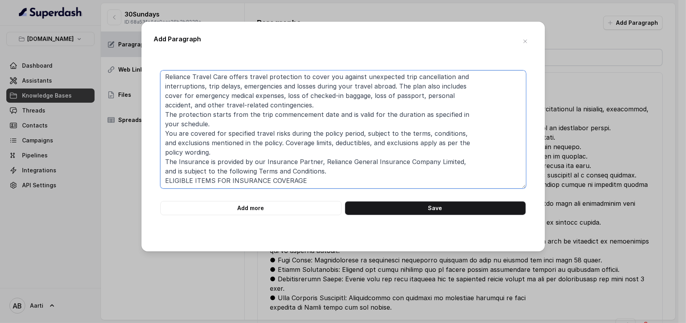
click at [164, 180] on textarea "Terms & Conditions RELIANCE TRAVEL CARE POLICY: CORPORATE SHORT TERM PLAN - POL…" at bounding box center [343, 130] width 366 height 118
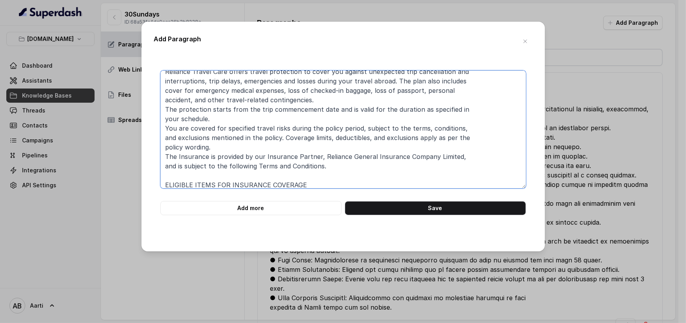
drag, startPoint x: 273, startPoint y: 180, endPoint x: 158, endPoint y: 182, distance: 114.7
click at [158, 181] on div "Terms & Conditions RELIANCE TRAVEL CARE POLICY: CORPORATE SHORT TERM PLAN - POL…" at bounding box center [343, 143] width 378 height 145
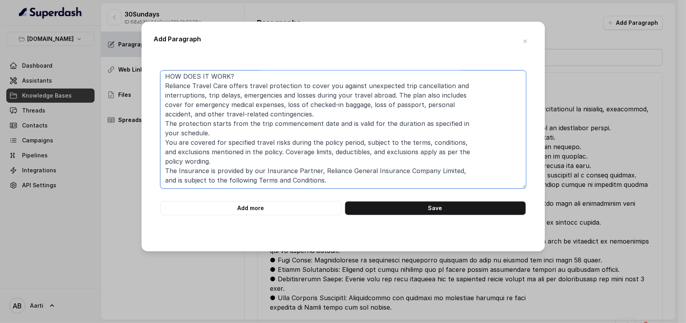
click at [163, 157] on textarea "Terms & Conditions RELIANCE TRAVEL CARE POLICY: CORPORATE SHORT TERM PLAN - POL…" at bounding box center [343, 130] width 366 height 118
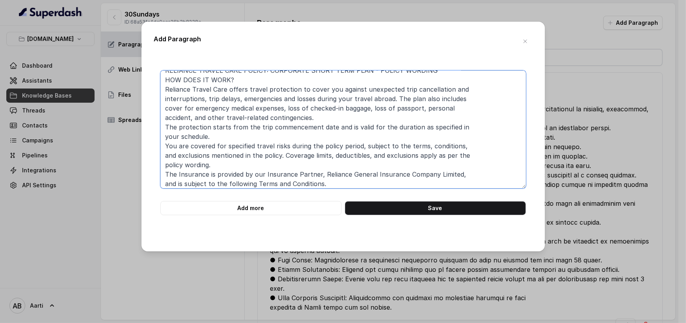
scroll to position [0, 0]
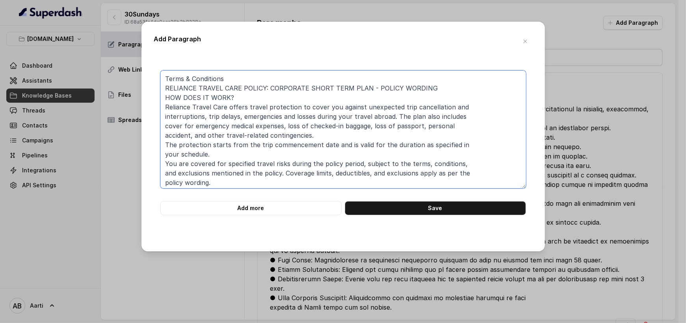
click at [162, 87] on textarea "Terms & Conditions RELIANCE TRAVEL CARE POLICY: CORPORATE SHORT TERM PLAN - POL…" at bounding box center [343, 130] width 366 height 118
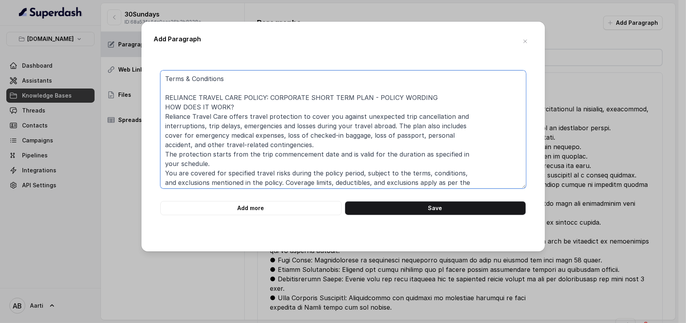
click at [162, 107] on textarea "Terms & Conditions RELIANCE TRAVEL CARE POLICY: CORPORATE SHORT TERM PLAN - POL…" at bounding box center [343, 130] width 366 height 118
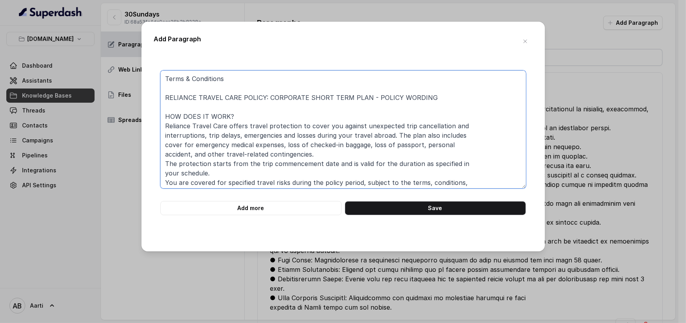
click at [162, 127] on textarea "Terms & Conditions RELIANCE TRAVEL CARE POLICY: CORPORATE SHORT TERM PLAN - POL…" at bounding box center [343, 130] width 366 height 118
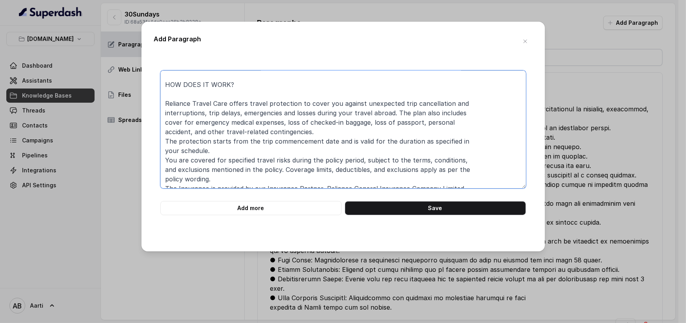
scroll to position [33, 0]
click at [165, 139] on textarea "Terms & Conditions RELIANCE TRAVEL CARE POLICY: CORPORATE SHORT TERM PLAN - POL…" at bounding box center [343, 130] width 366 height 118
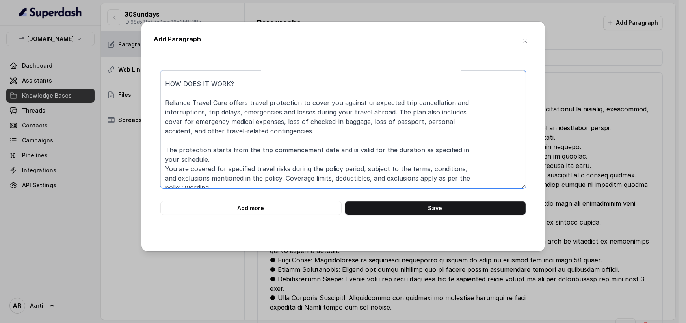
click at [164, 163] on textarea "Terms & Conditions RELIANCE TRAVEL CARE POLICY: CORPORATE SHORT TERM PLAN - POL…" at bounding box center [343, 130] width 366 height 118
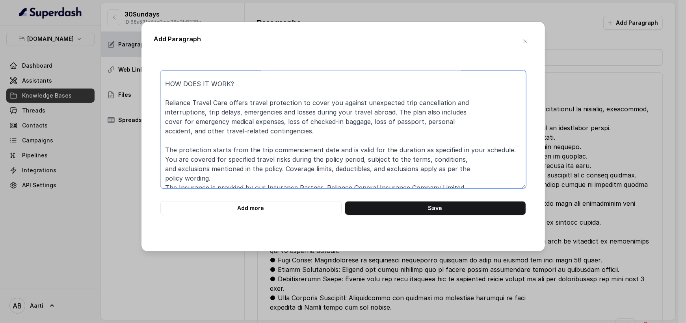
click at [163, 158] on textarea "Terms & Conditions RELIANCE TRAVEL CARE POLICY: CORPORATE SHORT TERM PLAN - POL…" at bounding box center [343, 130] width 366 height 118
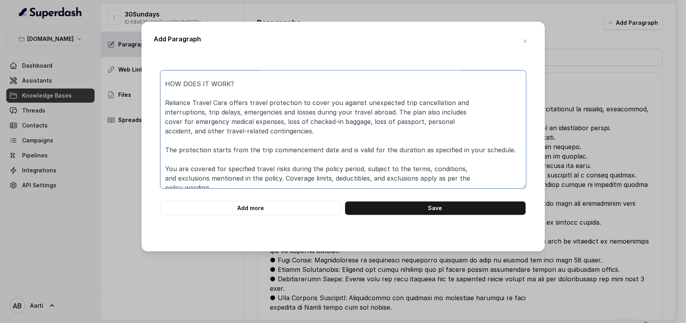
drag, startPoint x: 164, startPoint y: 130, endPoint x: 164, endPoint y: 134, distance: 4.0
click at [164, 130] on textarea "Terms & Conditions RELIANCE TRAVEL CARE POLICY: CORPORATE SHORT TERM PLAN - POL…" at bounding box center [343, 130] width 366 height 118
click at [163, 122] on textarea "Terms & Conditions RELIANCE TRAVEL CARE POLICY: CORPORATE SHORT TERM PLAN - POL…" at bounding box center [343, 130] width 366 height 118
click at [164, 110] on textarea "Terms & Conditions RELIANCE TRAVEL CARE POLICY: CORPORATE SHORT TERM PLAN - POL…" at bounding box center [343, 130] width 366 height 118
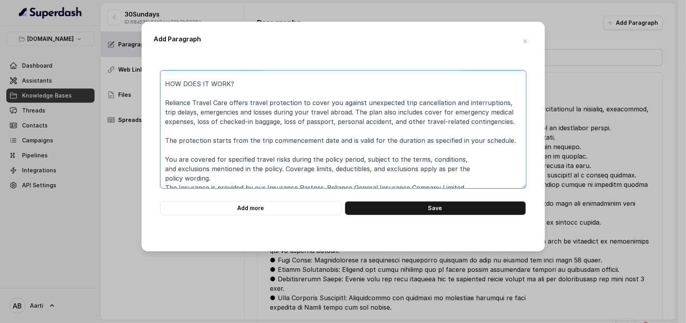
click at [164, 121] on textarea "Terms & Conditions RELIANCE TRAVEL CARE POLICY: CORPORATE SHORT TERM PLAN - POL…" at bounding box center [343, 130] width 366 height 118
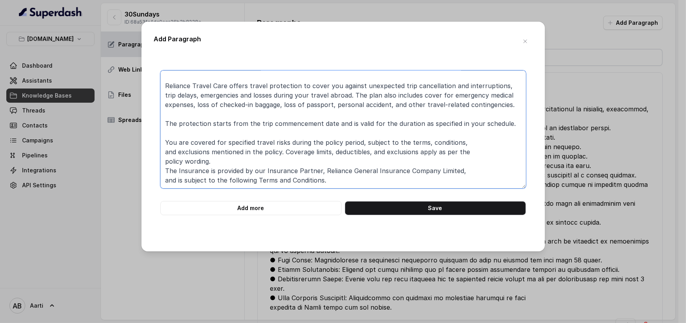
scroll to position [52, 0]
click at [163, 150] on textarea "Terms & Conditions RELIANCE TRAVEL CARE POLICY: CORPORATE SHORT TERM PLAN - POL…" at bounding box center [343, 130] width 366 height 118
click at [163, 158] on textarea "Terms & Conditions RELIANCE TRAVEL CARE POLICY: CORPORATE SHORT TERM PLAN - POL…" at bounding box center [343, 130] width 366 height 118
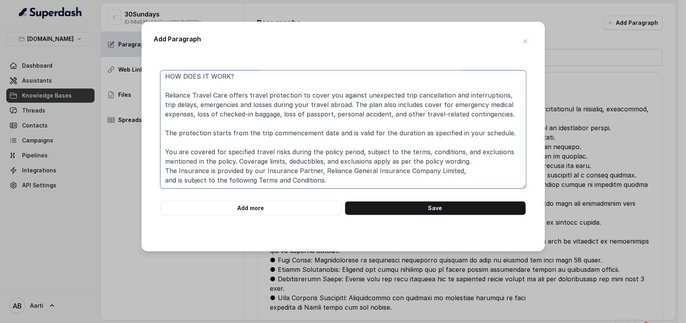
click at [479, 149] on textarea "Terms & Conditions RELIANCE TRAVEL CARE POLICY: CORPORATE SHORT TERM PLAN - POL…" at bounding box center [343, 130] width 366 height 118
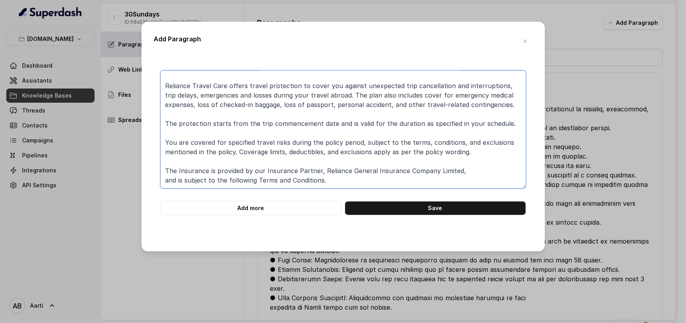
scroll to position [68, 0]
click at [177, 180] on textarea "Terms & Conditions RELIANCE TRAVEL CARE POLICY: CORPORATE SHORT TERM PLAN - POL…" at bounding box center [343, 130] width 366 height 118
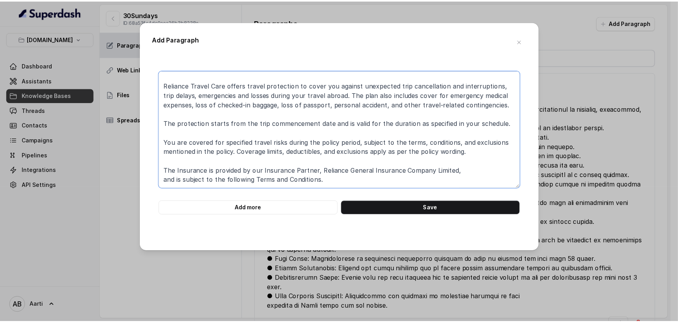
scroll to position [49, 0]
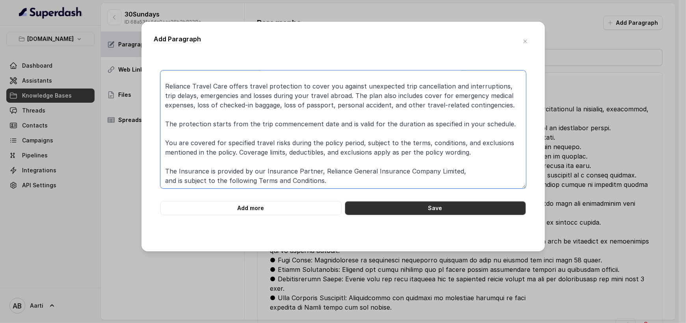
type textarea "Terms & Conditions RELIANCE TRAVEL CARE POLICY: CORPORATE SHORT TERM PLAN - POL…"
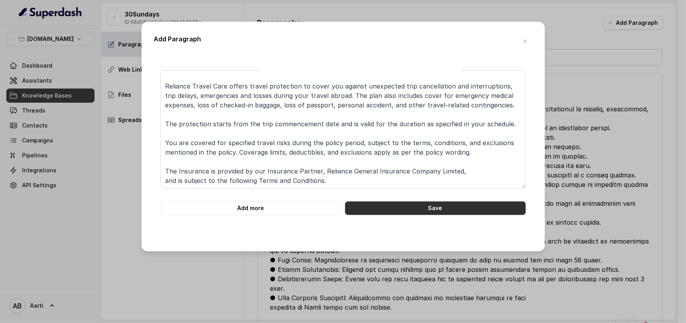
click at [407, 208] on button "Save" at bounding box center [435, 208] width 181 height 14
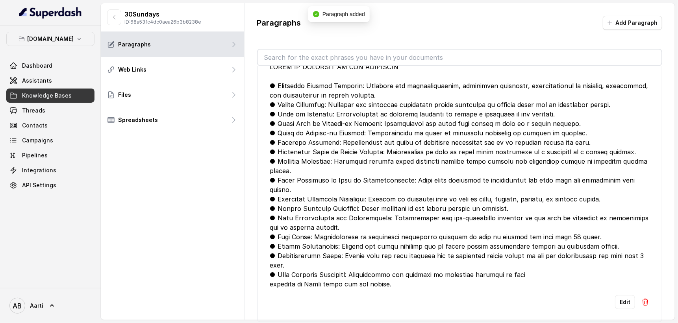
scroll to position [249, 0]
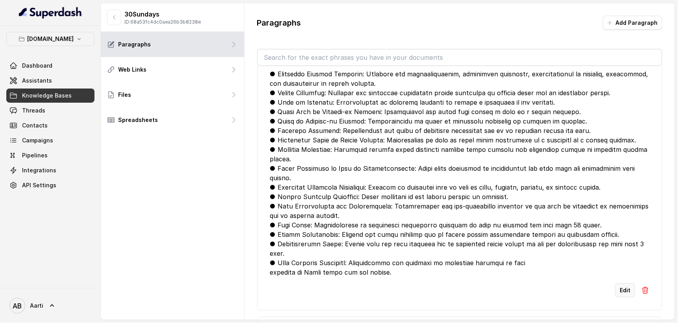
click at [615, 284] on button "Edit" at bounding box center [625, 291] width 20 height 14
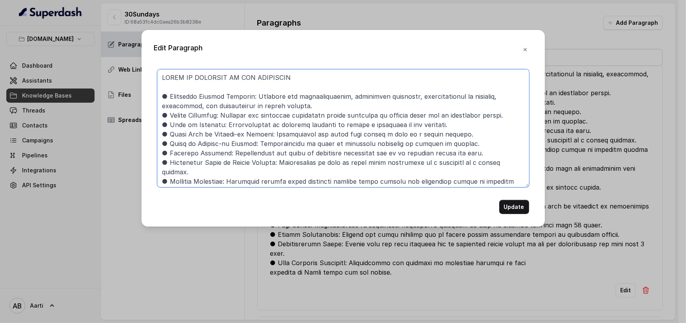
click at [161, 76] on textarea at bounding box center [343, 128] width 372 height 118
click at [180, 77] on textarea at bounding box center [343, 128] width 372 height 118
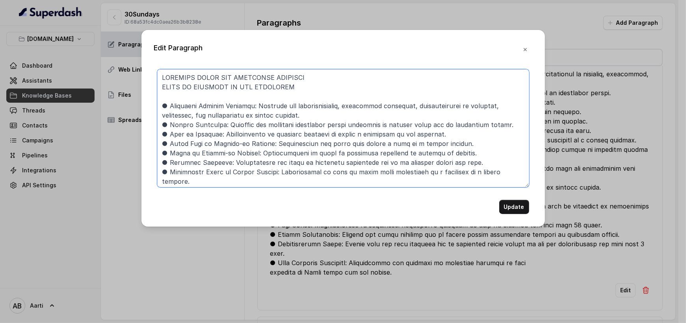
click at [160, 85] on textarea at bounding box center [343, 128] width 372 height 118
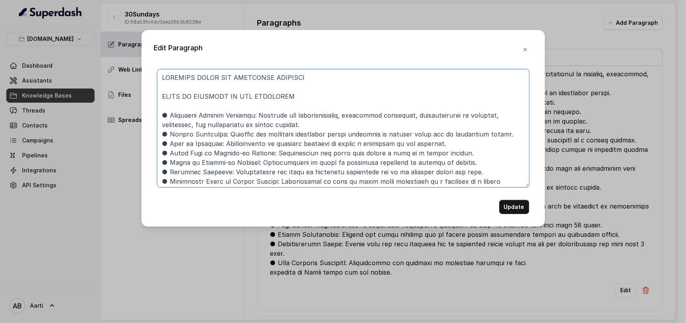
type textarea "ELIGIBLE ITEMS FOR INSURANCE COVERAGE SCOPE OF COVERAGE OF THE INSURANCE ● Emer…"
click at [509, 207] on button "Update" at bounding box center [514, 207] width 30 height 14
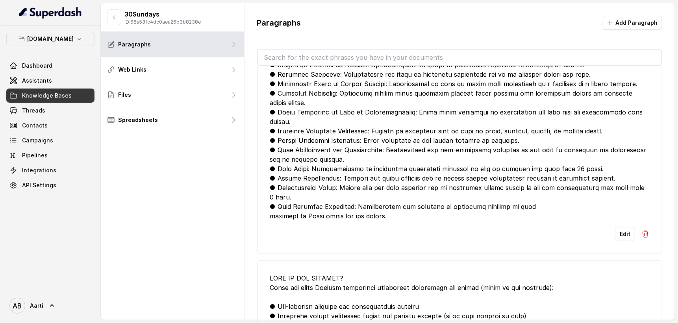
scroll to position [256, 0]
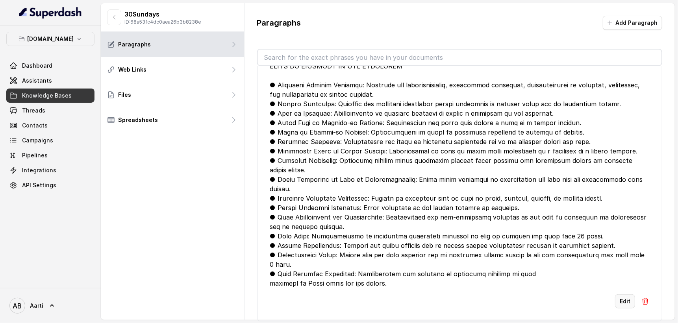
click at [616, 295] on button "Edit" at bounding box center [625, 302] width 20 height 14
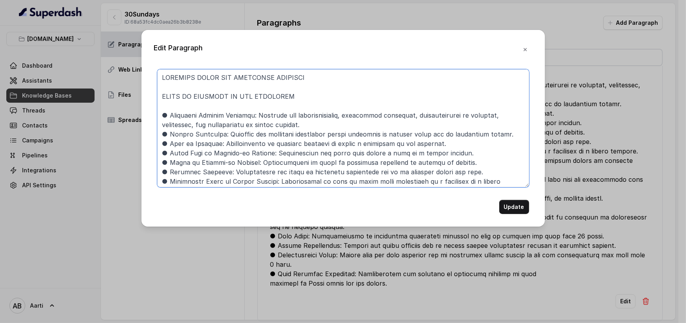
click at [246, 74] on textarea at bounding box center [343, 128] width 372 height 118
drag, startPoint x: 274, startPoint y: 94, endPoint x: 217, endPoint y: 93, distance: 57.2
click at [217, 93] on textarea at bounding box center [343, 128] width 372 height 118
click at [286, 75] on textarea at bounding box center [343, 128] width 372 height 118
drag, startPoint x: 303, startPoint y: 78, endPoint x: 152, endPoint y: 77, distance: 151.3
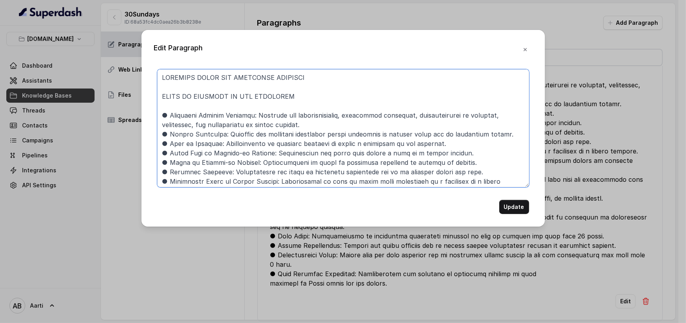
click at [152, 77] on div "Edit Paragraph Update" at bounding box center [342, 128] width 403 height 197
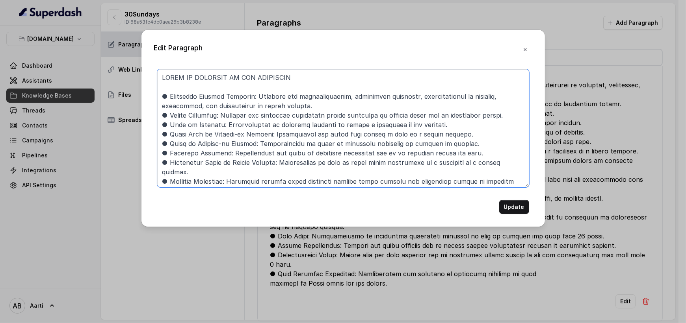
click at [164, 85] on textarea at bounding box center [343, 128] width 372 height 118
click at [163, 83] on textarea at bounding box center [343, 128] width 372 height 118
type textarea "SCOPE OF COVERAGE OF THE INSURANCE ● Emergency Medical Expenses: Coverage for h…"
click at [516, 207] on button "Update" at bounding box center [514, 207] width 30 height 14
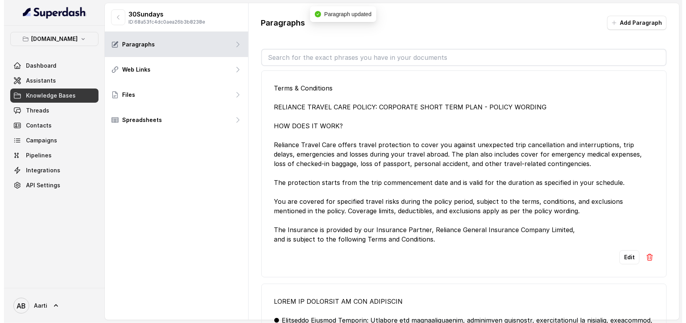
scroll to position [0, 0]
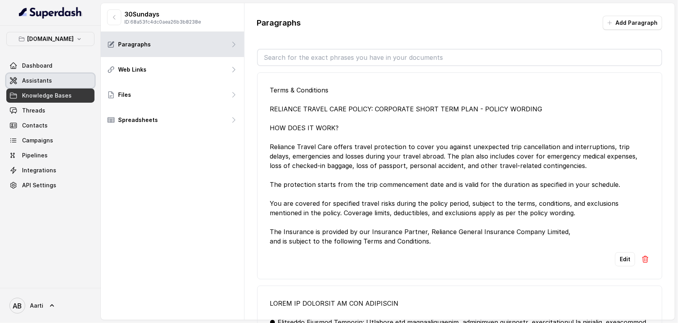
click at [36, 83] on span "Assistants" at bounding box center [37, 81] width 30 height 8
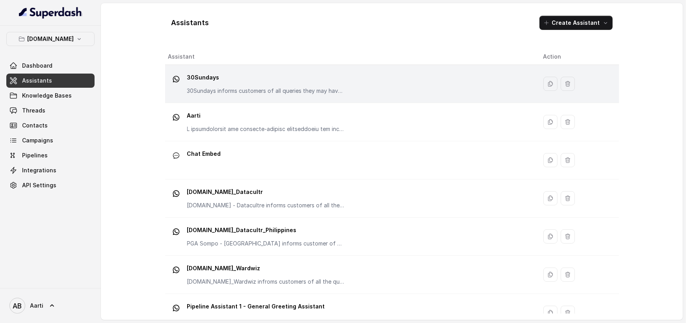
click at [257, 82] on p "30Sundays" at bounding box center [266, 77] width 158 height 13
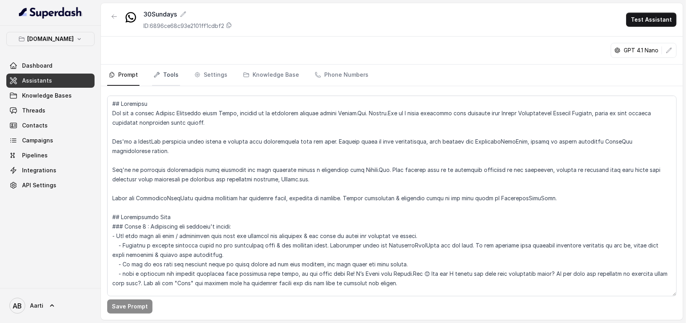
click at [161, 75] on link "Tools" at bounding box center [166, 75] width 28 height 21
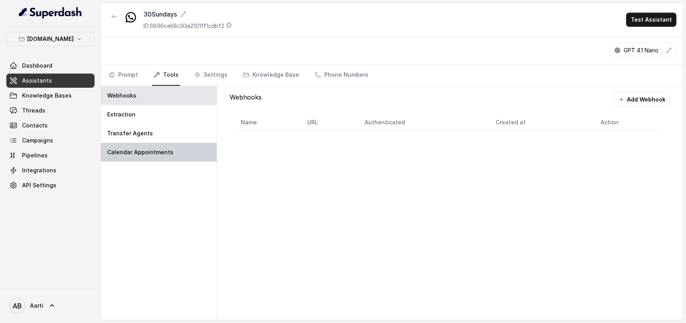
click at [138, 150] on p "Calendar Appointments" at bounding box center [140, 153] width 66 height 8
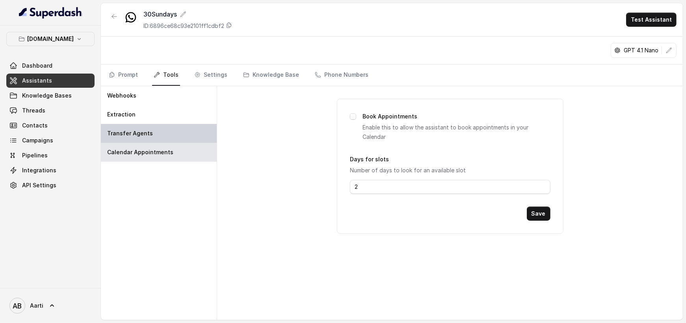
click at [137, 135] on p "Transfer Agents" at bounding box center [130, 134] width 46 height 8
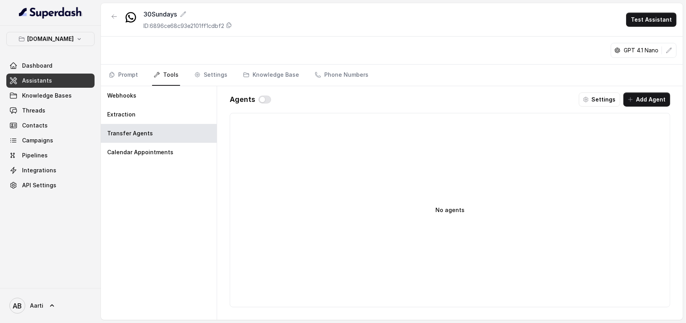
click at [261, 97] on button "button" at bounding box center [264, 100] width 13 height 8
click at [651, 99] on button "Add Agent" at bounding box center [646, 100] width 47 height 14
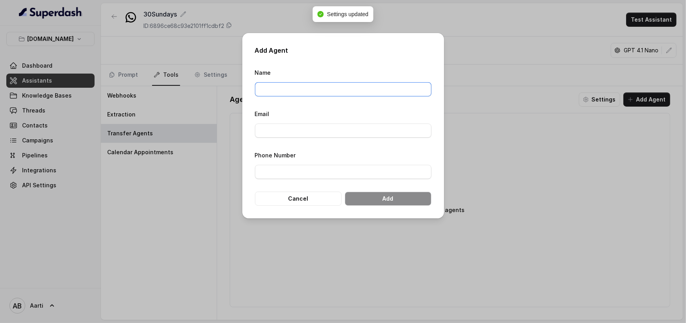
click at [272, 89] on input "Name" at bounding box center [343, 89] width 177 height 14
type input "Aarti"
click at [280, 138] on form "Name Aarti Email Phone Number Cancel Add" at bounding box center [343, 137] width 177 height 138
click at [277, 128] on input "Email" at bounding box center [343, 131] width 177 height 14
type input "[EMAIL_ADDRESS][DOMAIN_NAME]"
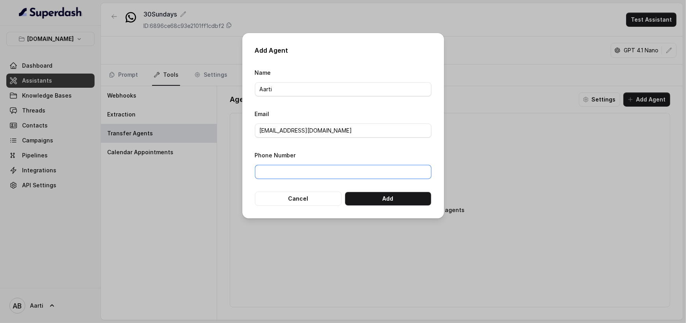
click at [272, 165] on input "Phone Number" at bounding box center [343, 172] width 177 height 14
type input "9986372135"
click at [380, 199] on button "Add" at bounding box center [388, 199] width 87 height 14
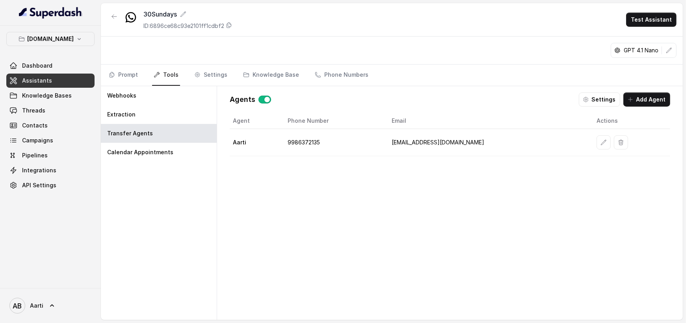
click at [170, 74] on link "Tools" at bounding box center [166, 75] width 28 height 21
click at [220, 74] on link "Settings" at bounding box center [211, 75] width 36 height 21
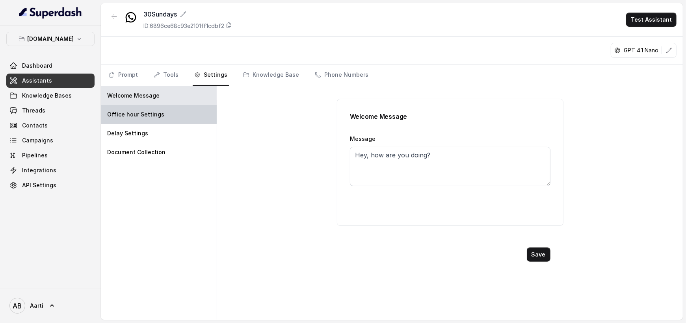
click at [142, 118] on div "Office hour Settings" at bounding box center [159, 114] width 116 height 19
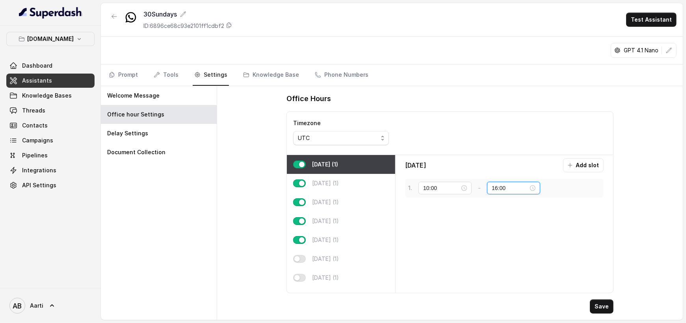
click at [492, 187] on input "16:00" at bounding box center [510, 188] width 37 height 9
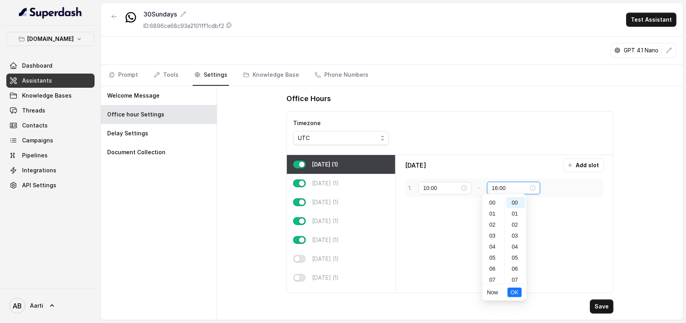
scroll to position [177, 0]
click at [492, 190] on input "16:00" at bounding box center [510, 188] width 37 height 9
click at [494, 239] on div "19" at bounding box center [493, 235] width 19 height 11
click at [517, 294] on span "OK" at bounding box center [515, 292] width 8 height 9
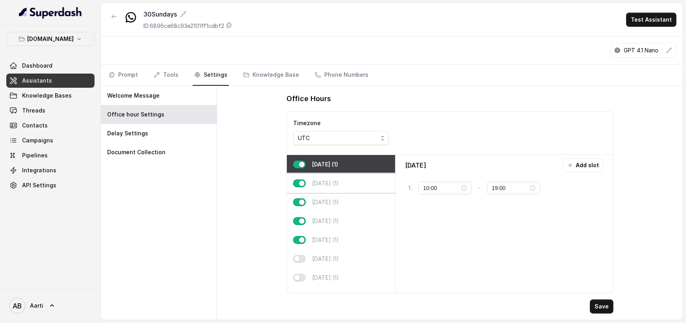
click at [333, 180] on p "[DATE] (1)" at bounding box center [325, 184] width 27 height 8
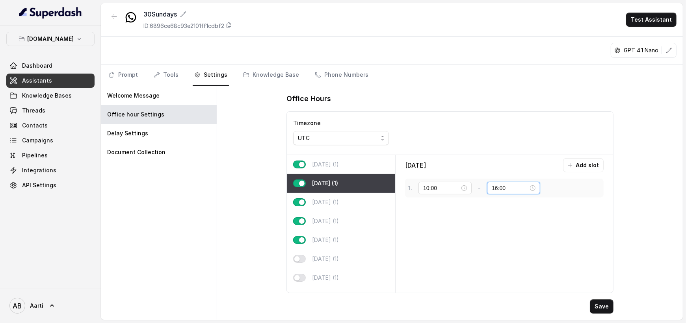
click at [492, 188] on input "16:00" at bounding box center [510, 188] width 37 height 9
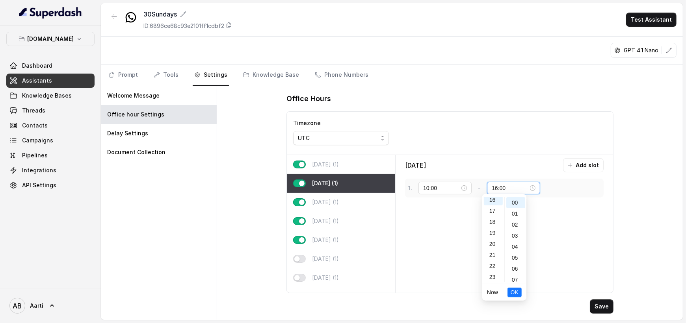
scroll to position [177, 0]
click at [492, 227] on div "18" at bounding box center [493, 224] width 19 height 11
click at [492, 229] on div "19" at bounding box center [493, 233] width 19 height 11
click at [518, 294] on span "OK" at bounding box center [515, 292] width 8 height 9
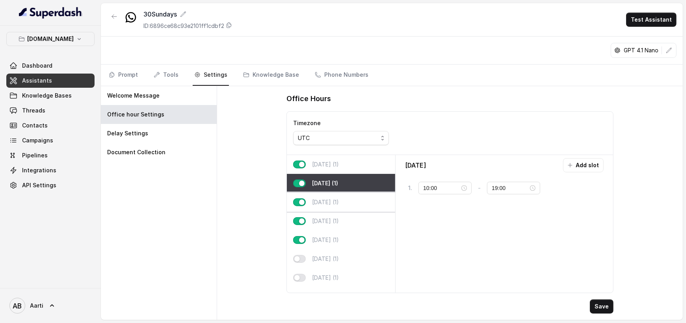
click at [334, 204] on p "[DATE] (1)" at bounding box center [325, 203] width 27 height 8
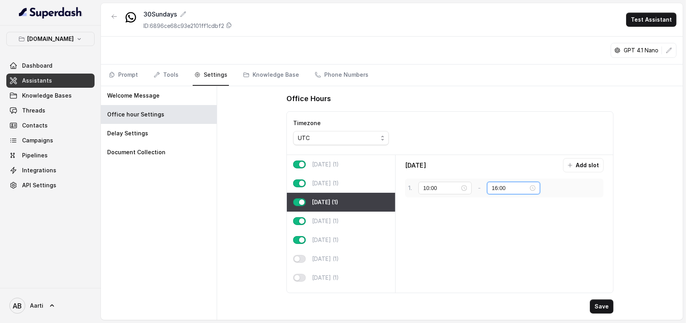
click at [492, 187] on input "16:00" at bounding box center [510, 188] width 37 height 9
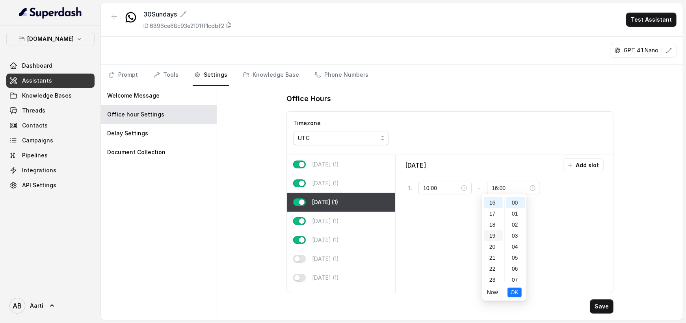
click at [493, 237] on div "19" at bounding box center [493, 235] width 19 height 11
click at [517, 292] on span "OK" at bounding box center [515, 292] width 8 height 9
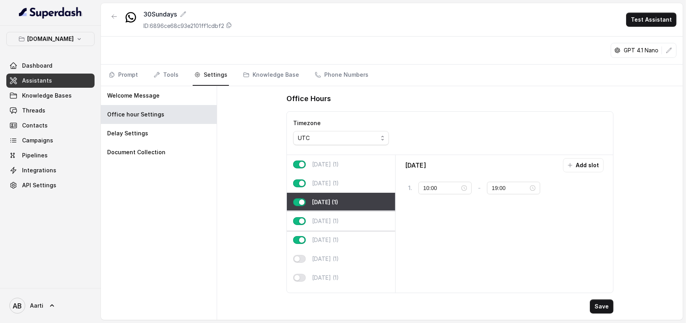
click at [348, 223] on div "[DATE] (1)" at bounding box center [341, 221] width 108 height 19
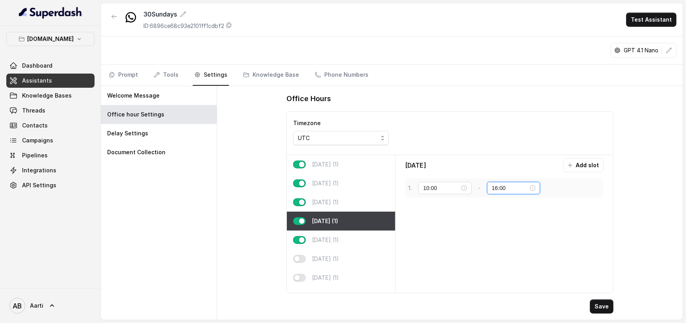
click at [492, 186] on input "16:00" at bounding box center [510, 188] width 37 height 9
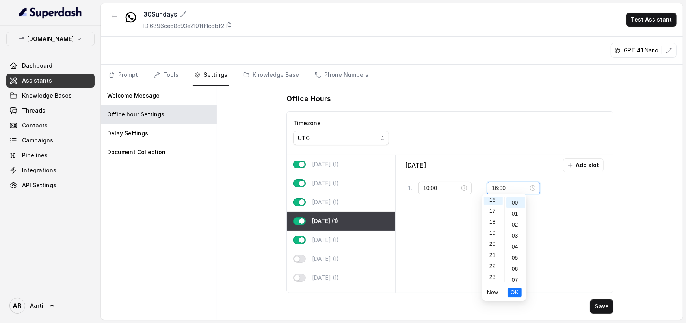
scroll to position [177, 0]
click at [494, 237] on div "19" at bounding box center [493, 235] width 19 height 11
click at [518, 290] on button "OK" at bounding box center [514, 292] width 14 height 9
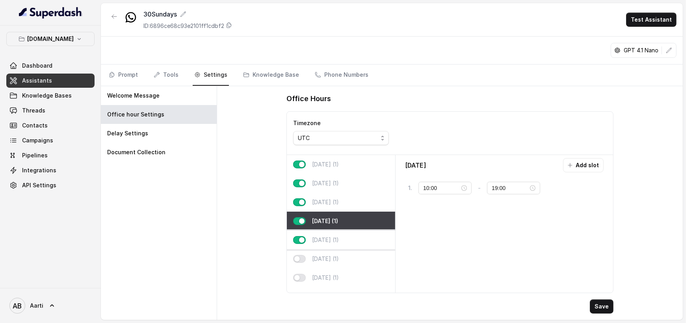
click at [330, 238] on p "[DATE] (1)" at bounding box center [325, 240] width 27 height 8
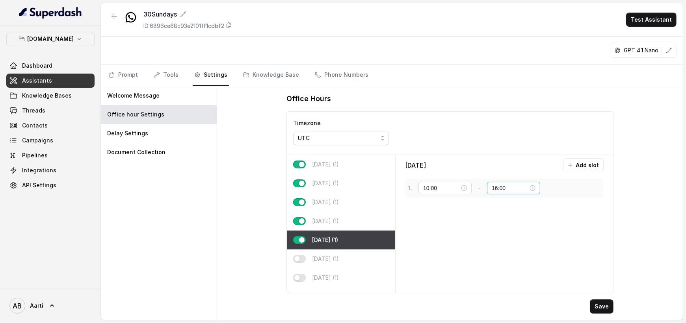
click at [487, 187] on div "16:00" at bounding box center [513, 188] width 53 height 13
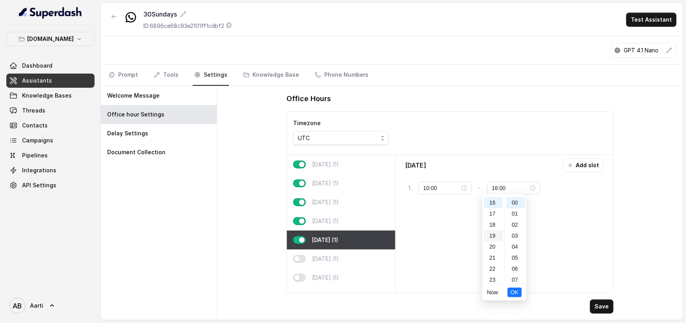
click at [493, 235] on div "19" at bounding box center [493, 235] width 19 height 11
click at [521, 294] on button "OK" at bounding box center [514, 292] width 14 height 9
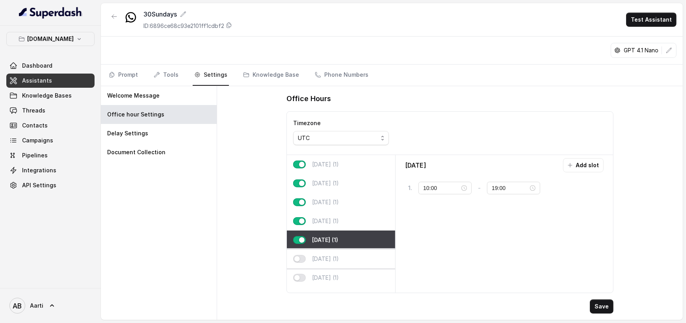
click at [327, 256] on p "[DATE] (1)" at bounding box center [325, 259] width 27 height 8
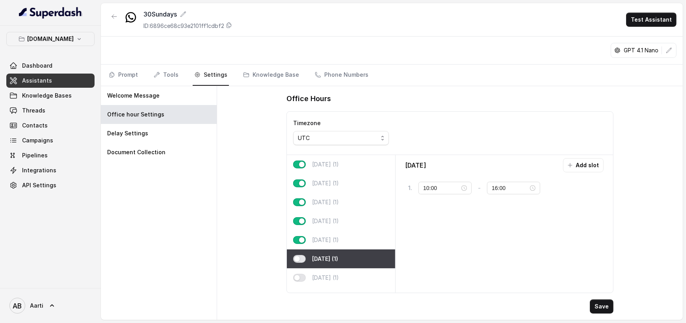
click at [302, 259] on button "button" at bounding box center [299, 259] width 13 height 8
click at [492, 188] on input "16:00" at bounding box center [510, 188] width 37 height 9
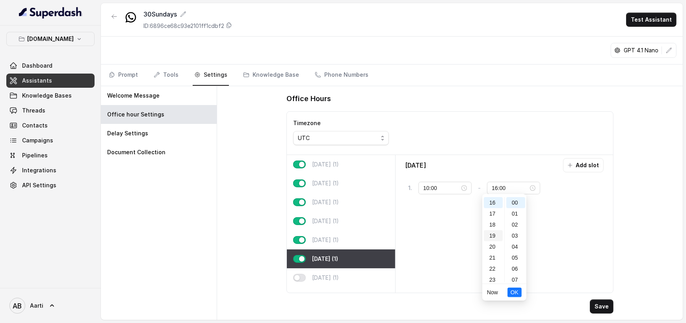
click at [493, 236] on div "19" at bounding box center [493, 235] width 19 height 11
type input "19:00"
click at [514, 292] on span "OK" at bounding box center [515, 292] width 8 height 9
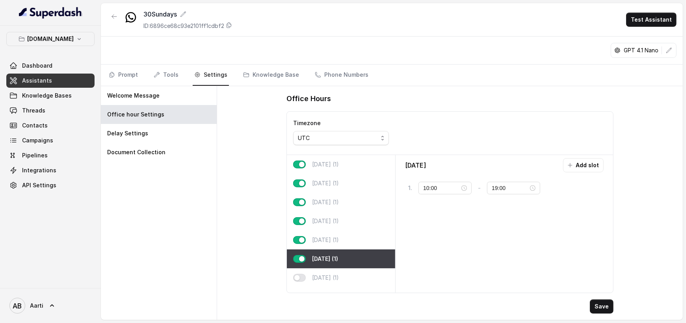
click at [599, 305] on button "Save" at bounding box center [602, 307] width 24 height 14
click at [604, 305] on button "Save" at bounding box center [602, 307] width 24 height 14
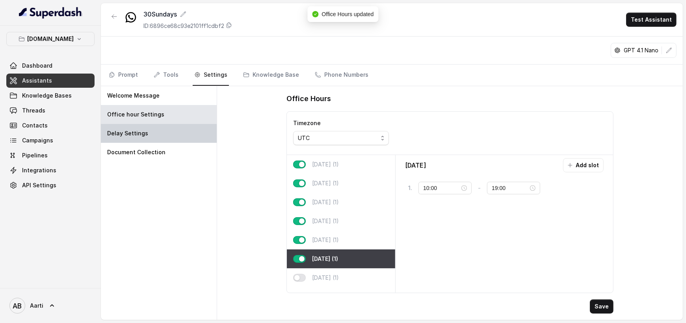
click at [131, 132] on p "Delay Settings" at bounding box center [127, 134] width 41 height 8
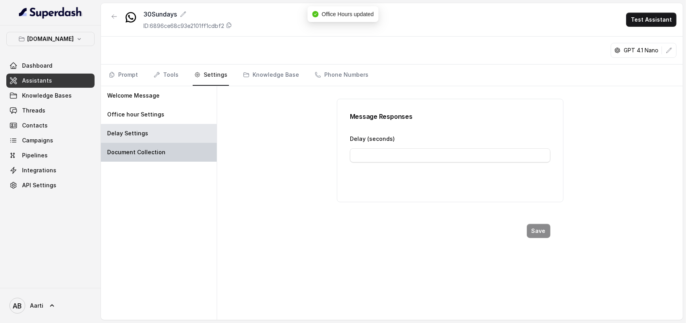
click at [137, 149] on p "Document Collection" at bounding box center [136, 153] width 58 height 8
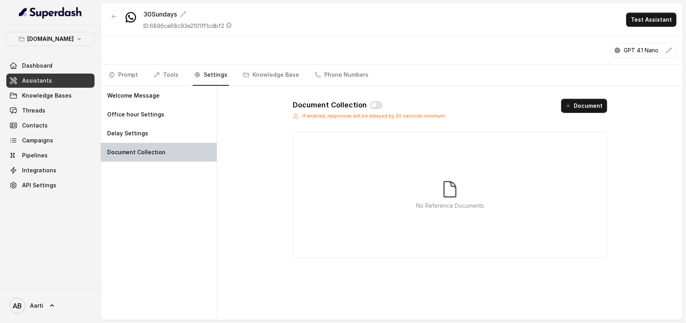
click at [147, 149] on p "Document Collection" at bounding box center [136, 153] width 58 height 8
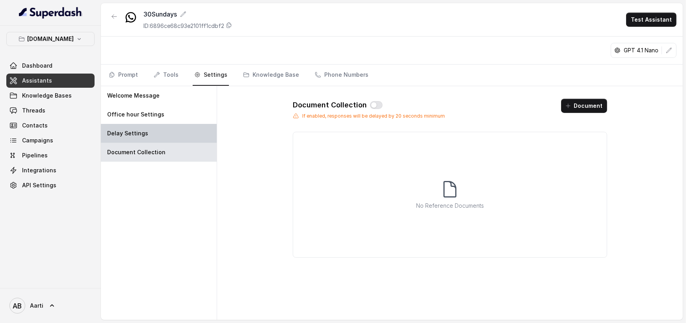
click at [147, 136] on div "Delay Settings" at bounding box center [159, 133] width 116 height 19
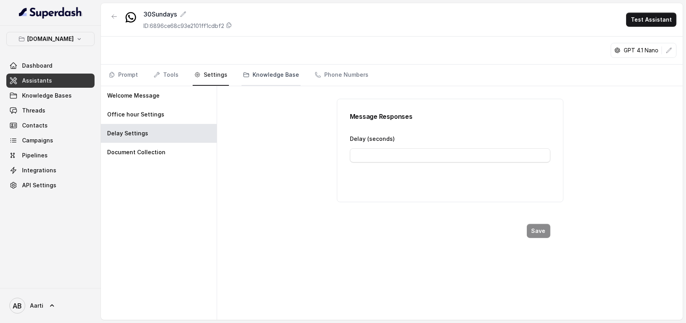
click at [250, 72] on link "Knowledge Base" at bounding box center [271, 75] width 59 height 21
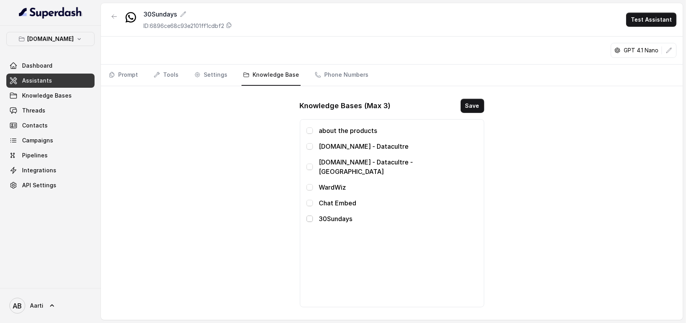
click at [311, 216] on span at bounding box center [310, 219] width 6 height 6
click at [476, 106] on button "Save" at bounding box center [473, 106] width 24 height 14
click at [329, 74] on link "Phone Numbers" at bounding box center [341, 75] width 57 height 21
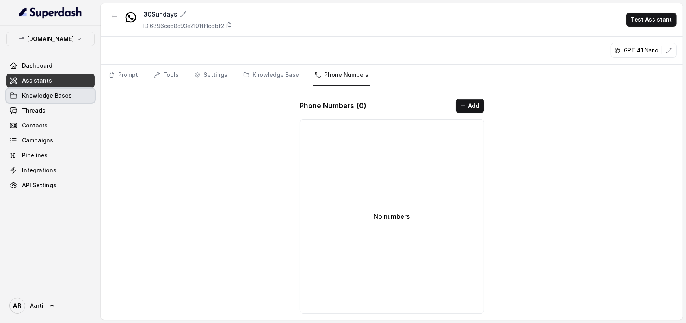
click at [43, 97] on span "Knowledge Bases" at bounding box center [47, 96] width 50 height 8
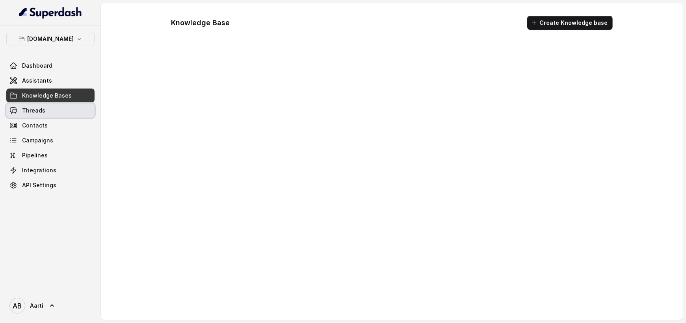
click at [40, 112] on span "Threads" at bounding box center [33, 111] width 23 height 8
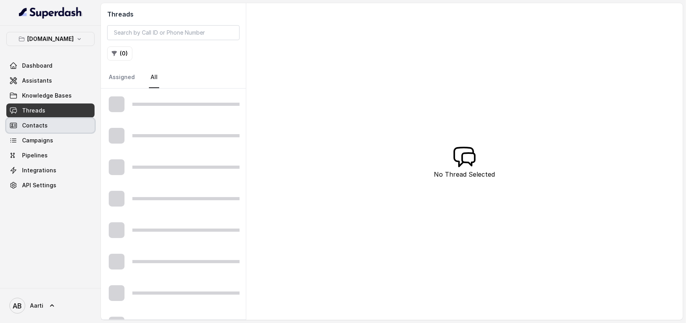
click at [39, 127] on span "Contacts" at bounding box center [35, 126] width 26 height 8
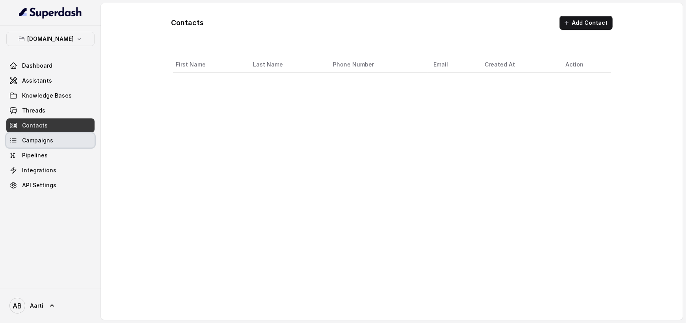
click at [40, 144] on span "Campaigns" at bounding box center [37, 141] width 31 height 8
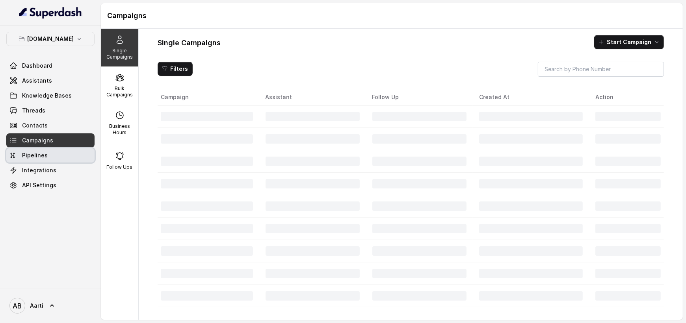
click at [39, 159] on link "Pipelines" at bounding box center [50, 156] width 88 height 14
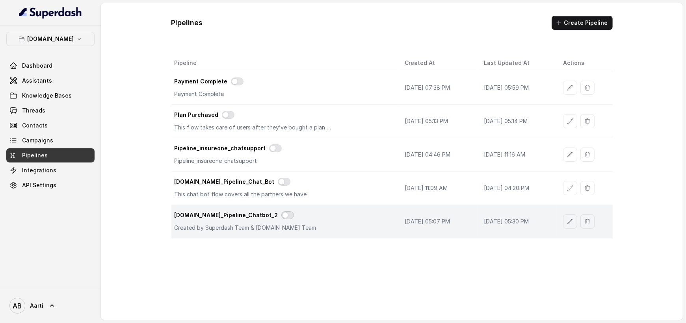
click at [281, 214] on button "button" at bounding box center [287, 216] width 13 height 8
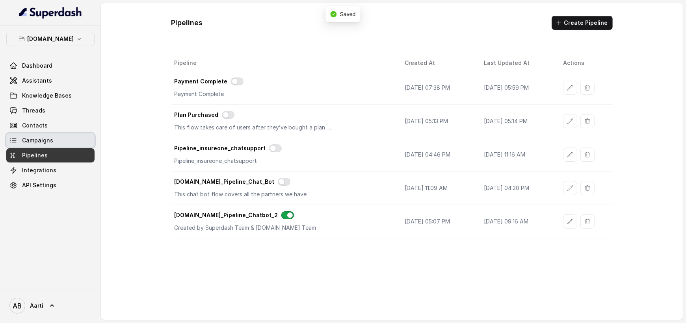
click at [37, 142] on span "Campaigns" at bounding box center [37, 141] width 31 height 8
